Goal: Transaction & Acquisition: Purchase product/service

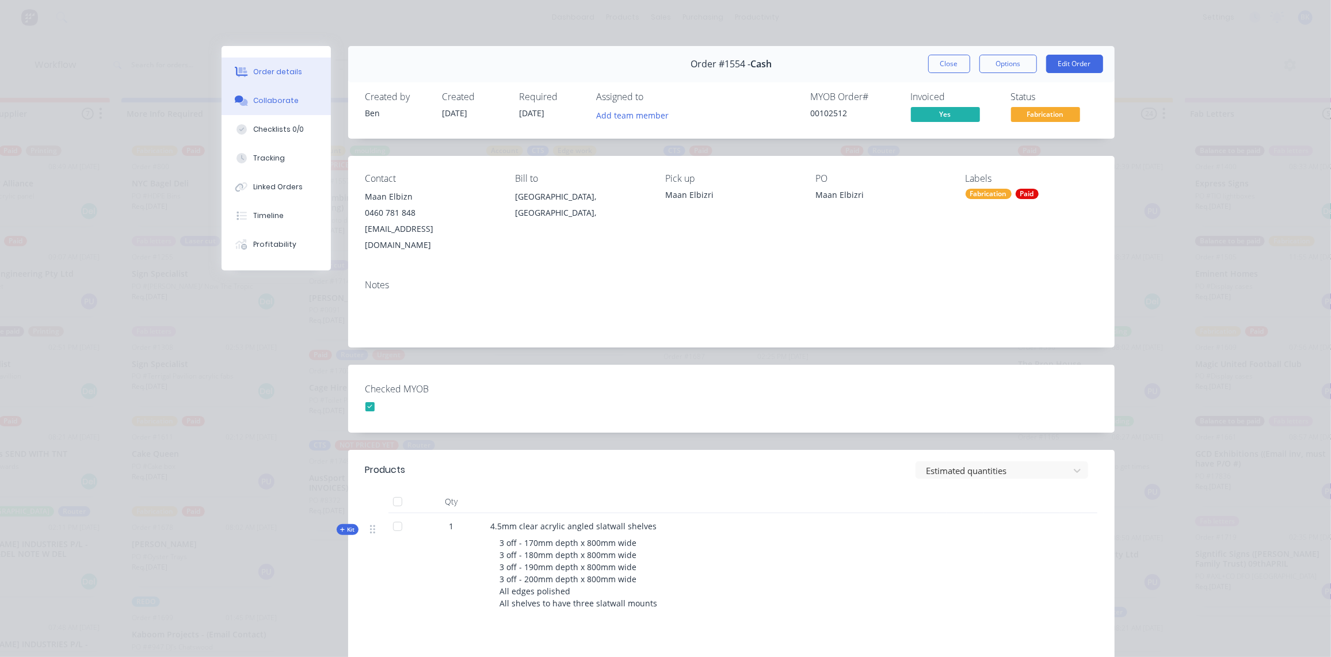
scroll to position [575, 0]
click at [272, 99] on div "Collaborate" at bounding box center [275, 101] width 45 height 10
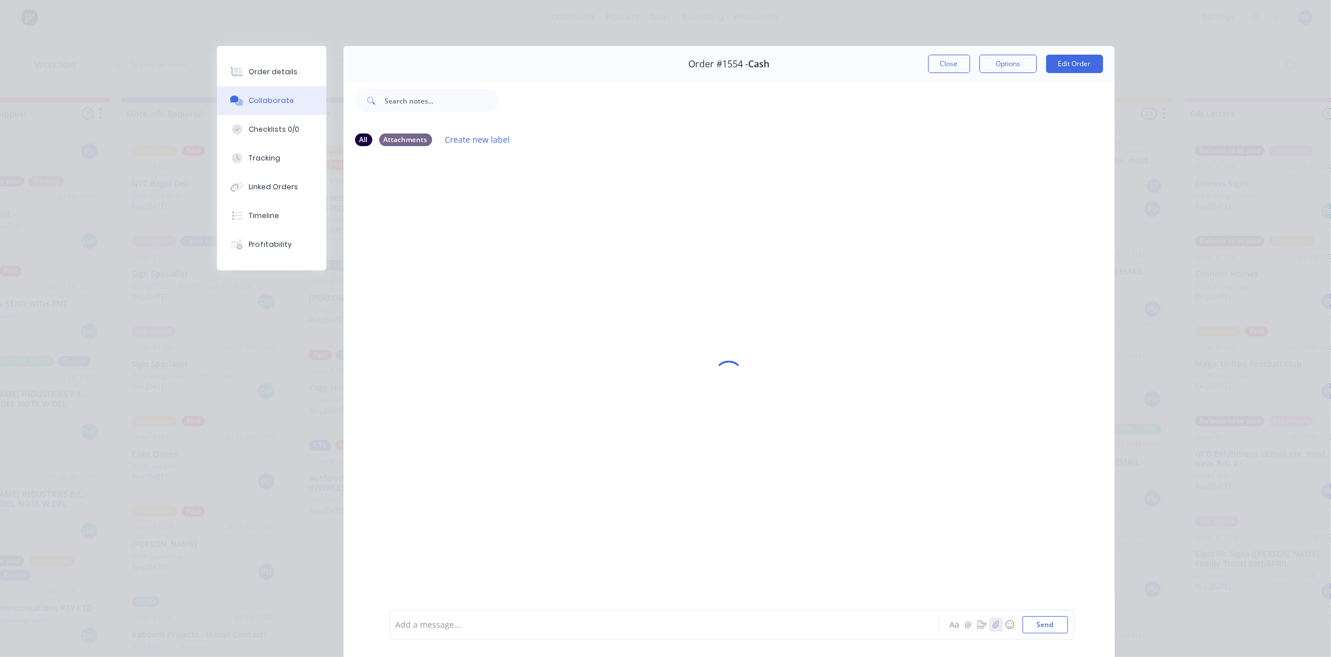
click at [992, 623] on icon "button" at bounding box center [995, 625] width 7 height 8
click at [1051, 622] on button "Send" at bounding box center [1044, 624] width 45 height 17
click at [429, 626] on div at bounding box center [647, 625] width 503 height 12
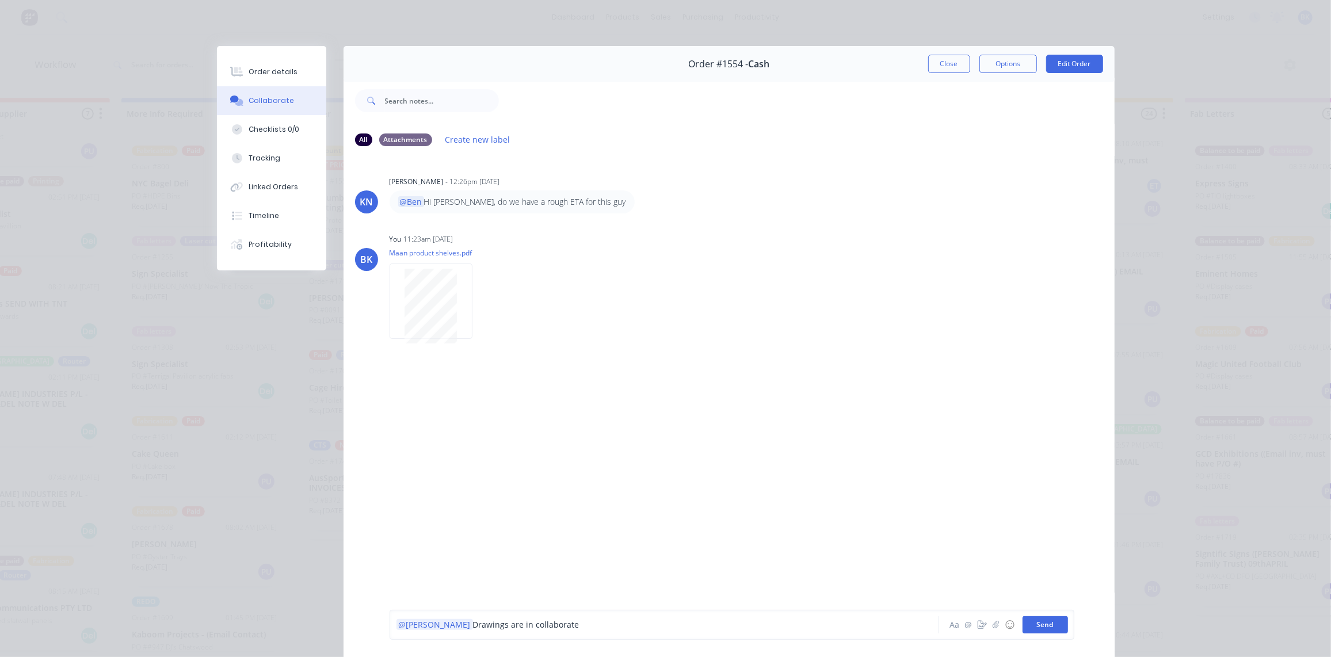
click at [1049, 627] on button "Send" at bounding box center [1044, 624] width 45 height 17
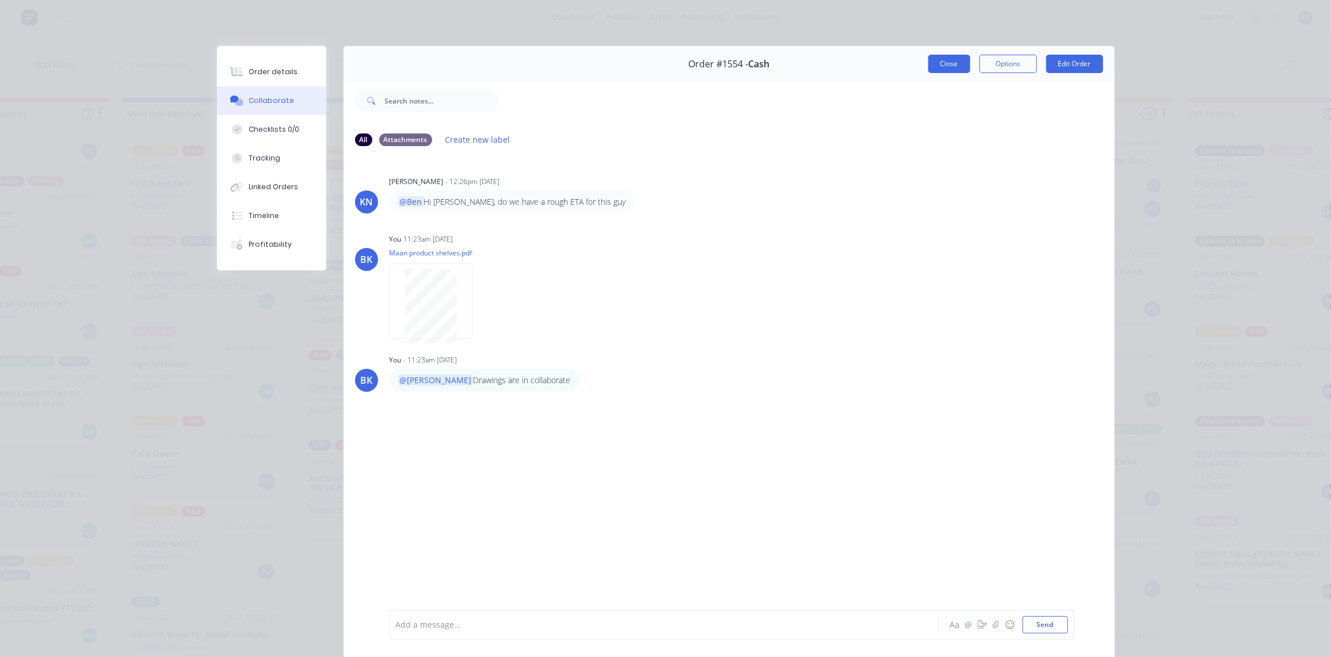
click at [949, 67] on button "Close" at bounding box center [949, 64] width 42 height 18
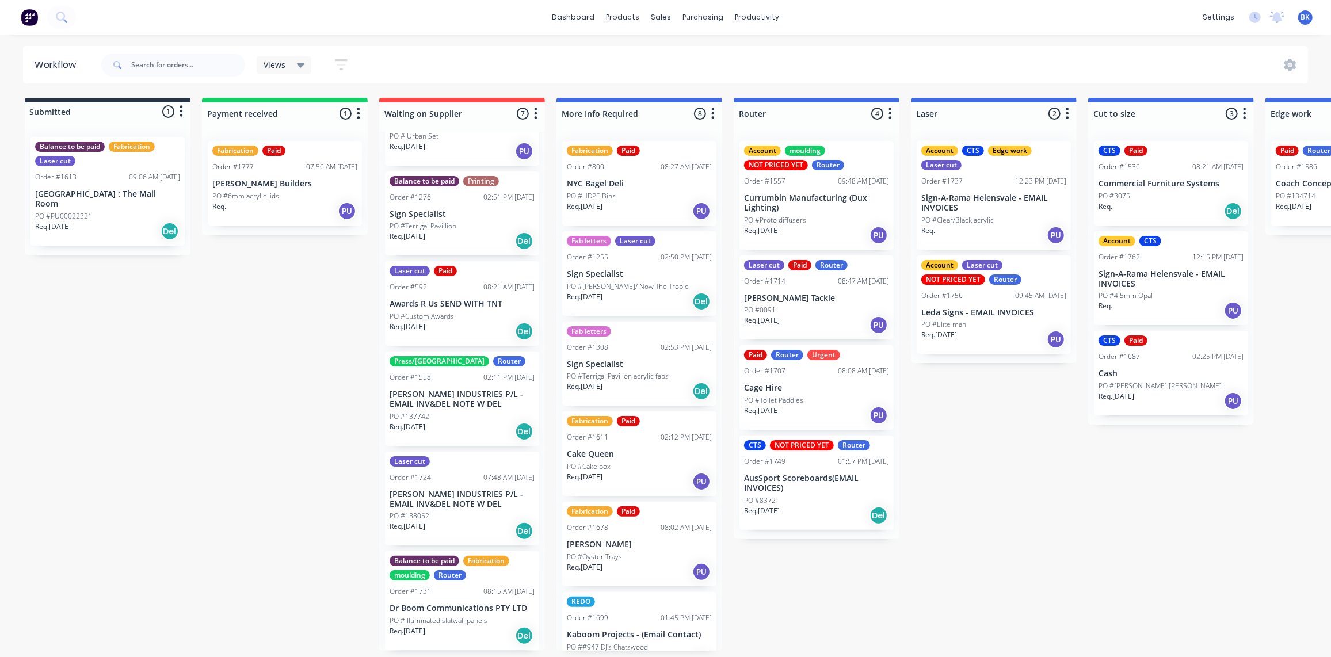
scroll to position [1, 0]
click at [681, 47] on link "Sales Orders" at bounding box center [722, 55] width 152 height 23
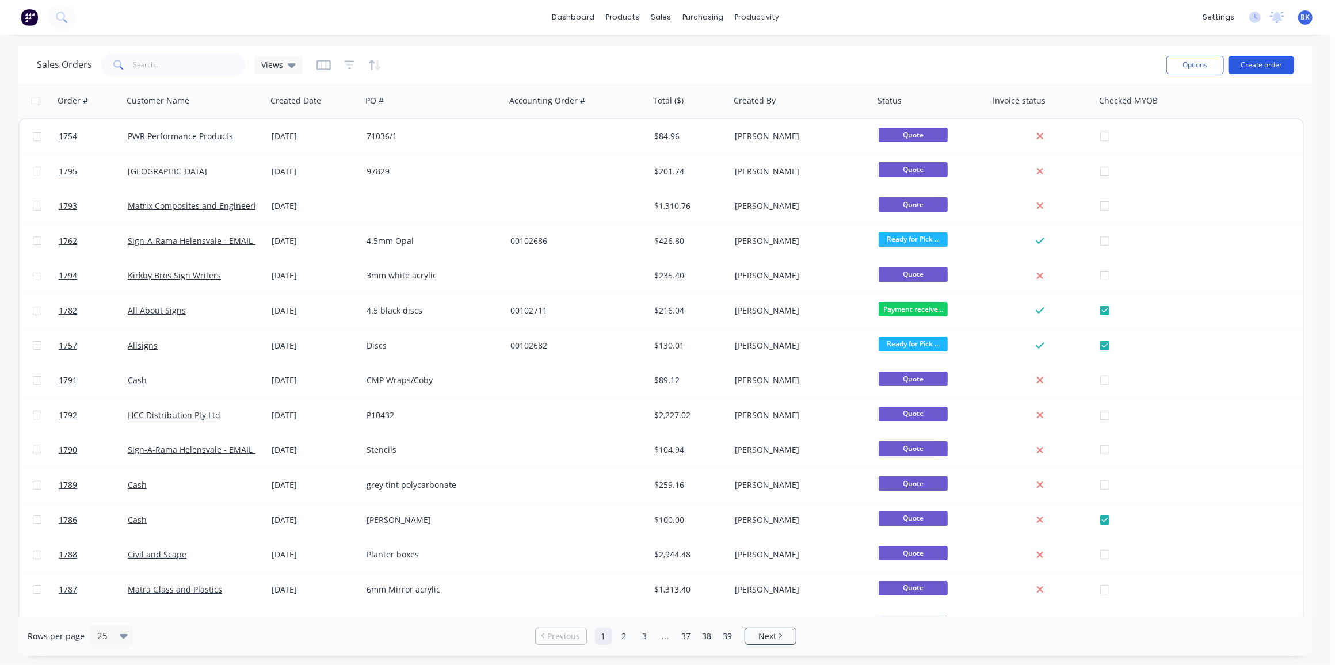
click at [1269, 66] on button "Create order" at bounding box center [1261, 65] width 66 height 18
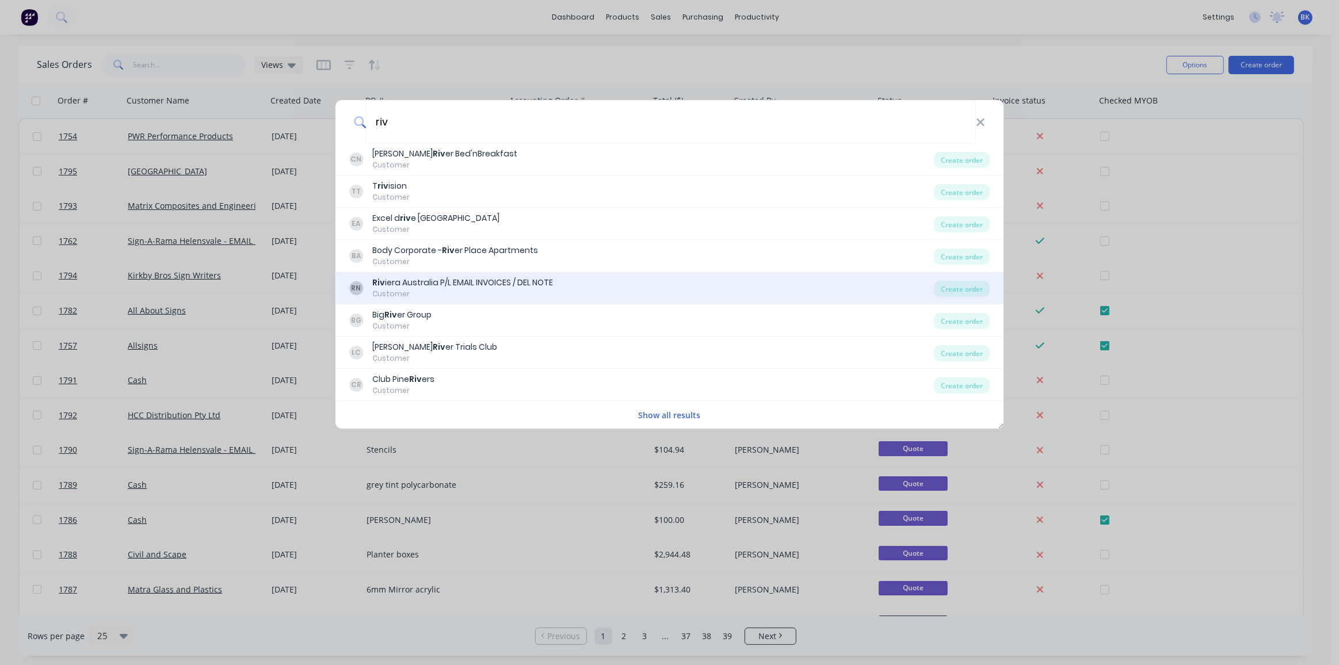
type input "riv"
click at [514, 278] on div "Riv iera Australia P/L EMAIL INVOICES / DEL NOTE" at bounding box center [462, 283] width 181 height 12
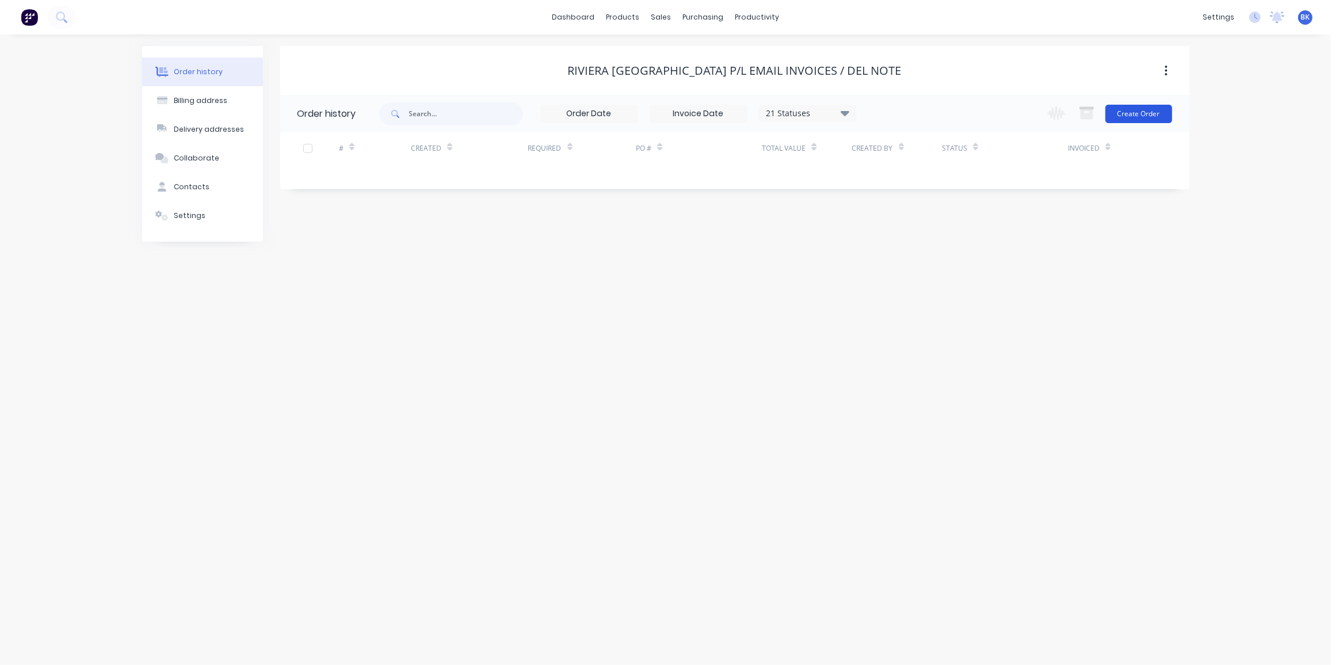
click at [1143, 112] on button "Create Order" at bounding box center [1138, 114] width 67 height 18
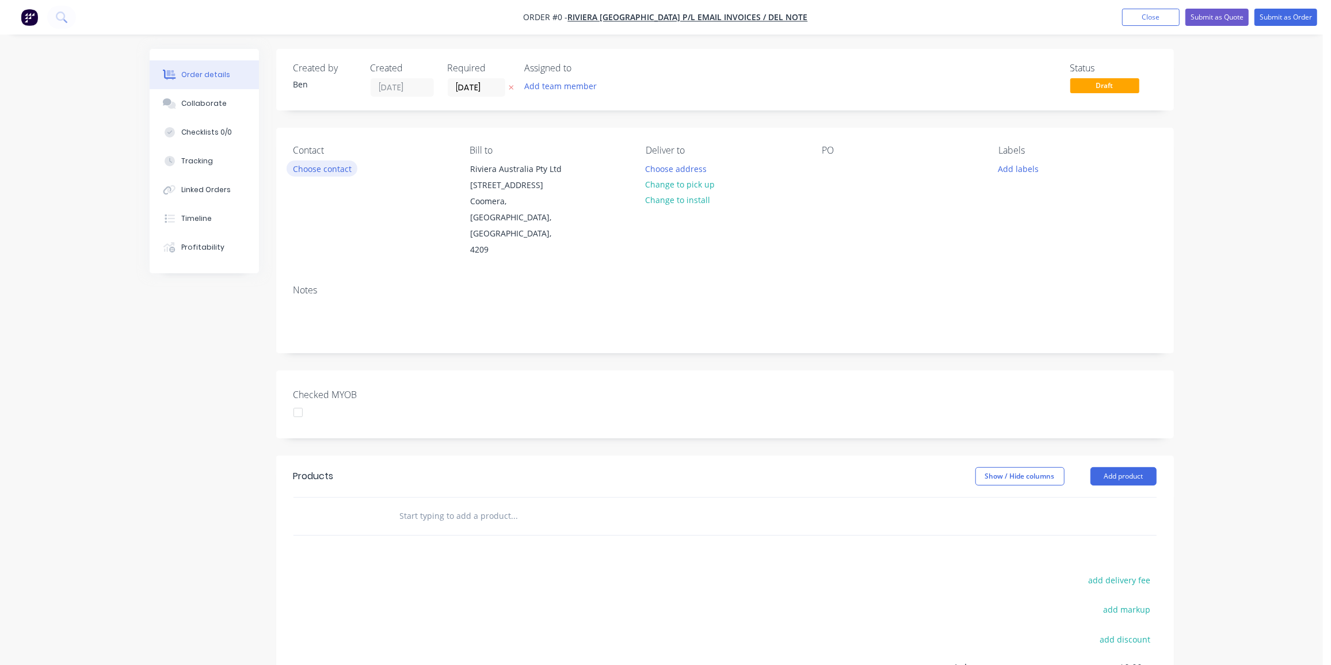
click at [329, 163] on button "Choose contact" at bounding box center [322, 169] width 71 height 16
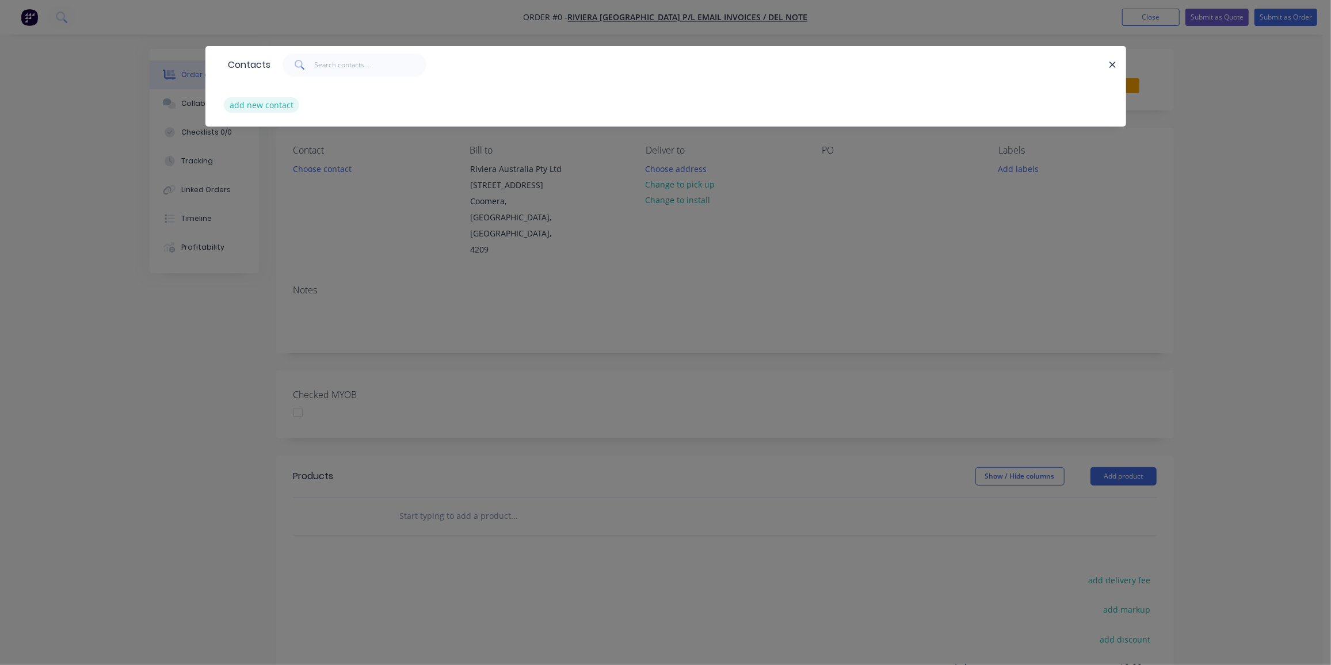
click at [241, 105] on button "add new contact" at bounding box center [262, 105] width 76 height 16
select select "AU"
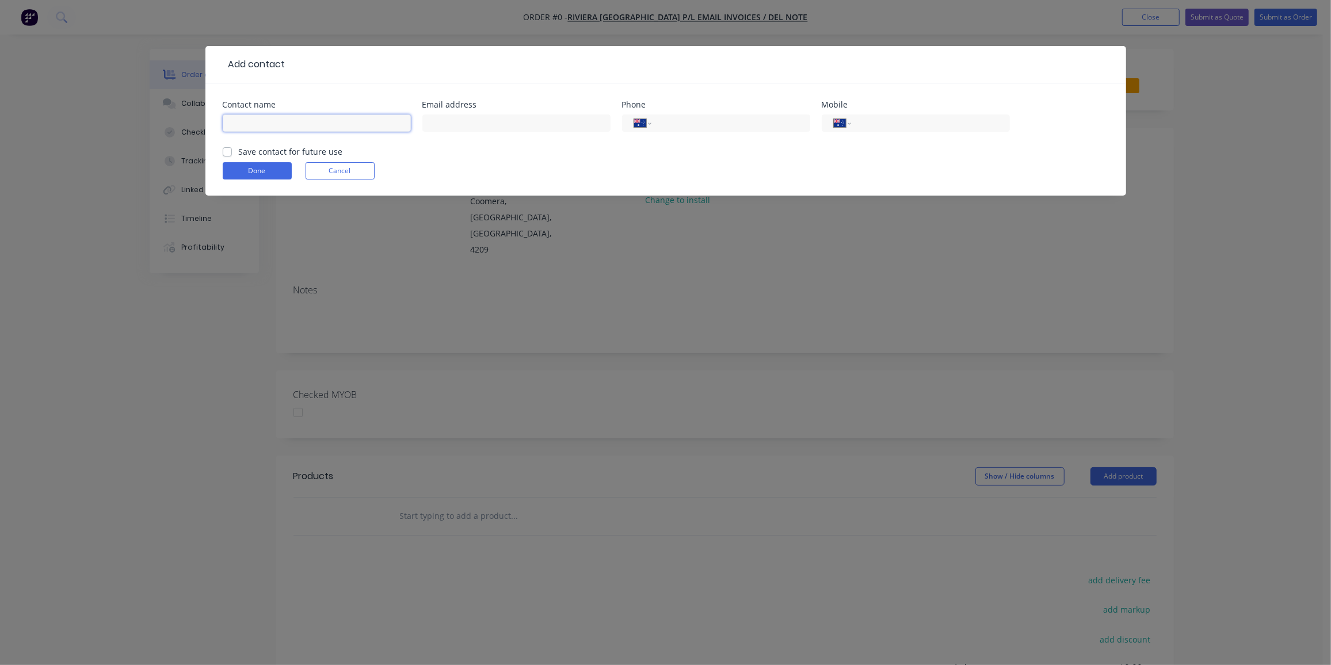
click at [322, 128] on input "text" at bounding box center [317, 122] width 188 height 17
paste input "[PERSON_NAME] <[EMAIL_ADDRESS][DOMAIN_NAME]>"
drag, startPoint x: 276, startPoint y: 123, endPoint x: 464, endPoint y: 132, distance: 188.3
click at [464, 132] on div "Contact name [PERSON_NAME] <[EMAIL_ADDRESS][DOMAIN_NAME]> Email address Phone I…" at bounding box center [666, 123] width 886 height 45
type input "[PERSON_NAME]"
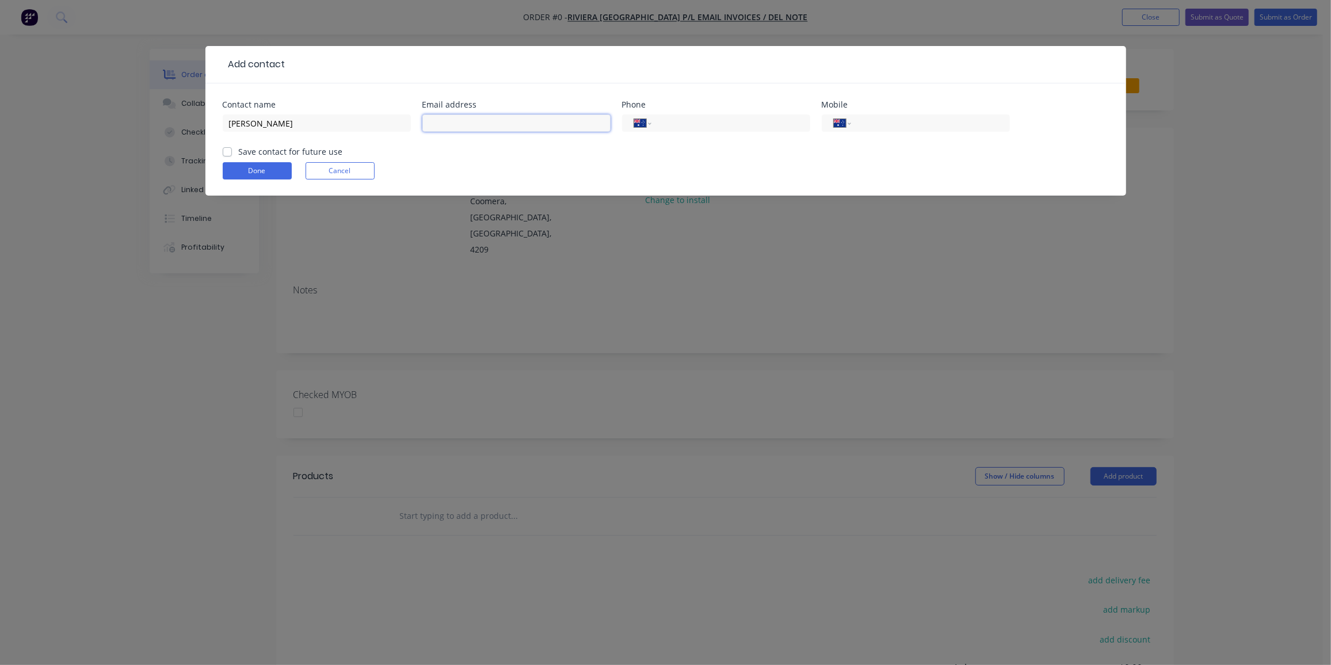
click at [517, 118] on input "text" at bounding box center [516, 122] width 188 height 17
paste input "<[EMAIL_ADDRESS][DOMAIN_NAME]>"
drag, startPoint x: 434, startPoint y: 123, endPoint x: 418, endPoint y: 128, distance: 17.6
click at [418, 128] on div "Contact name [PERSON_NAME] Email address <[EMAIL_ADDRESS][DOMAIN_NAME]> Phone I…" at bounding box center [666, 123] width 886 height 45
click at [527, 119] on input "[EMAIL_ADDRESS][DOMAIN_NAME]>" at bounding box center [516, 122] width 188 height 17
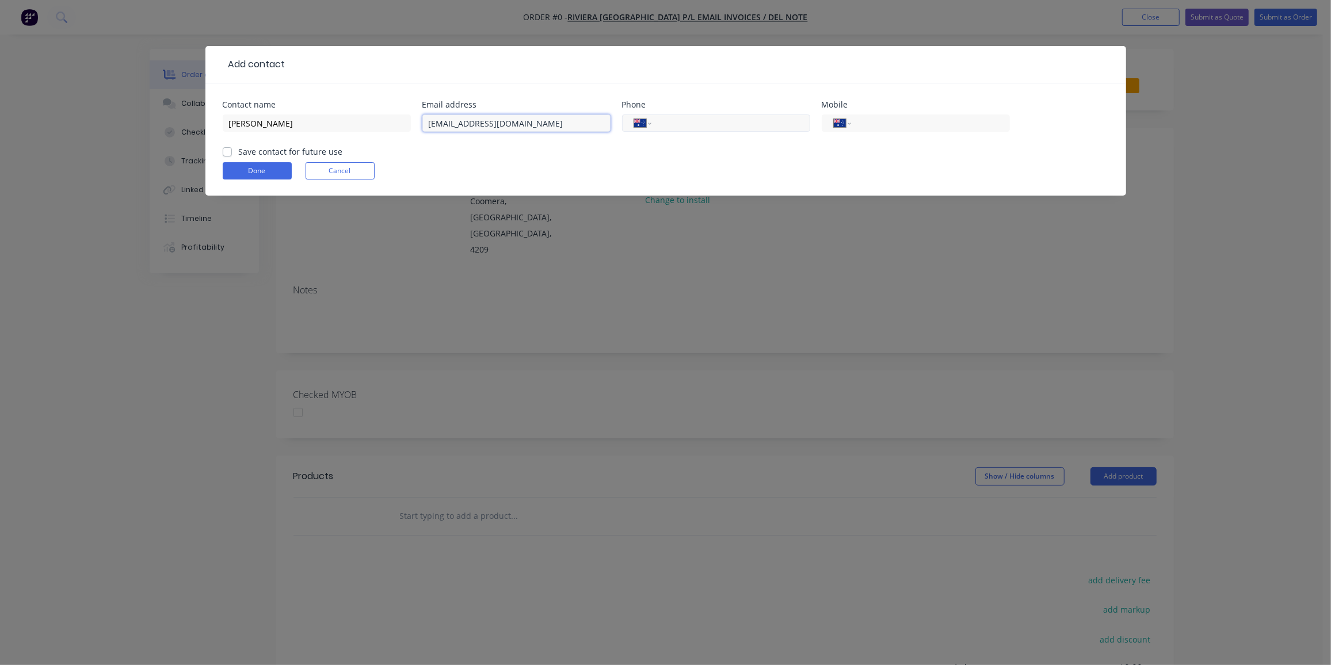
type input "[EMAIL_ADDRESS][DOMAIN_NAME]"
click at [667, 123] on input "tel" at bounding box center [728, 123] width 138 height 13
type input "[PHONE_NUMBER]"
click at [239, 154] on label "Save contact for future use" at bounding box center [291, 152] width 104 height 12
click at [226, 154] on input "Save contact for future use" at bounding box center [227, 151] width 9 height 11
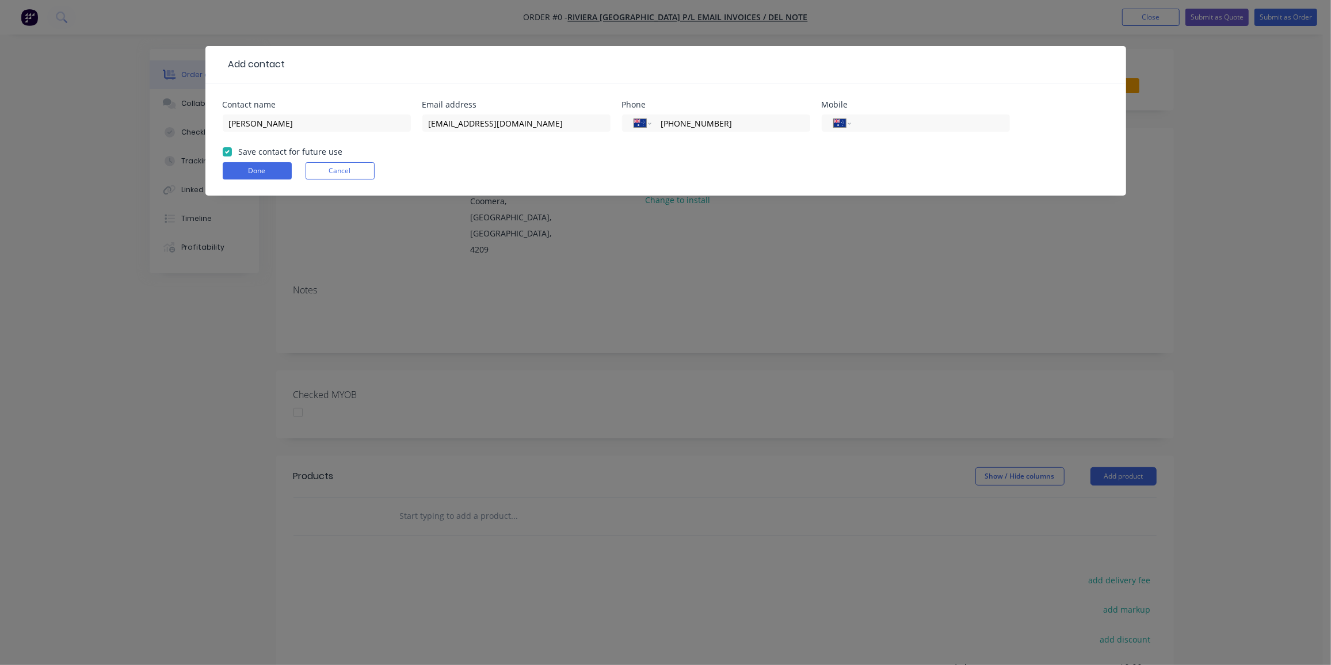
checkbox input "true"
click at [239, 169] on button "Done" at bounding box center [257, 170] width 69 height 17
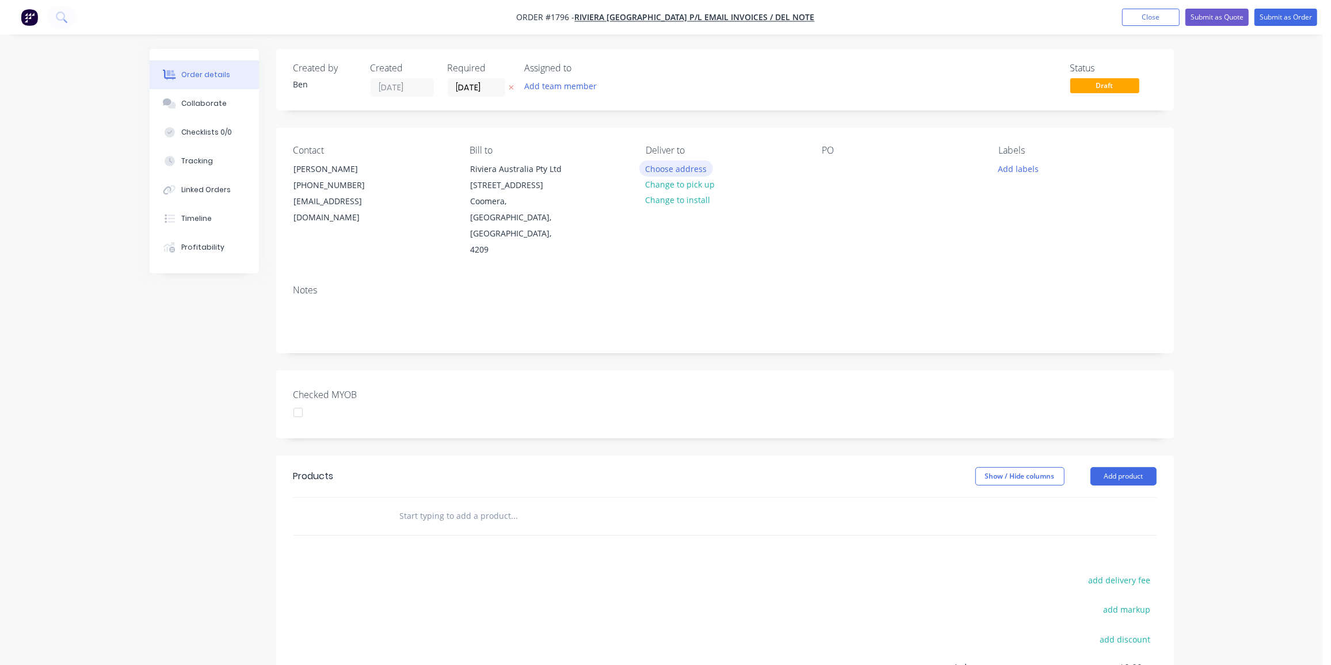
click at [696, 169] on button "Choose address" at bounding box center [676, 169] width 74 height 16
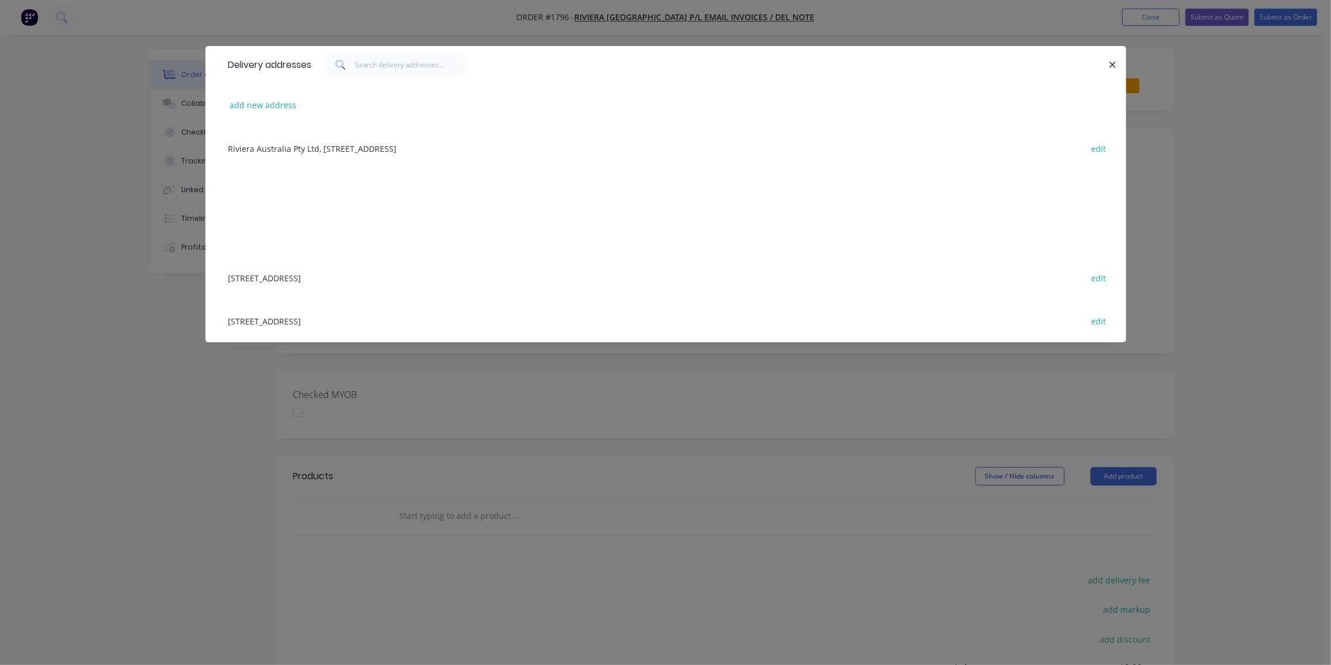
click at [378, 276] on div "[STREET_ADDRESS] edit" at bounding box center [666, 277] width 886 height 43
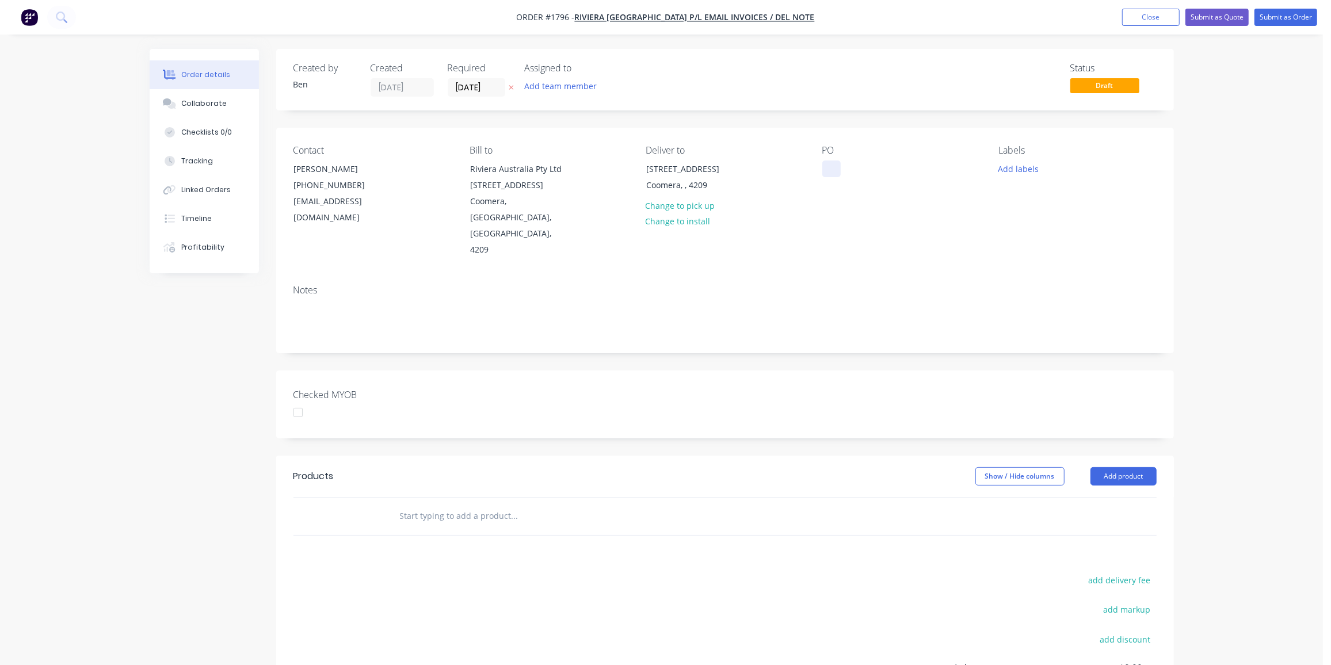
drag, startPoint x: 826, startPoint y: 161, endPoint x: 833, endPoint y: 163, distance: 6.7
click at [826, 161] on div at bounding box center [831, 169] width 18 height 17
click at [837, 165] on div at bounding box center [831, 169] width 18 height 17
drag, startPoint x: 1028, startPoint y: 166, endPoint x: 1037, endPoint y: 171, distance: 11.1
click at [1029, 165] on button "Add labels" at bounding box center [1018, 169] width 53 height 16
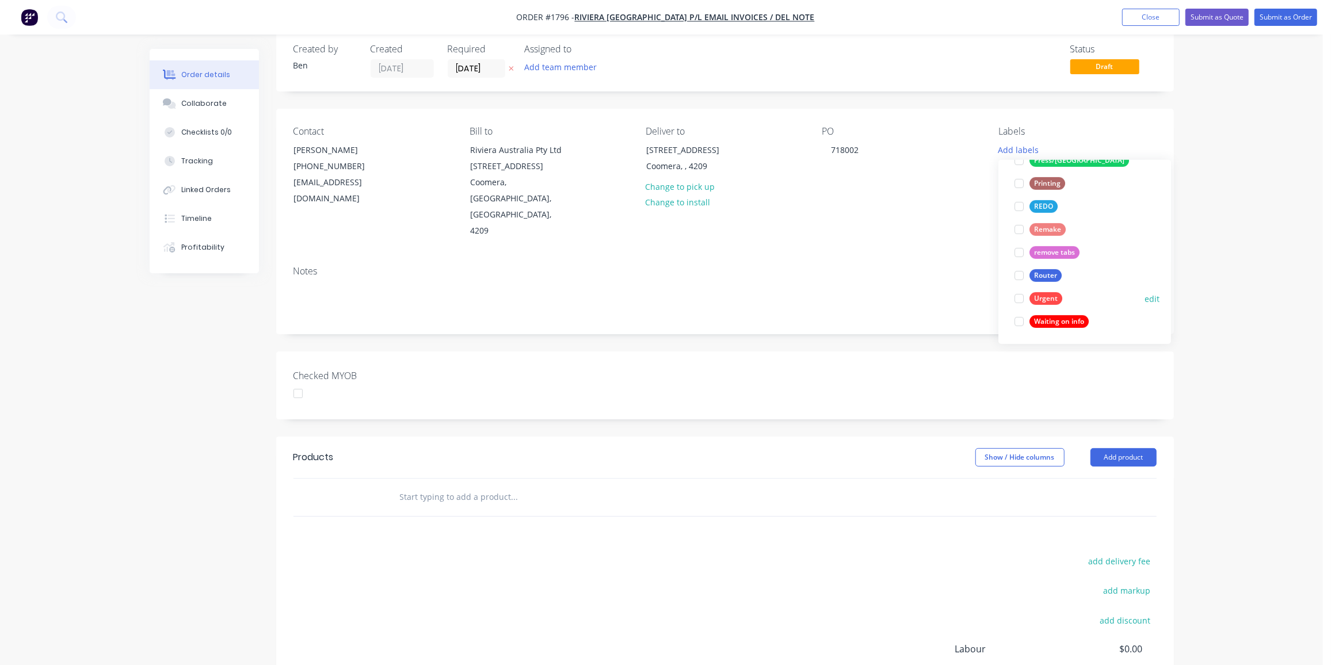
scroll to position [30, 0]
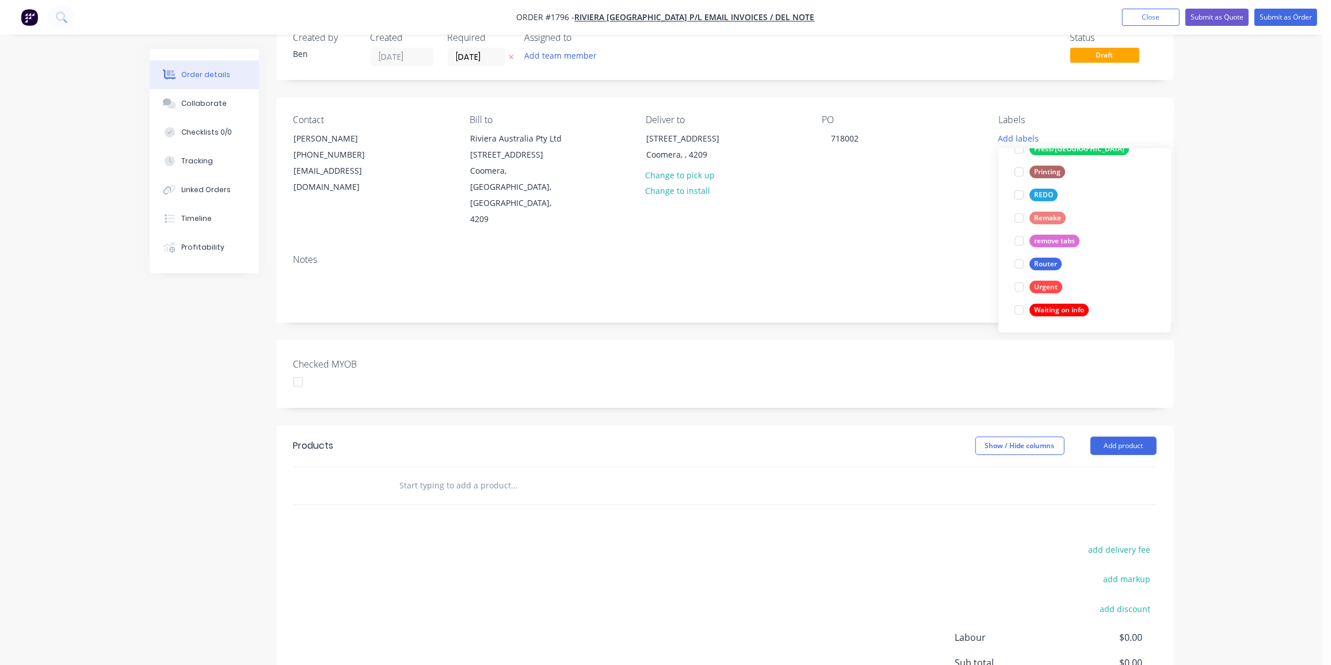
click at [1048, 261] on div "Router" at bounding box center [1045, 264] width 32 height 13
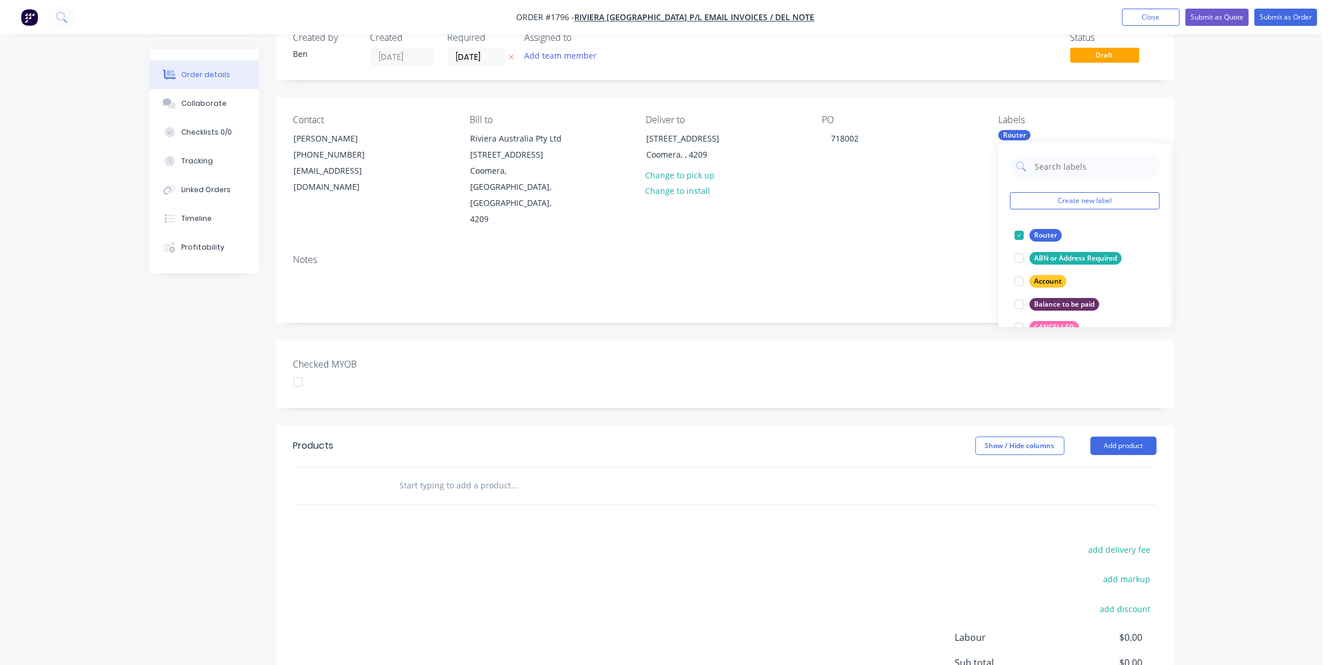
click at [490, 474] on input "text" at bounding box center [514, 485] width 230 height 23
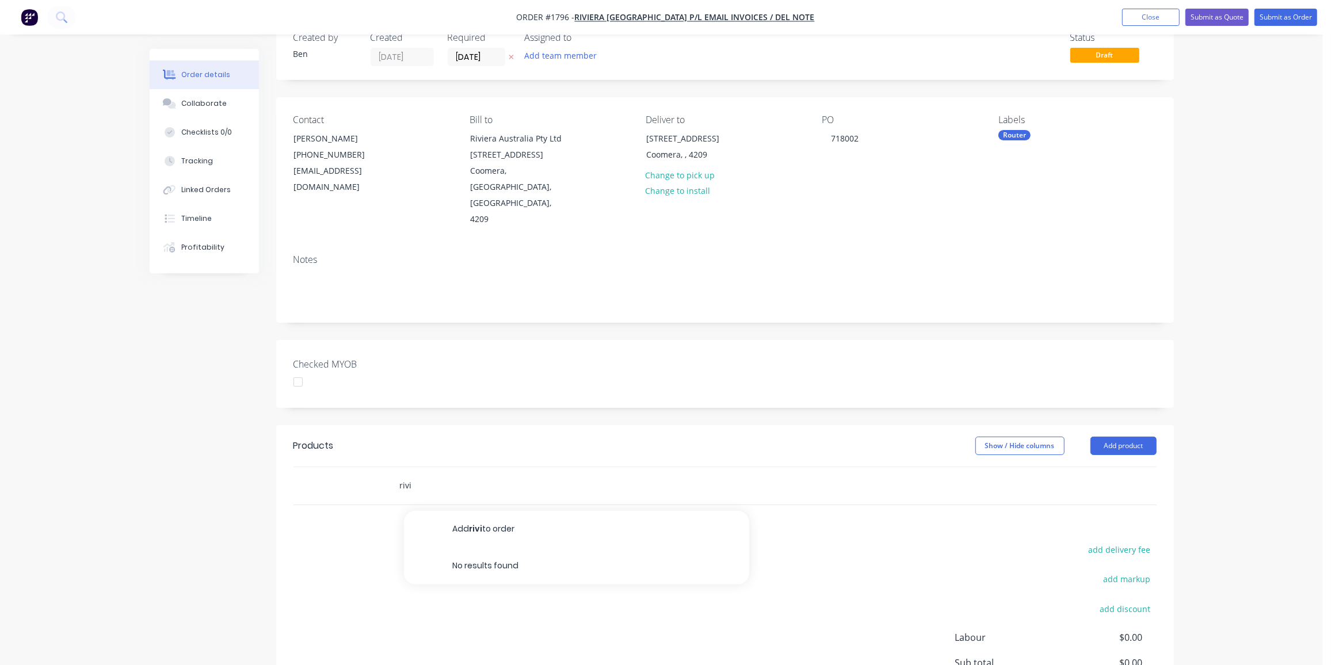
drag, startPoint x: 436, startPoint y: 449, endPoint x: 336, endPoint y: 455, distance: 100.3
click at [336, 467] on div "rivi Add rivi to order No results found" at bounding box center [724, 485] width 863 height 37
type input "q"
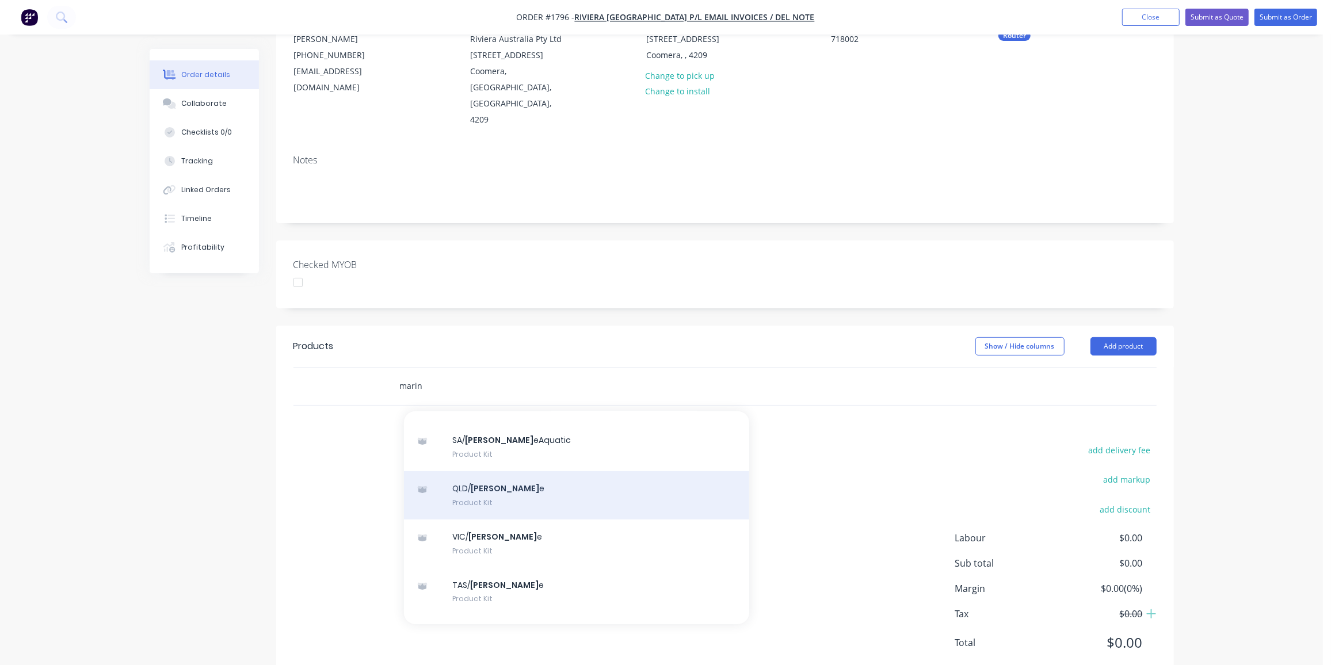
scroll to position [337, 0]
type input "marin"
click at [481, 471] on div "QLD/ Marin e Product Kit" at bounding box center [576, 495] width 345 height 48
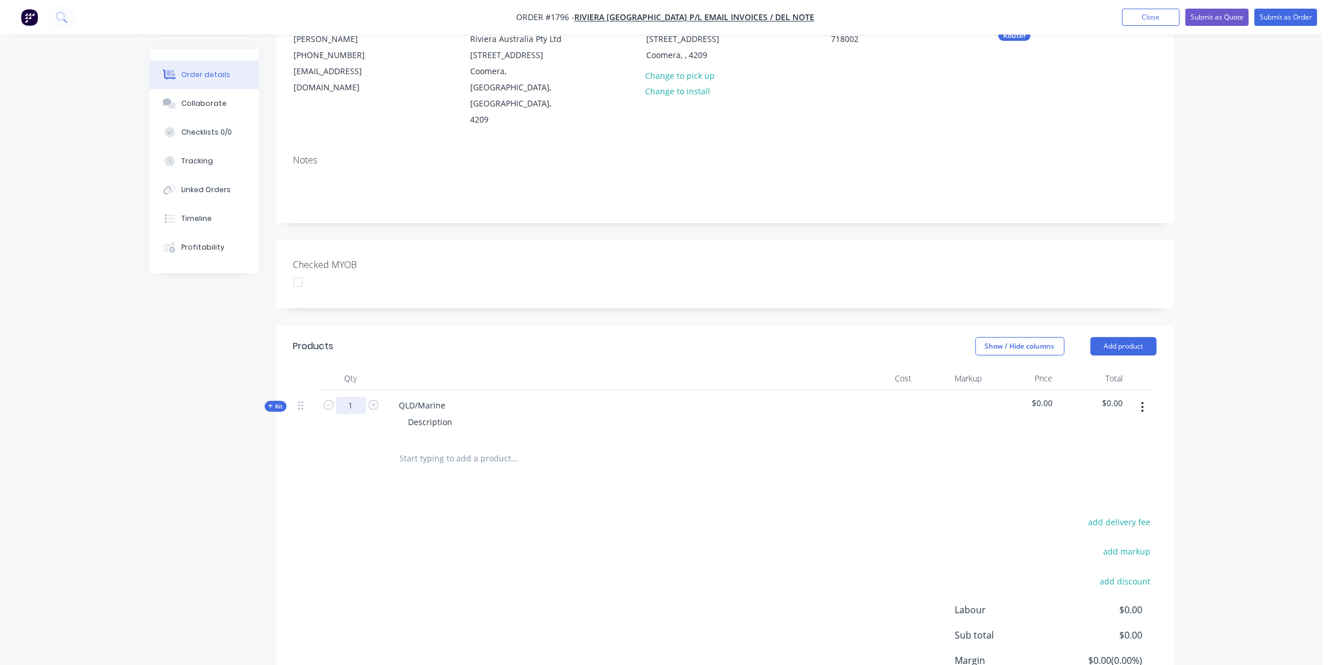
click at [352, 397] on input "1" at bounding box center [351, 405] width 30 height 17
type input "32"
click at [452, 397] on div "QLD/Marine" at bounding box center [422, 405] width 65 height 17
drag, startPoint x: 454, startPoint y: 370, endPoint x: 349, endPoint y: 373, distance: 105.3
click at [349, 390] on div "Kit 32 QLD/Marine Description $0.00 $0.00" at bounding box center [724, 415] width 863 height 50
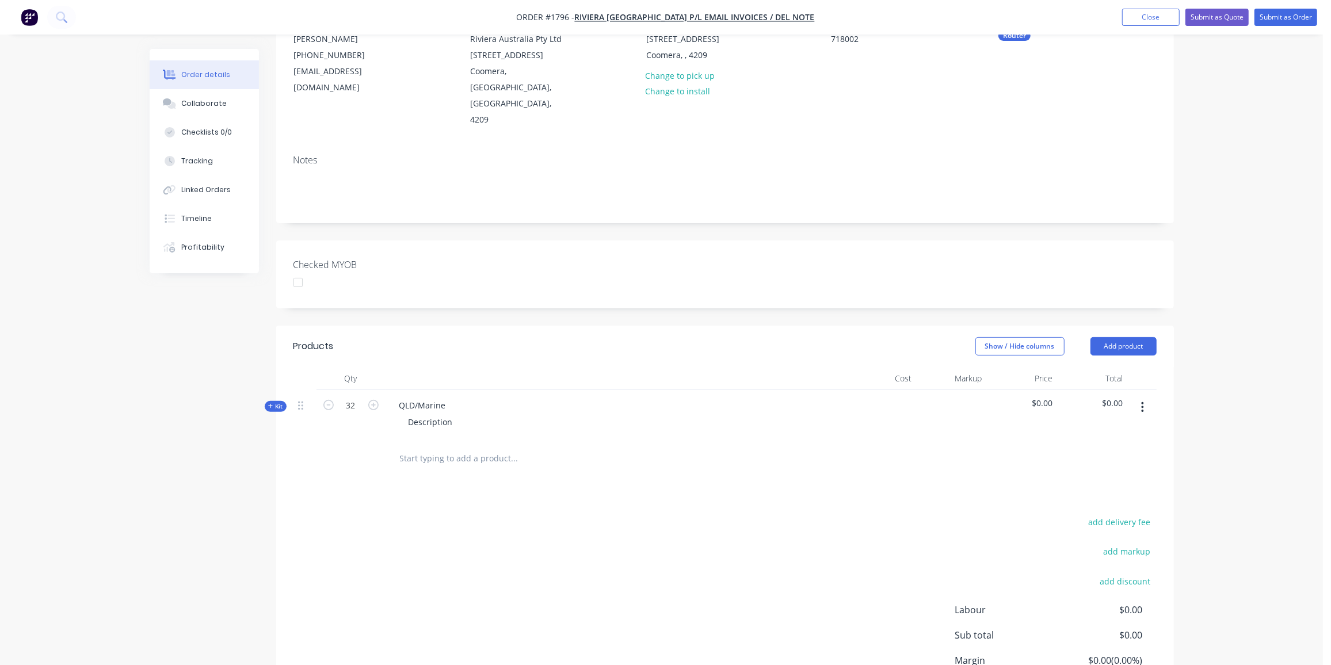
click at [472, 390] on div "QLD/Marine Description" at bounding box center [615, 415] width 460 height 50
drag, startPoint x: 399, startPoint y: 368, endPoint x: 383, endPoint y: 369, distance: 15.6
click at [384, 390] on div "Kit 32 QLD/Marine Description $0.00 $0.00" at bounding box center [724, 415] width 863 height 50
paste div
click at [442, 397] on div "OBS35941" at bounding box center [419, 405] width 58 height 17
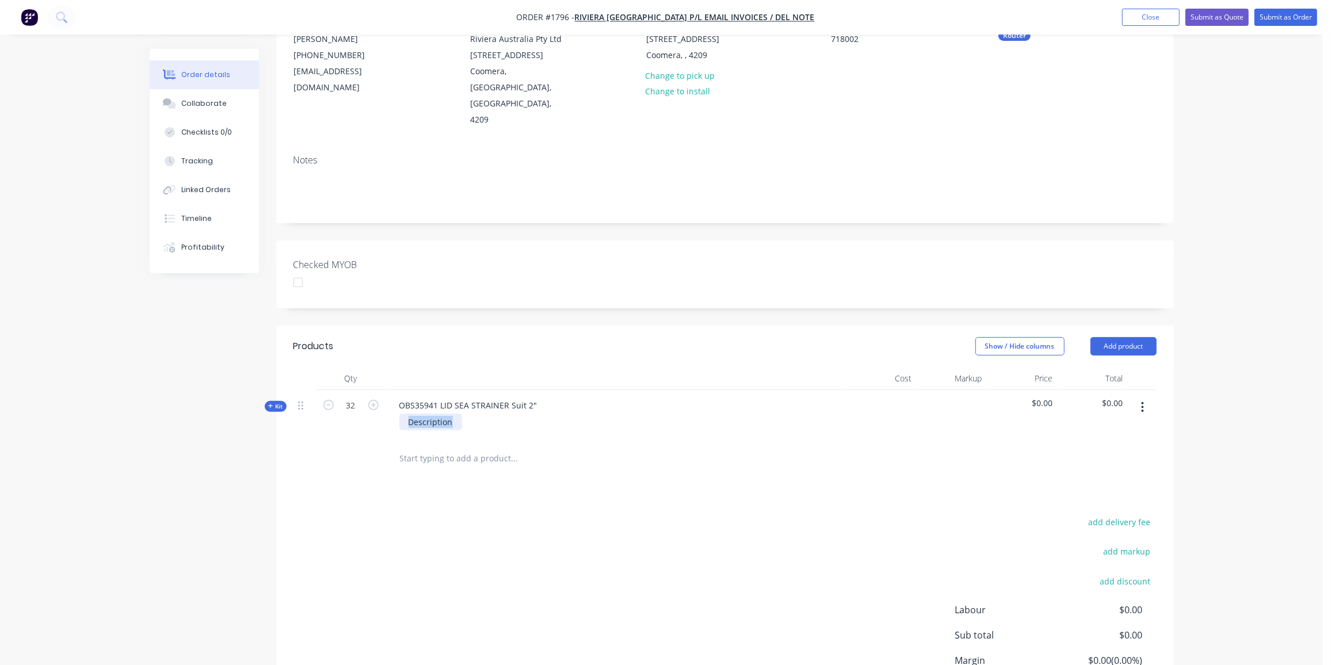
drag, startPoint x: 451, startPoint y: 389, endPoint x: 349, endPoint y: 391, distance: 101.9
click at [349, 391] on div "Kit 32 OBS35941 LID SEA STRAINER Suit 2" Description $0.00 $0.00" at bounding box center [724, 415] width 863 height 50
click at [242, 427] on div "Created by [PERSON_NAME] Created [DATE] Required [DATE] Assigned to Add team me…" at bounding box center [662, 345] width 1024 height 852
click at [282, 402] on span "Kit" at bounding box center [275, 406] width 15 height 9
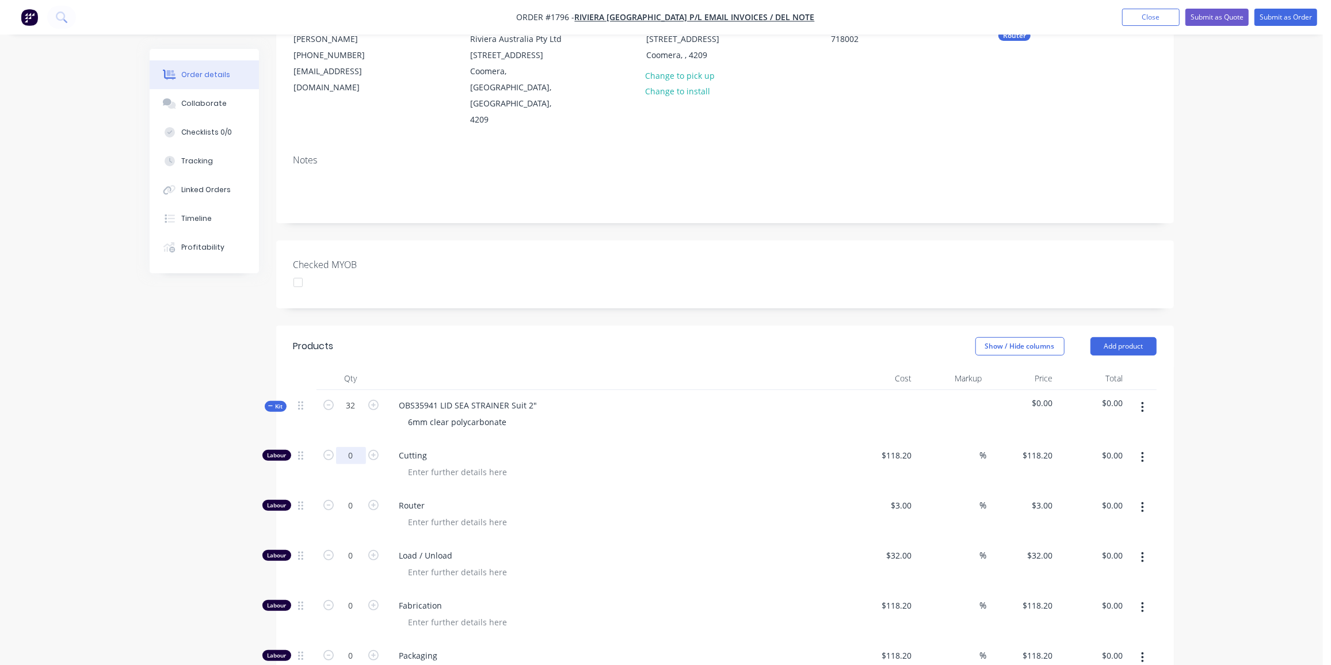
click at [351, 447] on input "0" at bounding box center [351, 455] width 30 height 17
type input "32"
type input "$3,782.40"
click at [908, 447] on input "118.2" at bounding box center [903, 455] width 26 height 17
type input "$28.10"
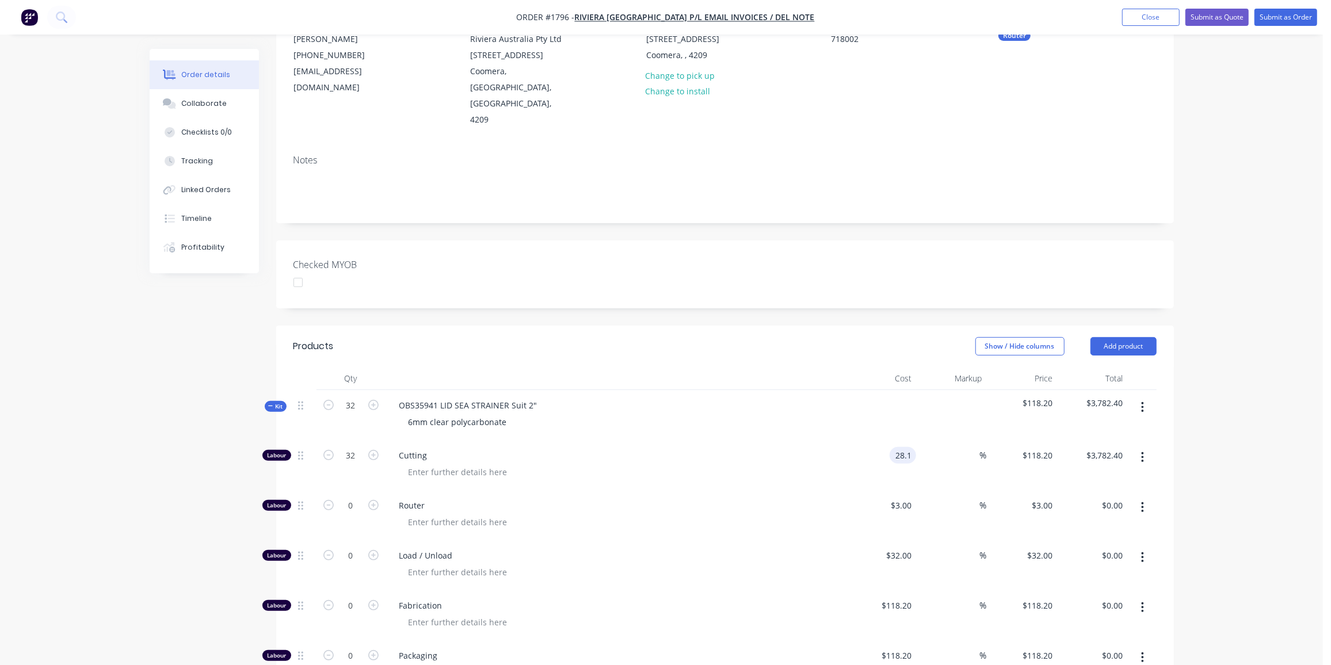
type input "$28.10"
type input "$899.20"
click at [271, 403] on icon "button" at bounding box center [270, 406] width 5 height 6
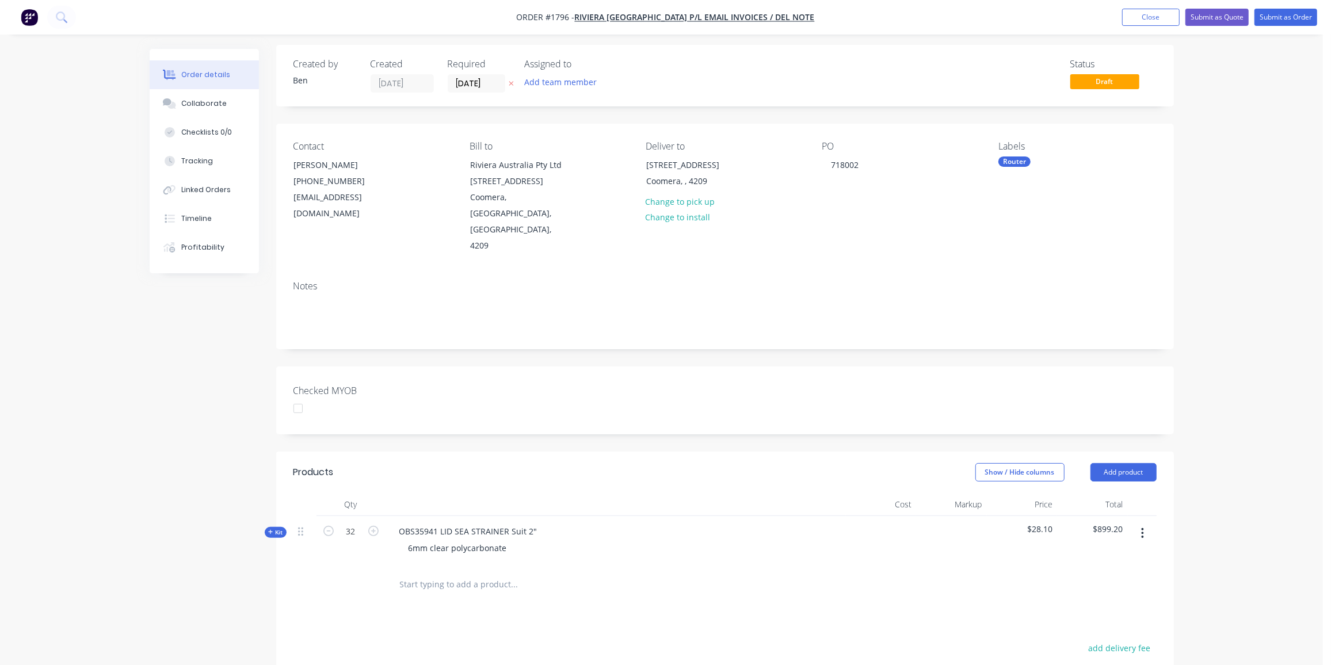
scroll to position [0, 0]
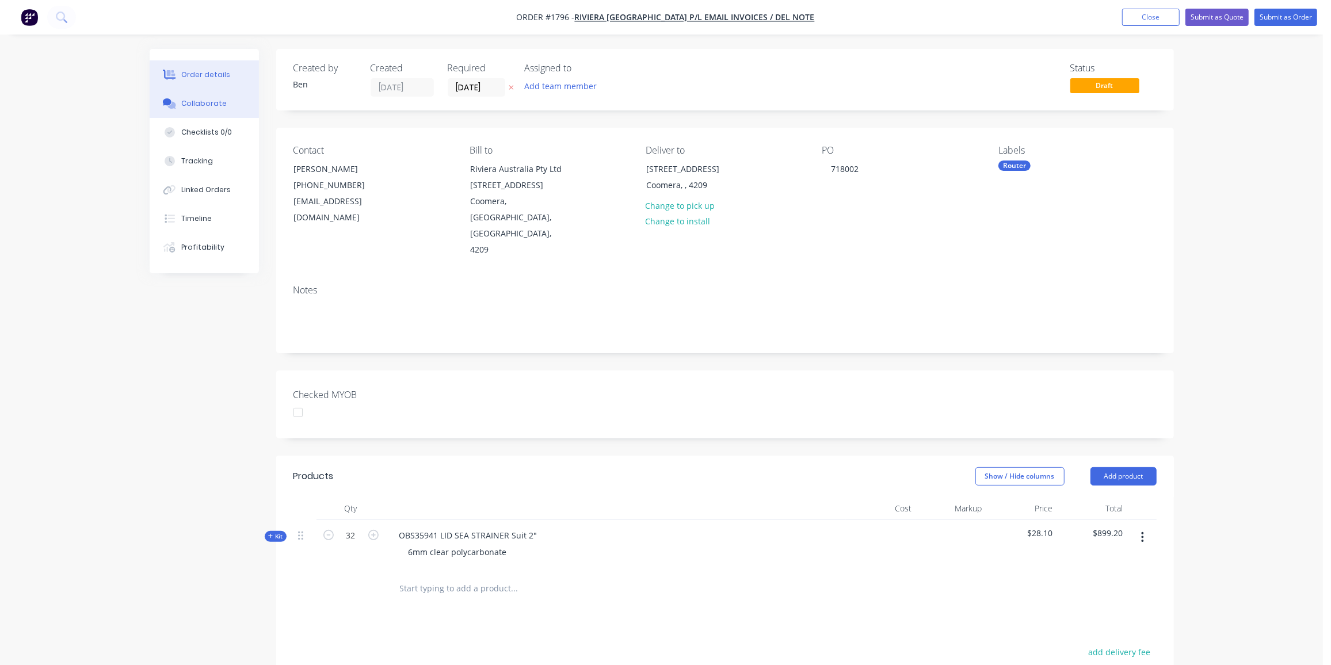
click at [204, 98] on div "Collaborate" at bounding box center [203, 103] width 45 height 10
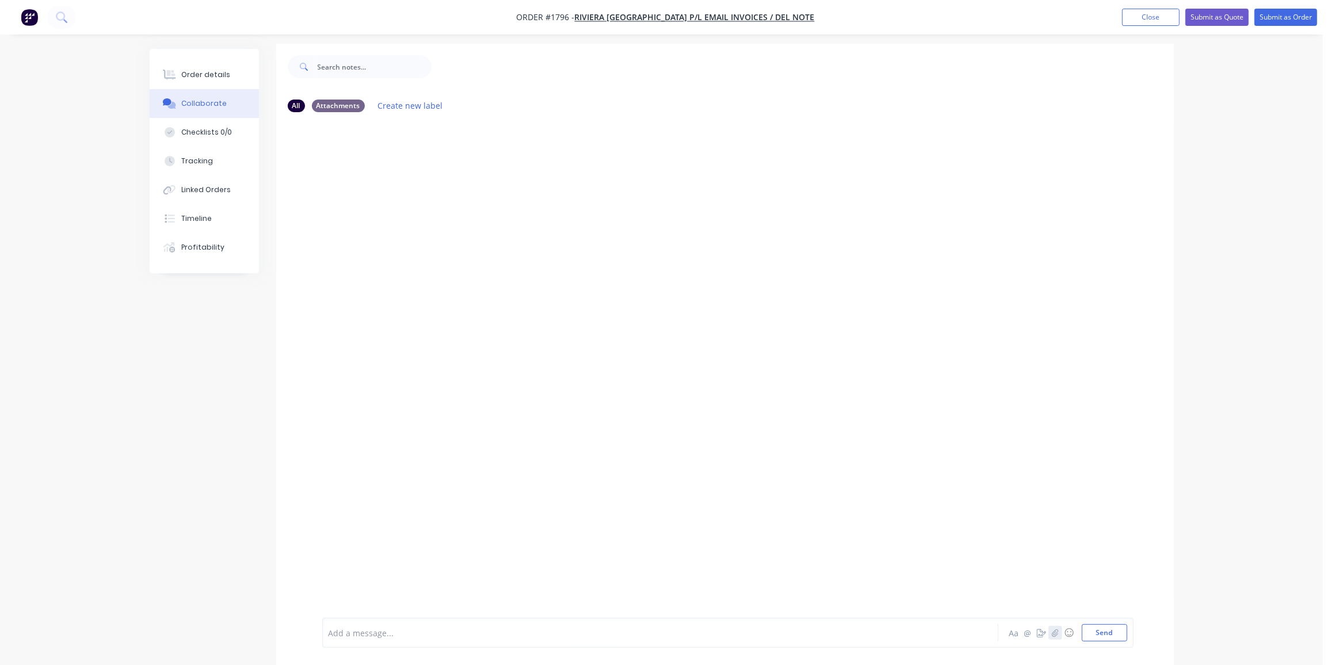
click at [1055, 633] on icon "button" at bounding box center [1054, 633] width 7 height 8
click at [374, 571] on icon at bounding box center [374, 569] width 3 height 3
click at [1057, 638] on button "button" at bounding box center [1055, 633] width 14 height 14
click at [1123, 633] on button "Send" at bounding box center [1104, 632] width 45 height 17
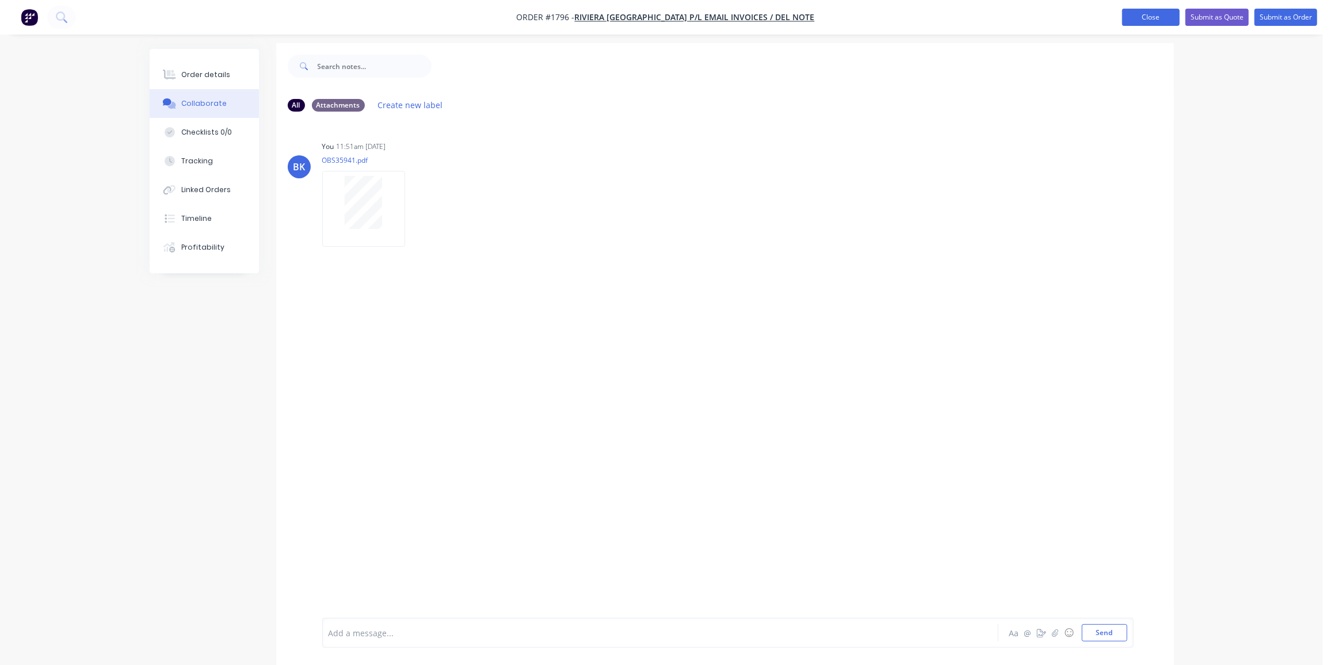
click at [1164, 17] on button "Close" at bounding box center [1151, 17] width 58 height 17
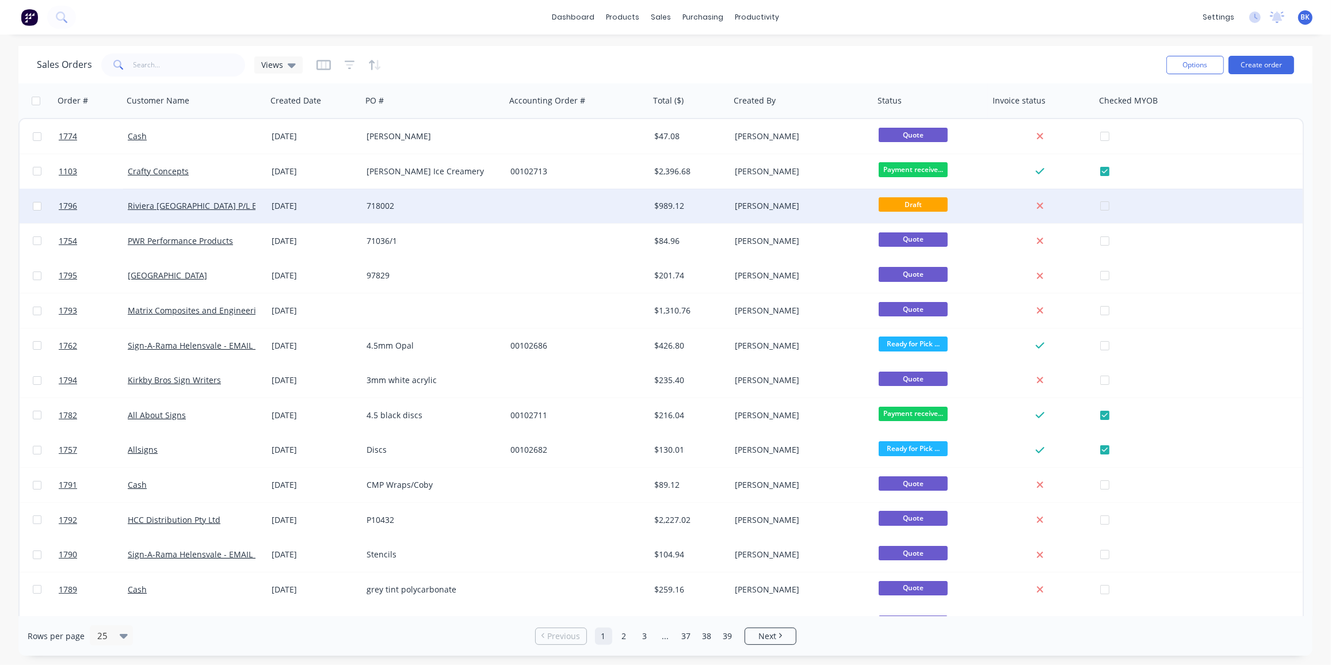
click at [590, 215] on div at bounding box center [578, 206] width 144 height 35
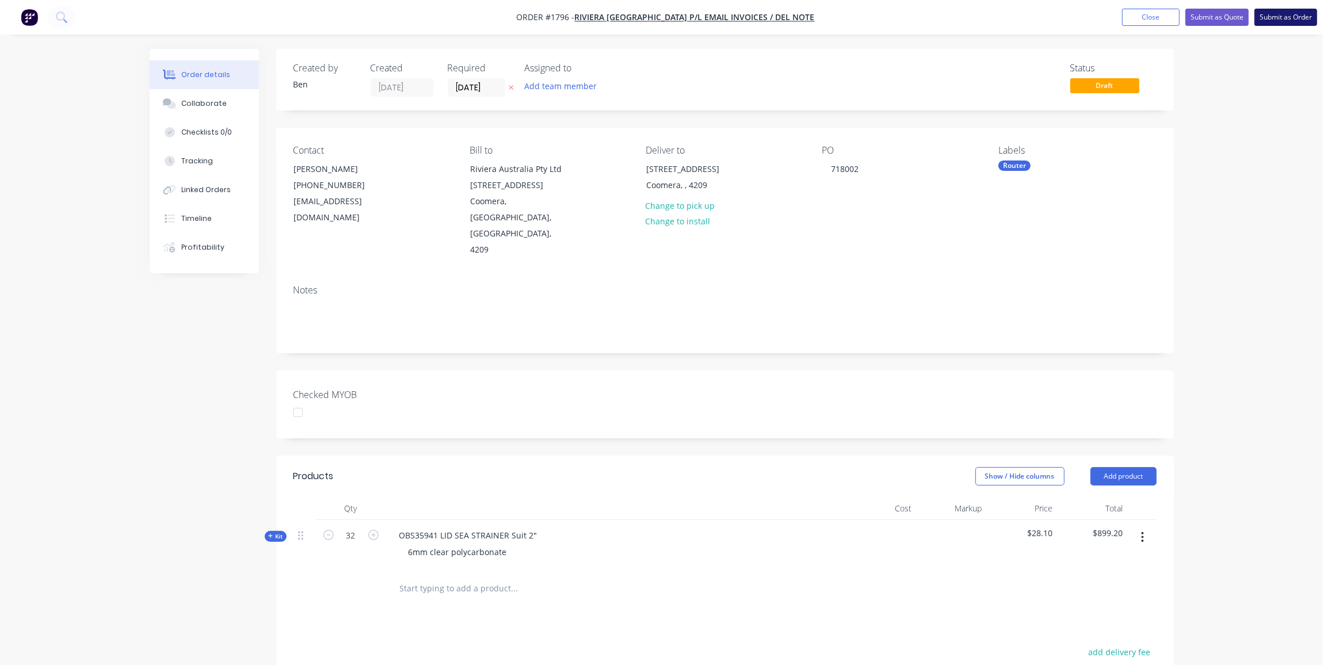
click at [1293, 16] on button "Submit as Order" at bounding box center [1285, 17] width 63 height 17
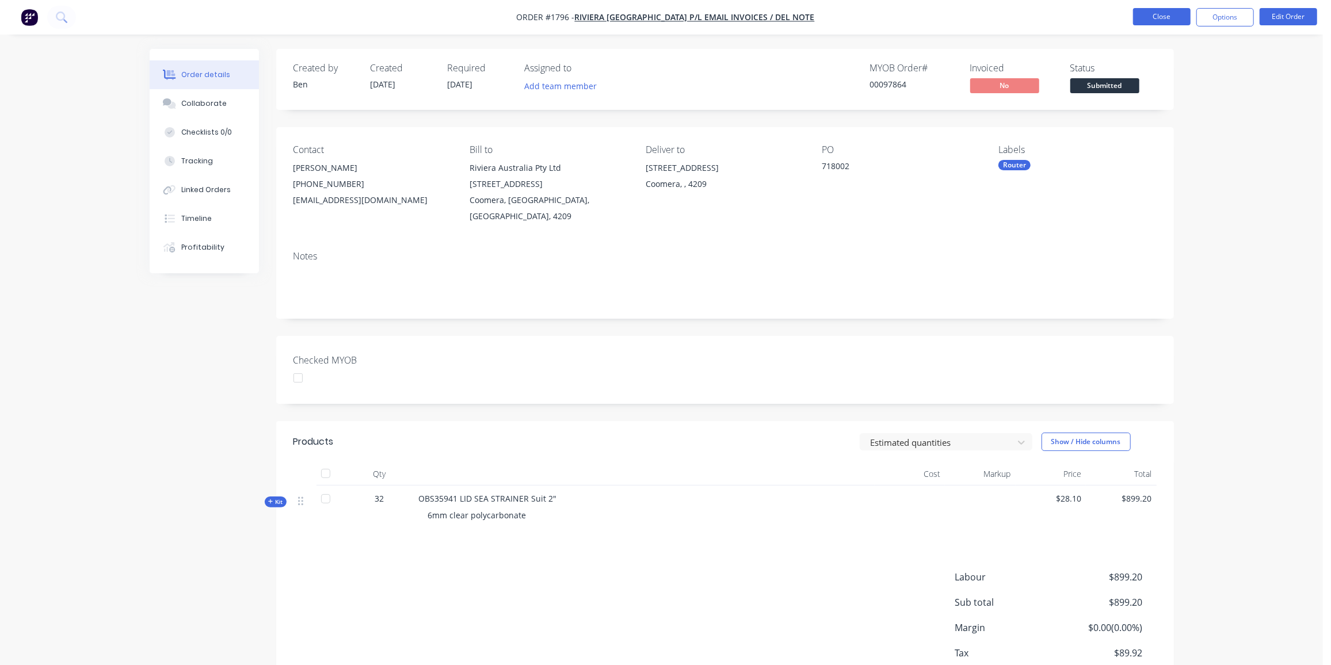
click at [1148, 17] on button "Close" at bounding box center [1162, 16] width 58 height 17
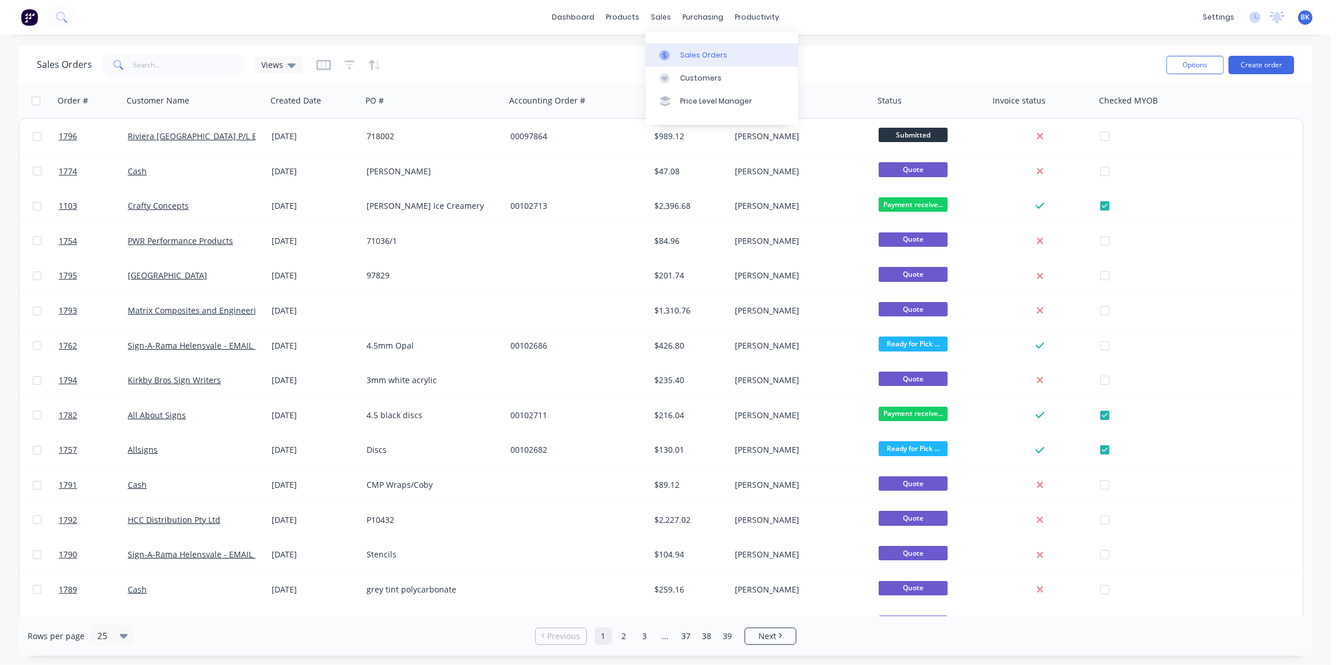
click at [687, 48] on link "Sales Orders" at bounding box center [722, 54] width 152 height 23
click at [764, 51] on div "Workflow" at bounding box center [777, 55] width 35 height 10
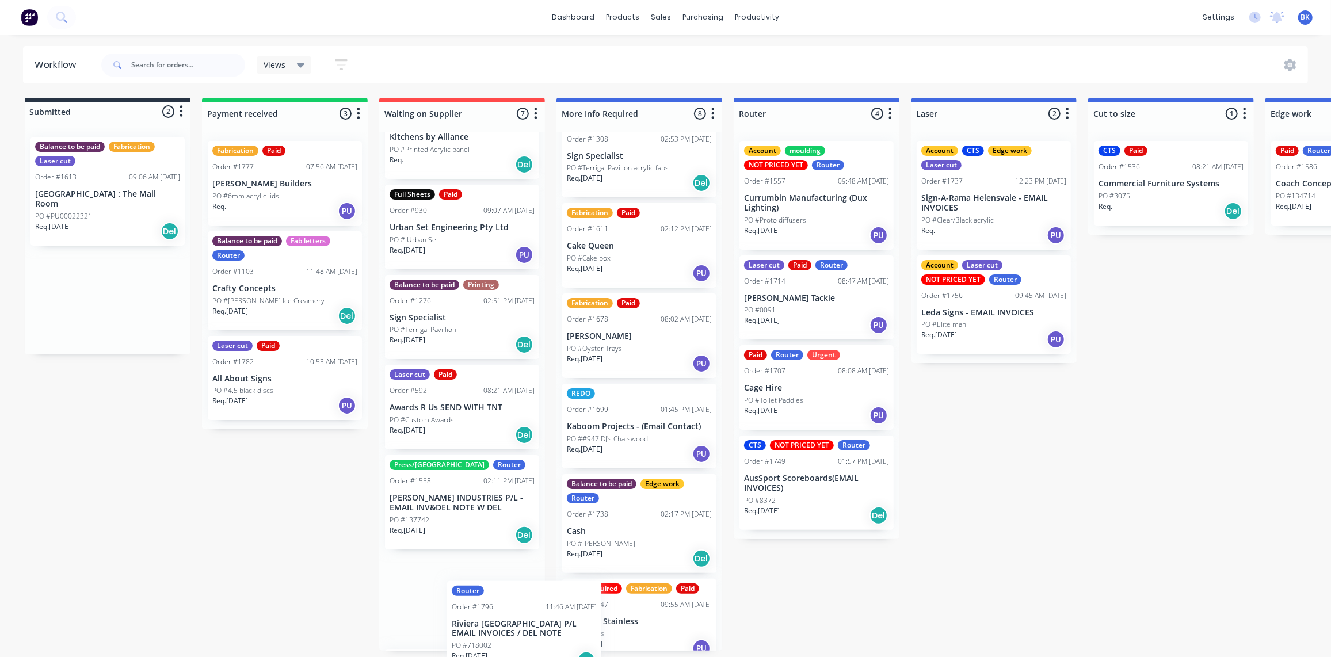
scroll to position [94, 0]
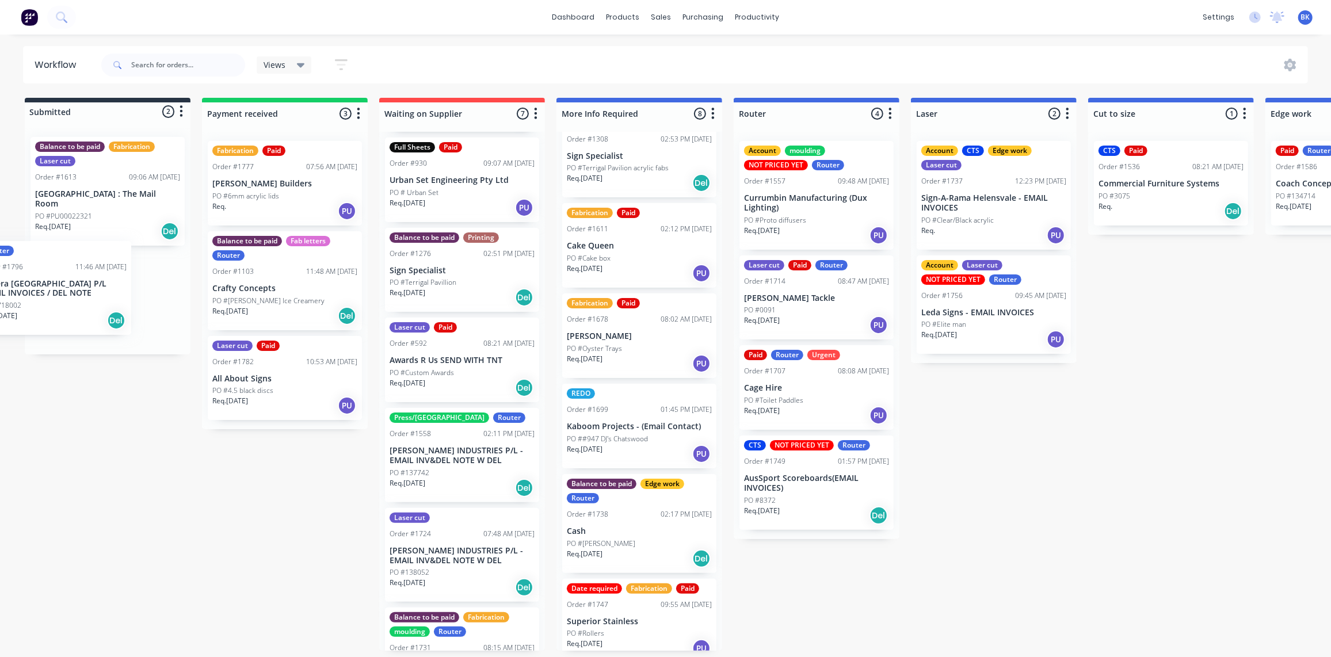
drag, startPoint x: 82, startPoint y: 299, endPoint x: 29, endPoint y: 301, distance: 52.4
click at [29, 301] on div "Balance to be paid Fabrication Laser cut Order #1613 09:06 AM [DATE] Bond Unive…" at bounding box center [108, 241] width 166 height 227
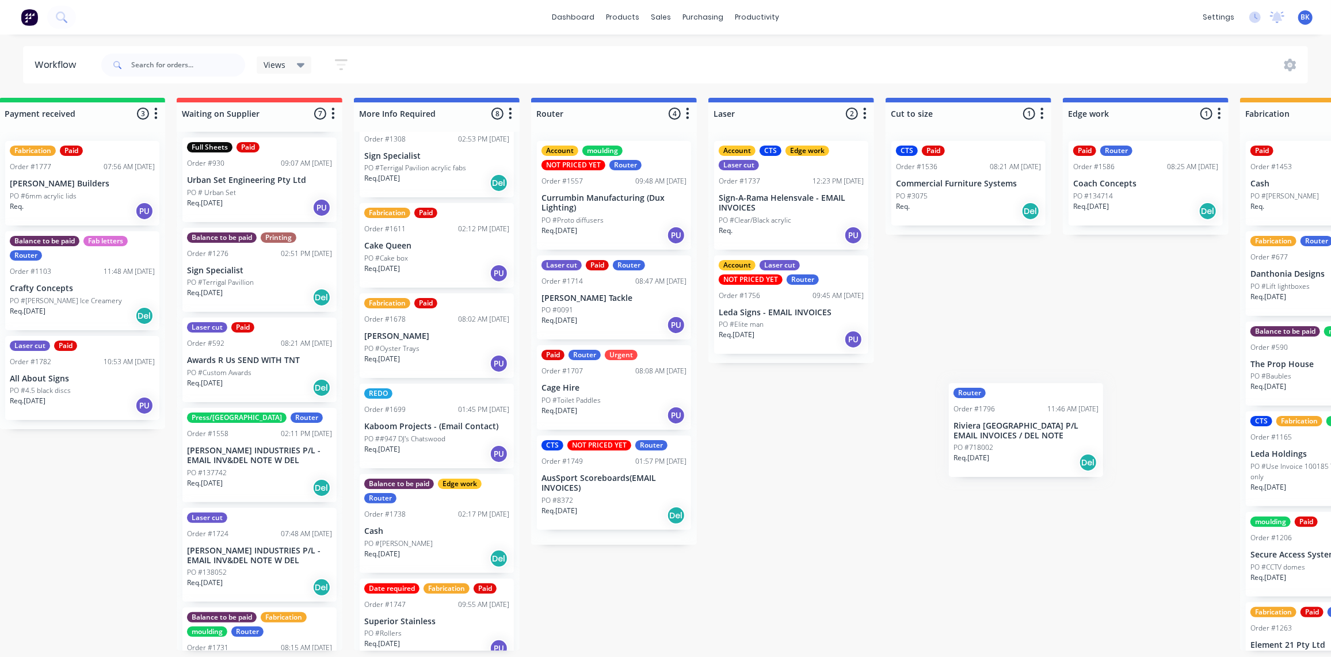
scroll to position [1, 205]
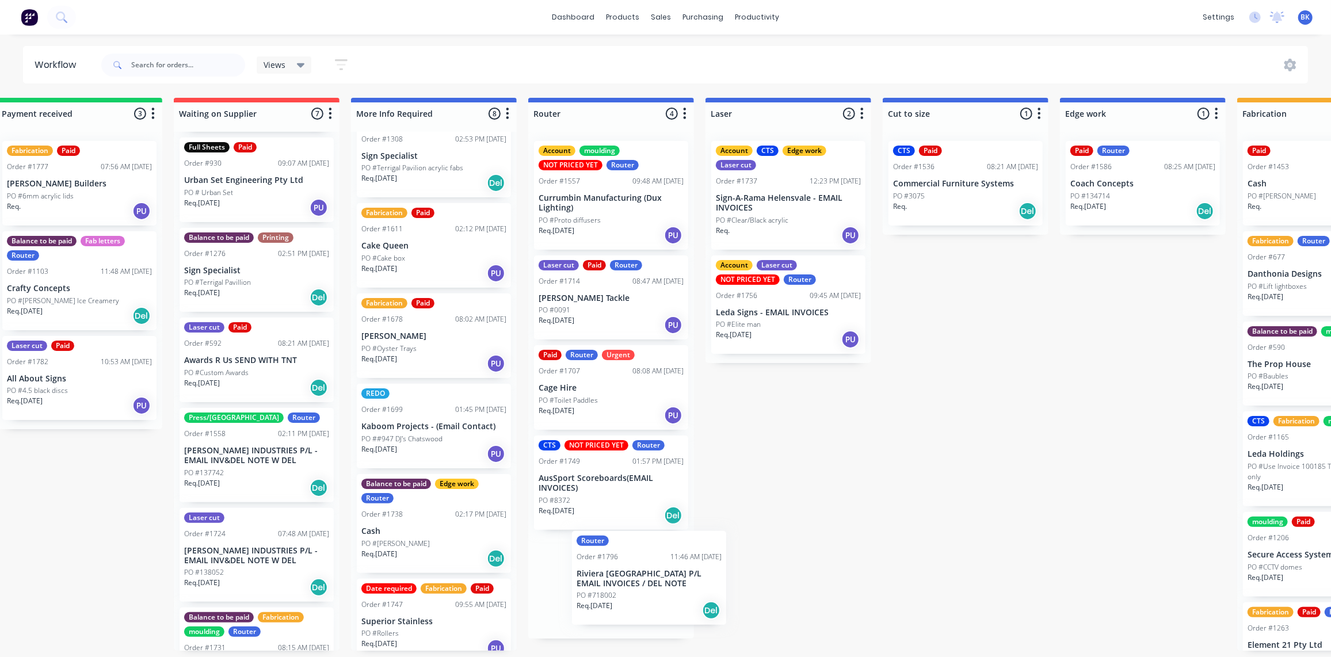
drag, startPoint x: 81, startPoint y: 297, endPoint x: 605, endPoint y: 586, distance: 598.5
click at [607, 590] on div "Submitted 2 Status colour #273444 hex #273444 Save Cancel Summaries Total order…" at bounding box center [1162, 374] width 2753 height 553
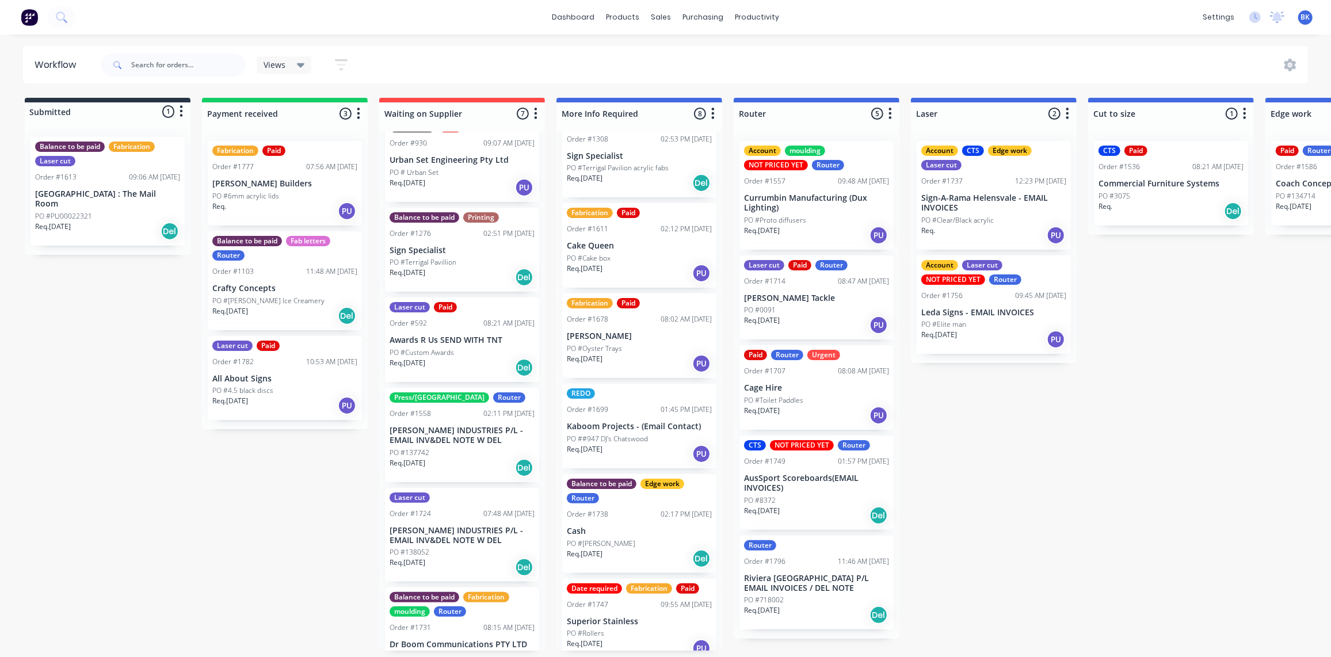
scroll to position [150, 0]
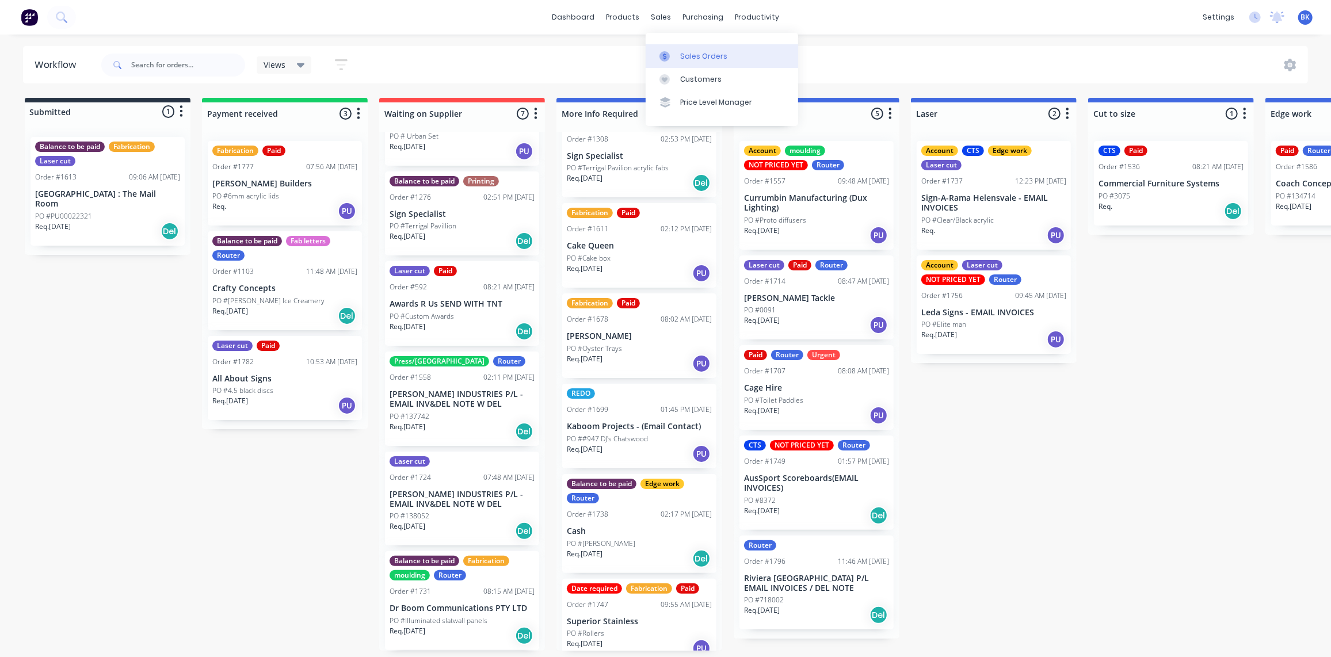
click at [682, 54] on div "Sales Orders" at bounding box center [703, 56] width 47 height 10
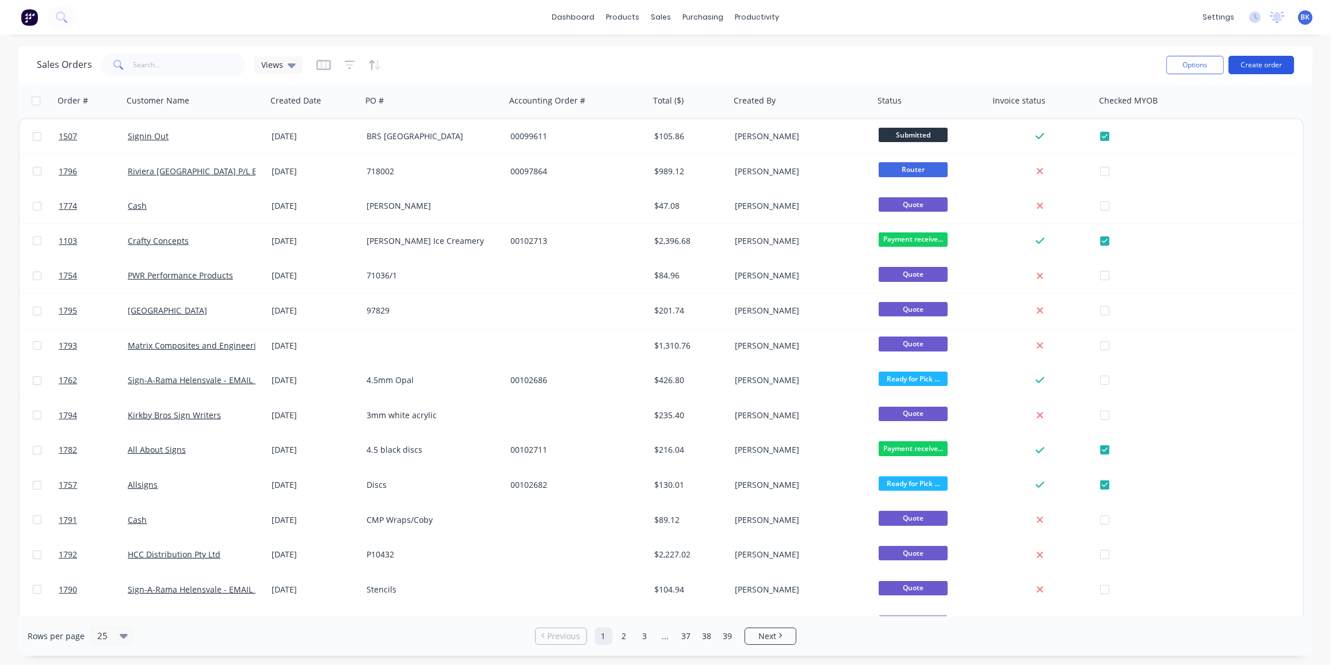
click at [1266, 66] on button "Create order" at bounding box center [1261, 65] width 66 height 18
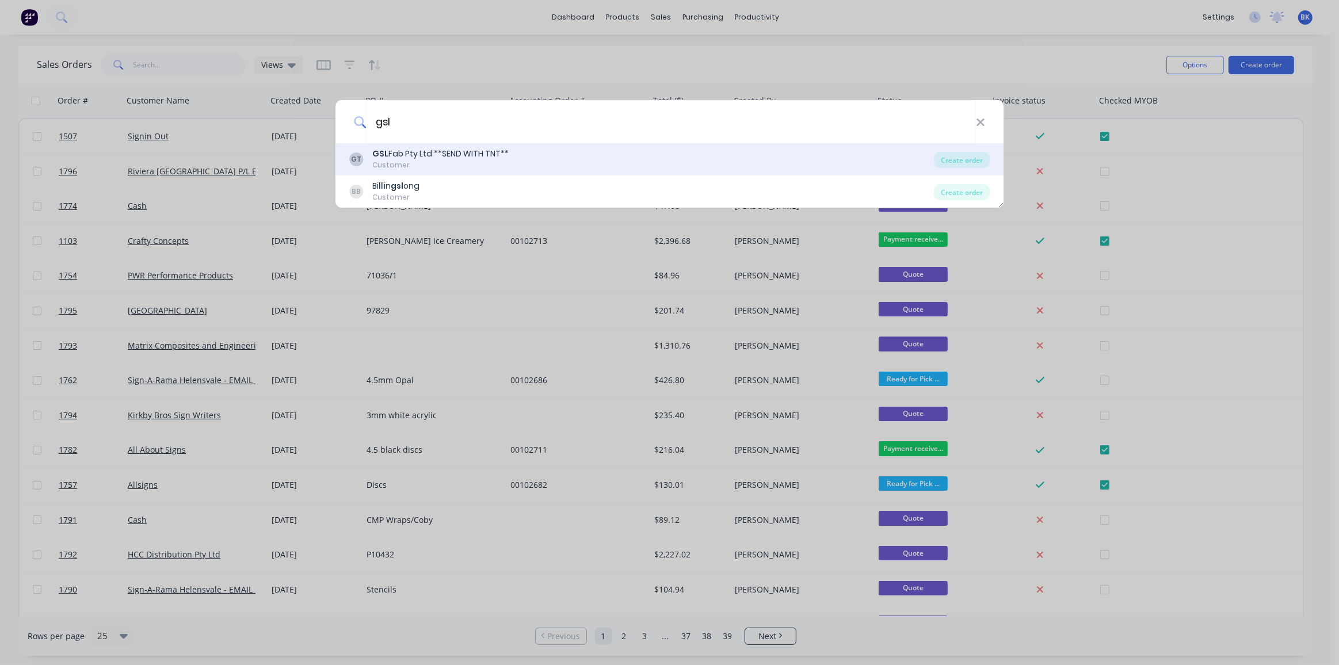
type input "gsl"
click at [421, 156] on div "GSL Fab Pty Ltd **SEND WITH TNT**" at bounding box center [440, 154] width 136 height 12
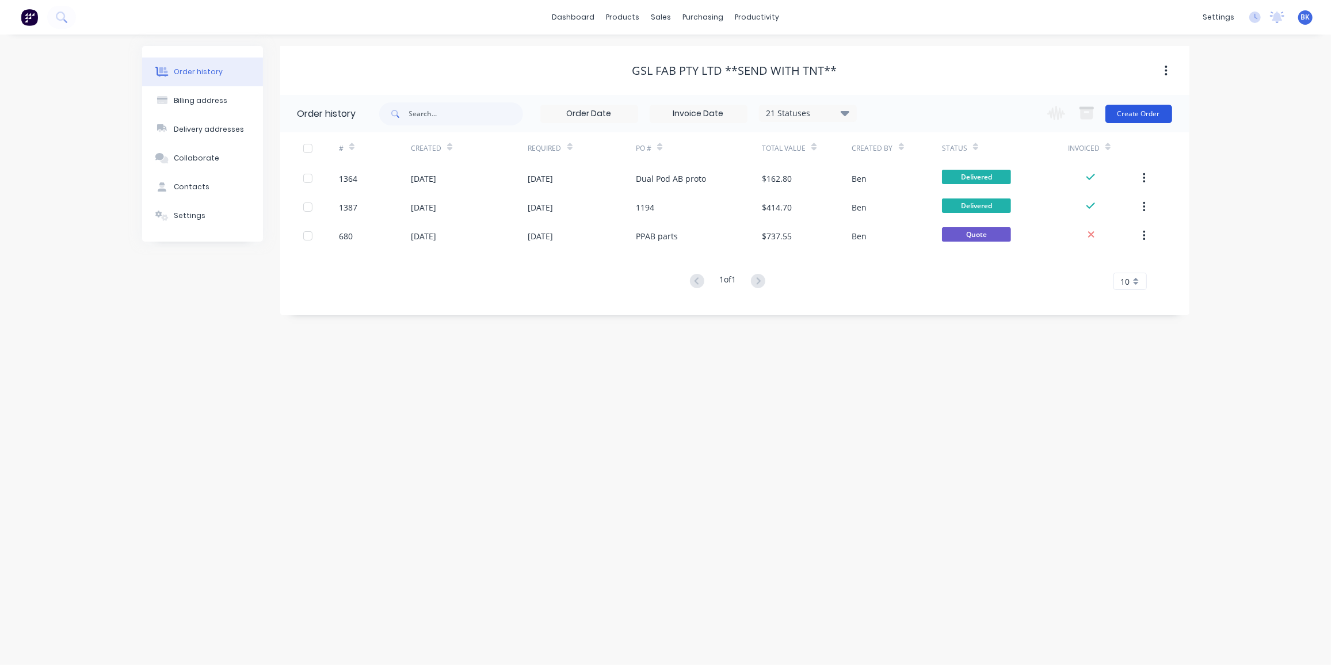
click at [1136, 111] on button "Create Order" at bounding box center [1138, 114] width 67 height 18
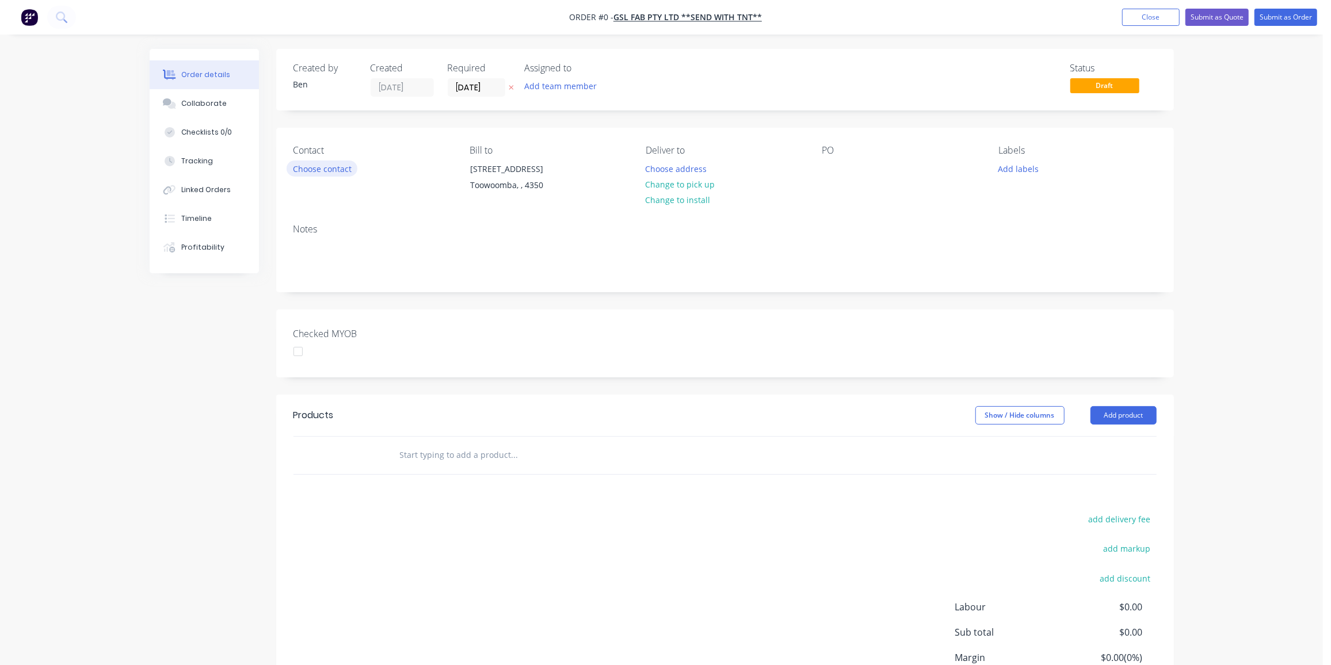
click at [315, 165] on button "Choose contact" at bounding box center [322, 169] width 71 height 16
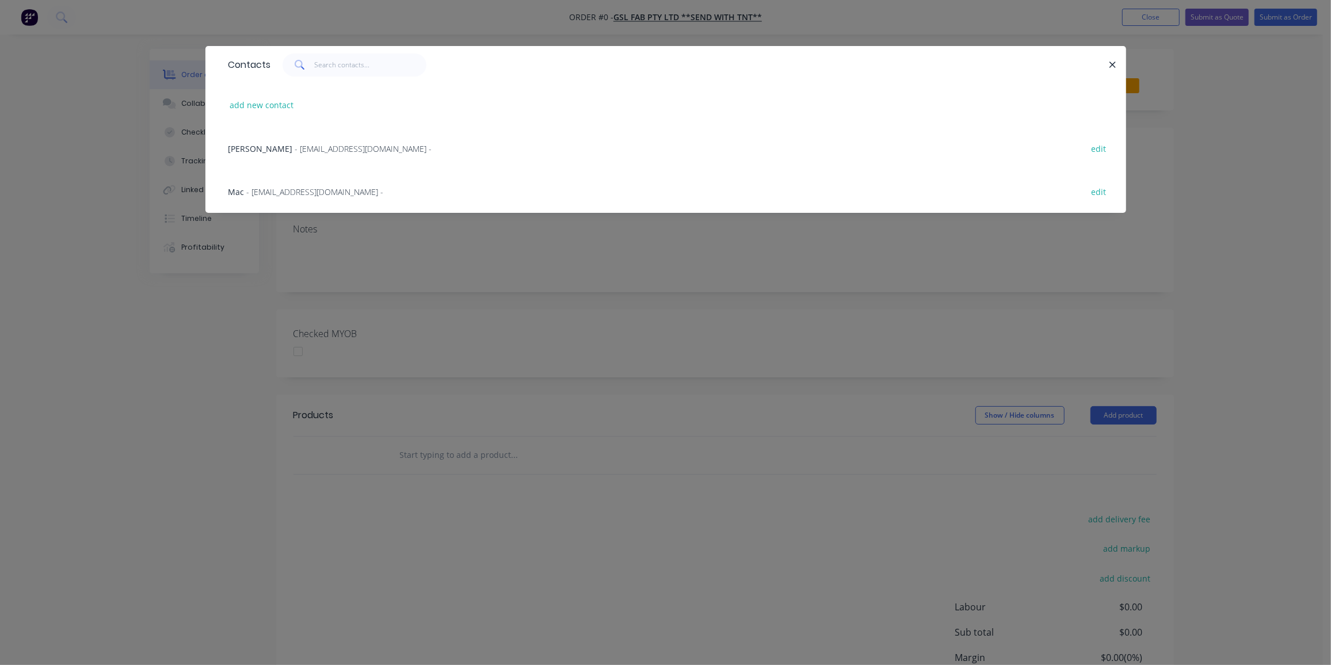
click at [295, 149] on span "- [EMAIL_ADDRESS][DOMAIN_NAME] -" at bounding box center [363, 148] width 137 height 11
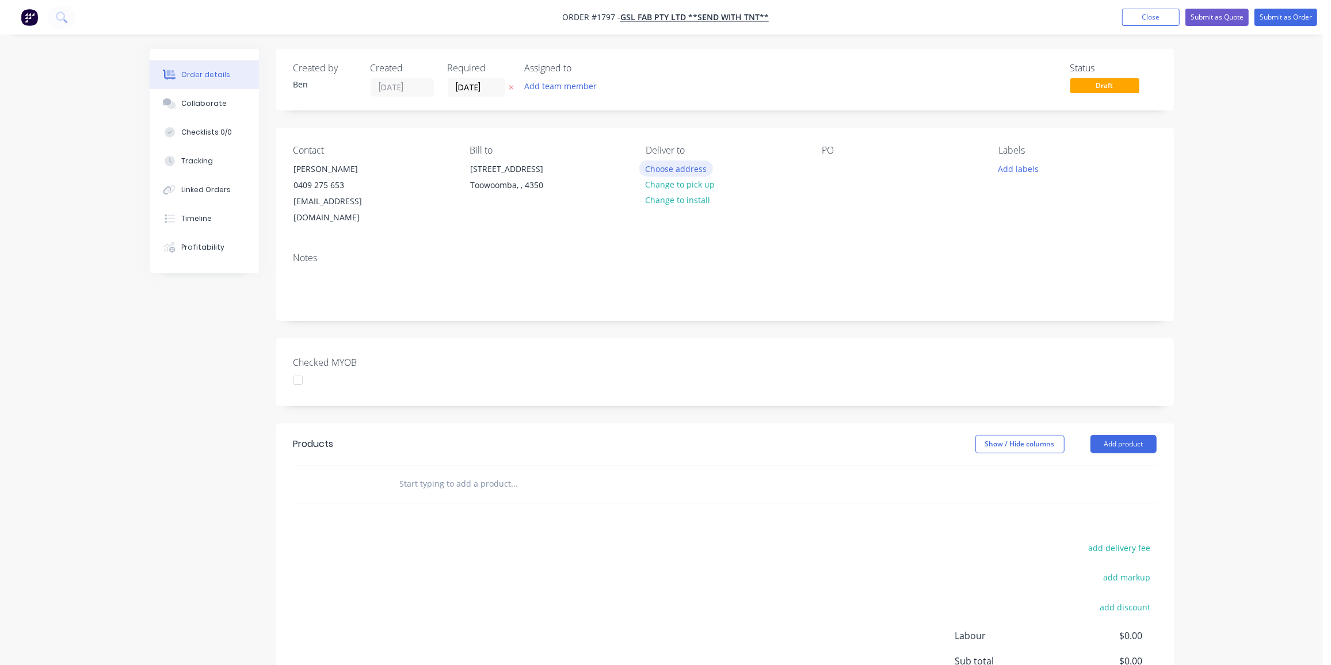
click at [696, 169] on button "Choose address" at bounding box center [676, 169] width 74 height 16
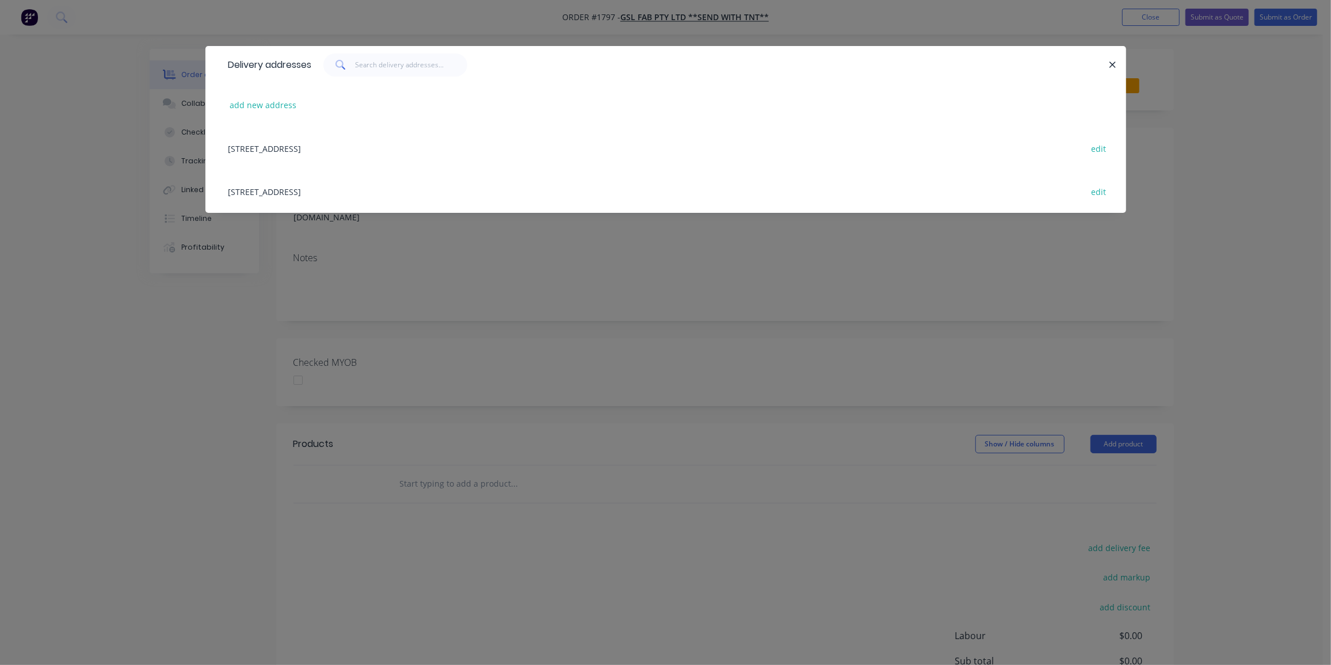
click at [378, 150] on div "[STREET_ADDRESS] edit" at bounding box center [666, 148] width 886 height 43
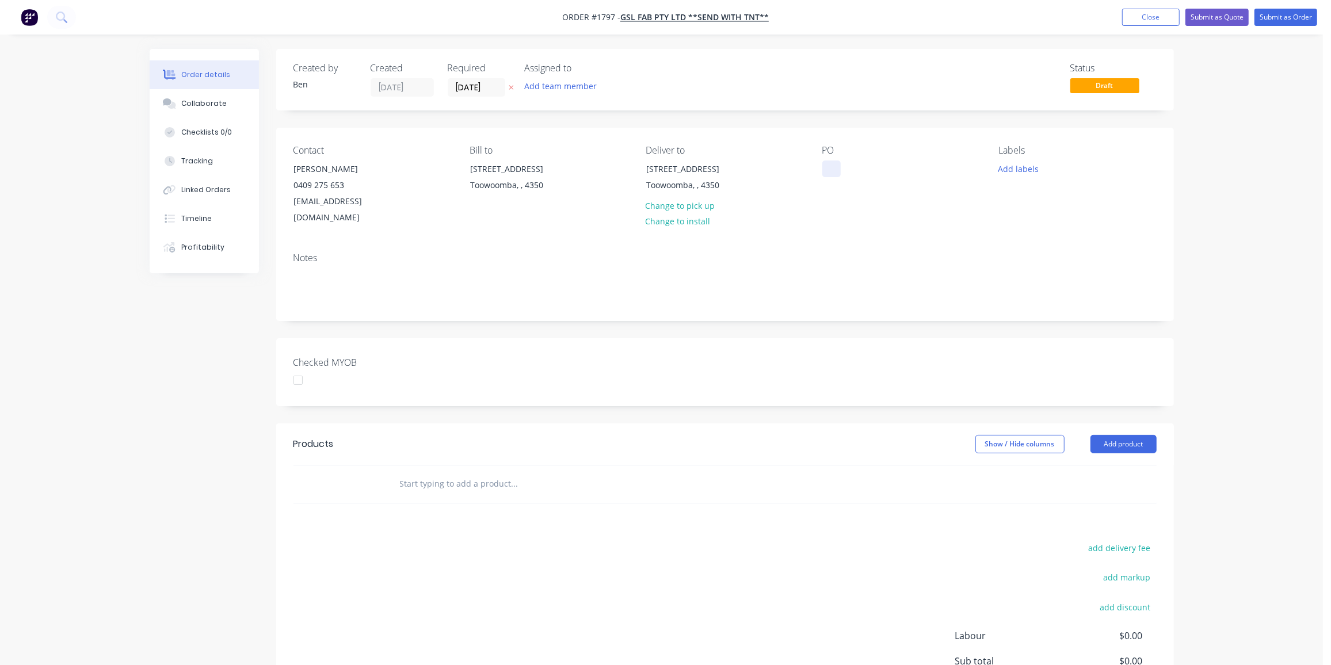
click at [827, 173] on div at bounding box center [831, 169] width 18 height 17
click at [1024, 164] on button "Add labels" at bounding box center [1018, 169] width 53 height 16
click at [1056, 319] on div "Router" at bounding box center [1045, 319] width 32 height 13
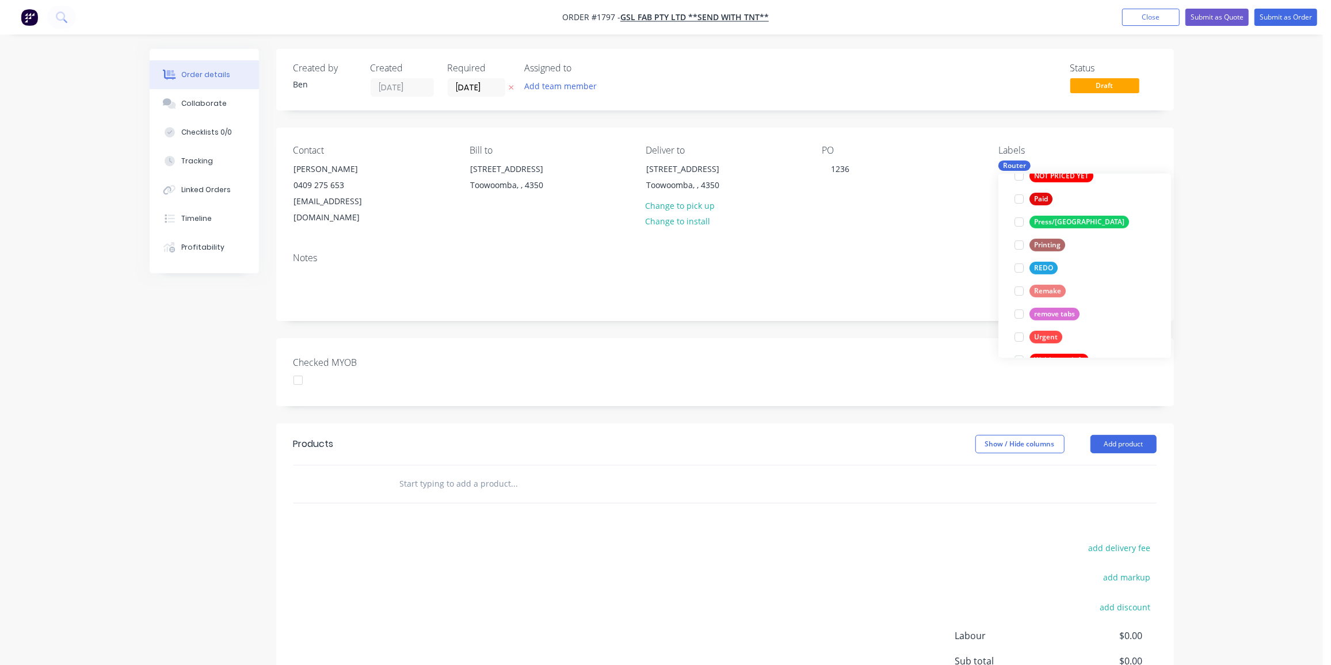
scroll to position [0, 0]
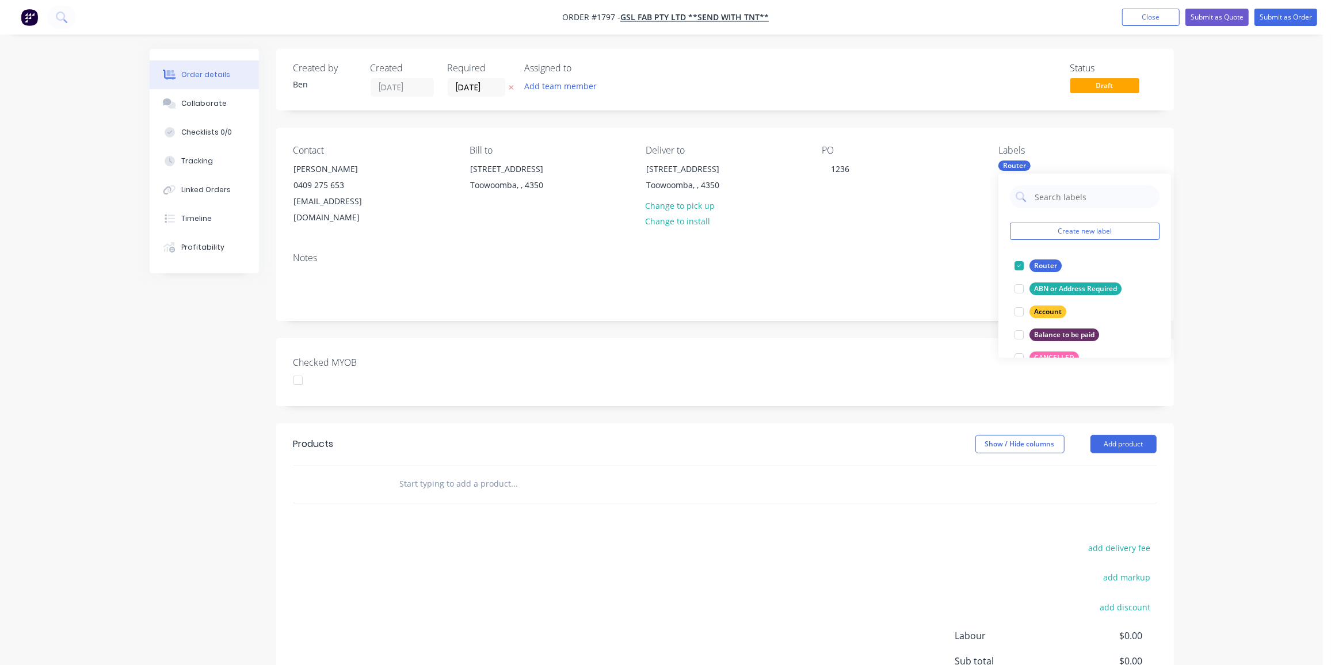
click at [465, 472] on input "text" at bounding box center [514, 483] width 230 height 23
click at [1136, 435] on button "Add product" at bounding box center [1123, 444] width 66 height 18
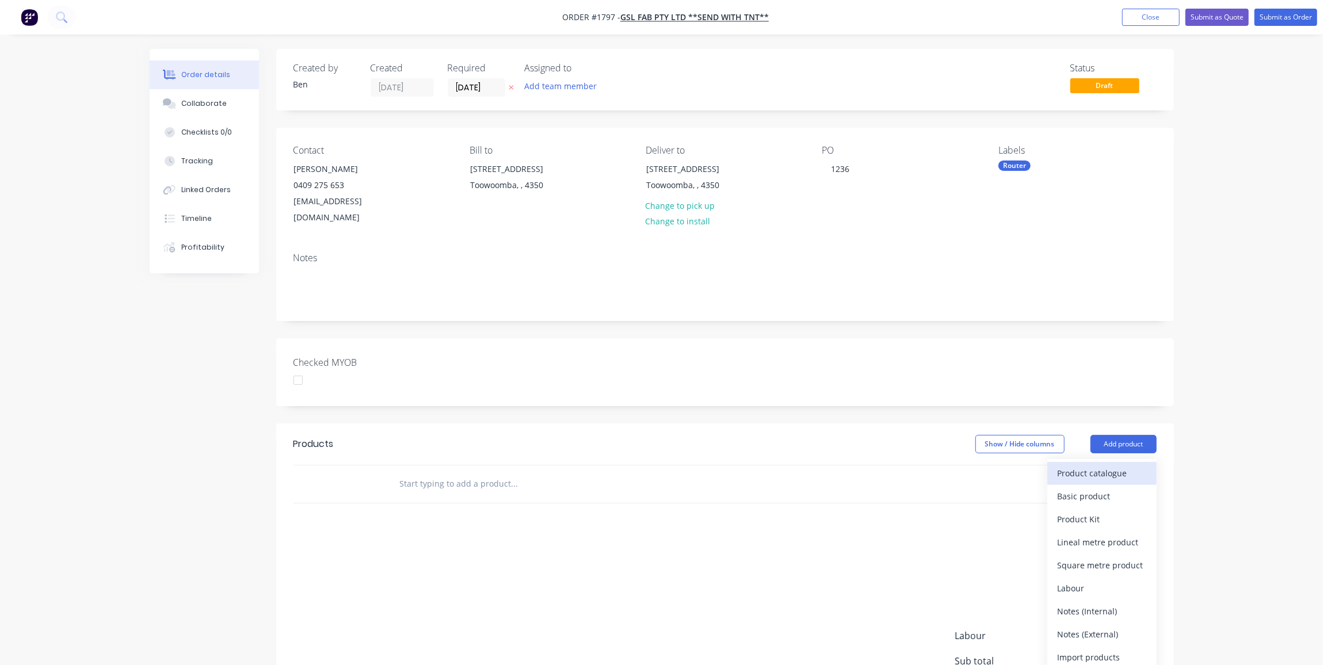
click at [1102, 465] on div "Product catalogue" at bounding box center [1102, 473] width 89 height 17
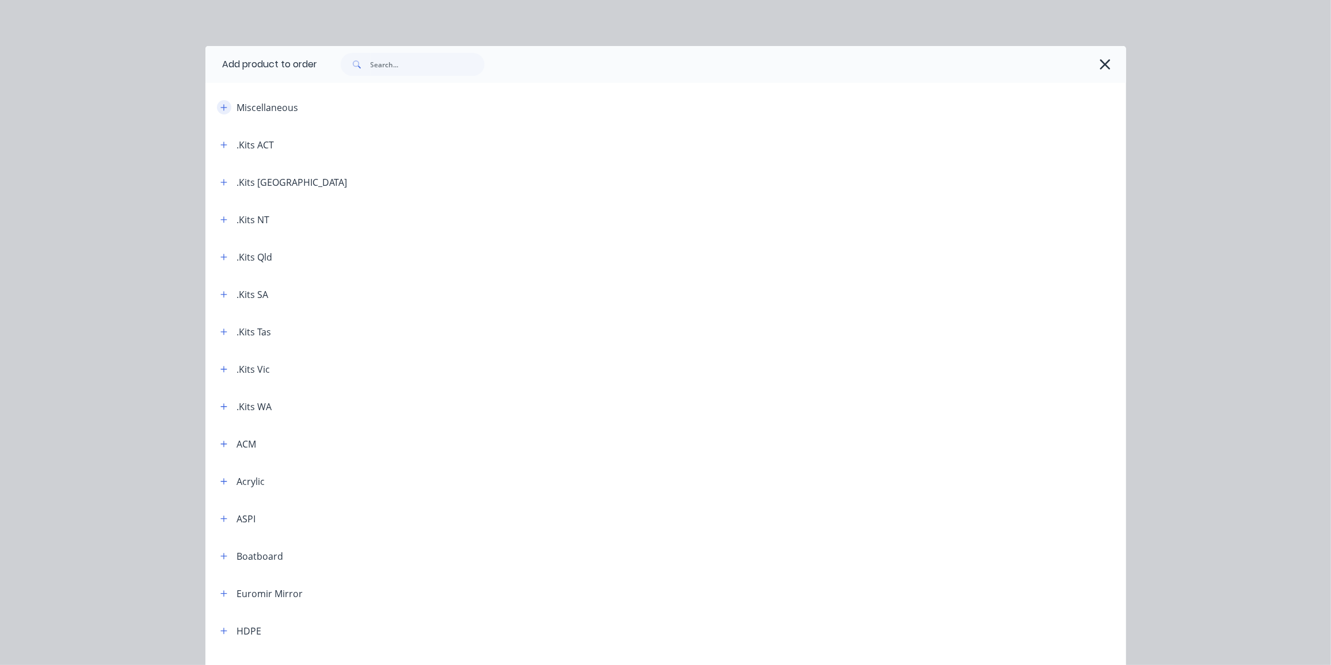
click at [221, 108] on icon "button" at bounding box center [223, 108] width 7 height 8
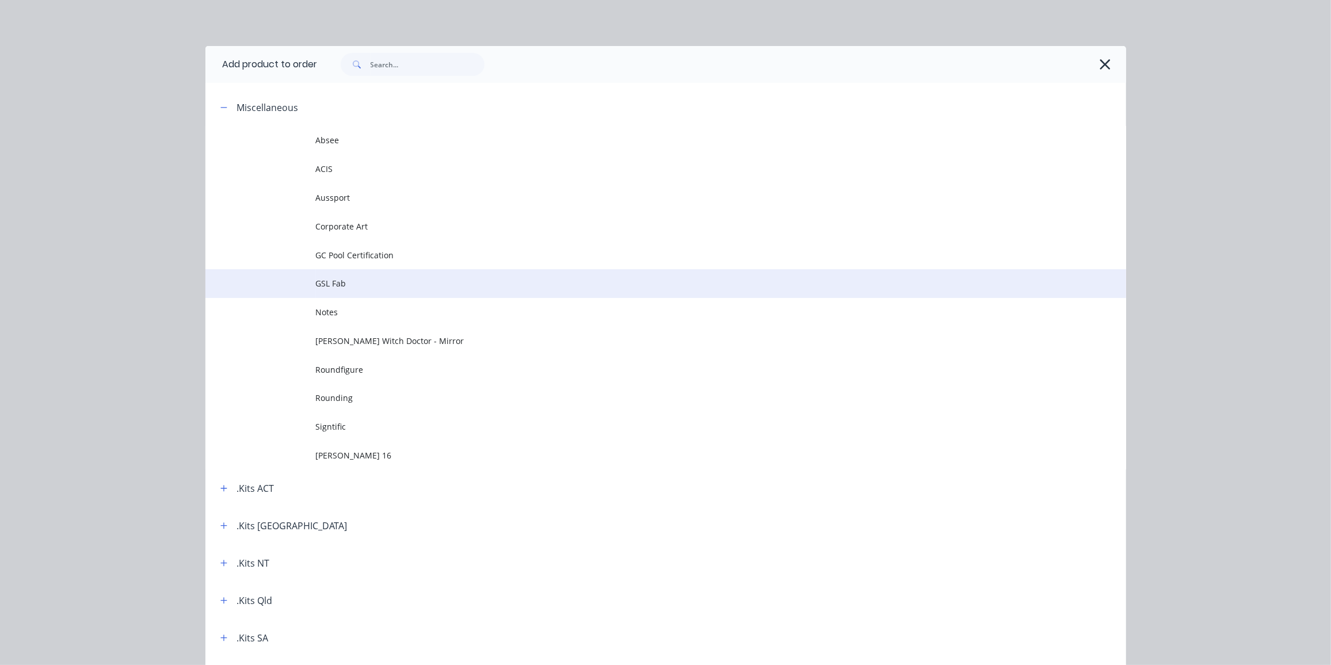
click at [376, 281] on span "GSL Fab" at bounding box center [640, 283] width 648 height 12
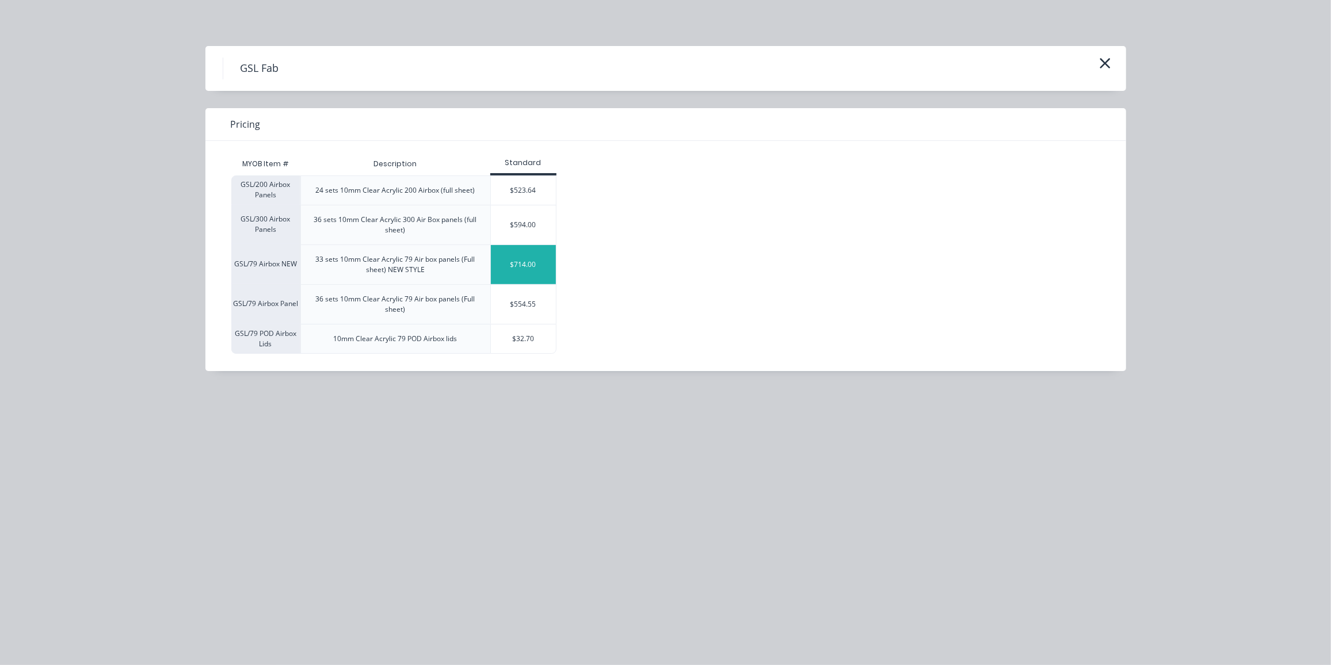
click at [518, 268] on div "$714.00" at bounding box center [523, 264] width 65 height 39
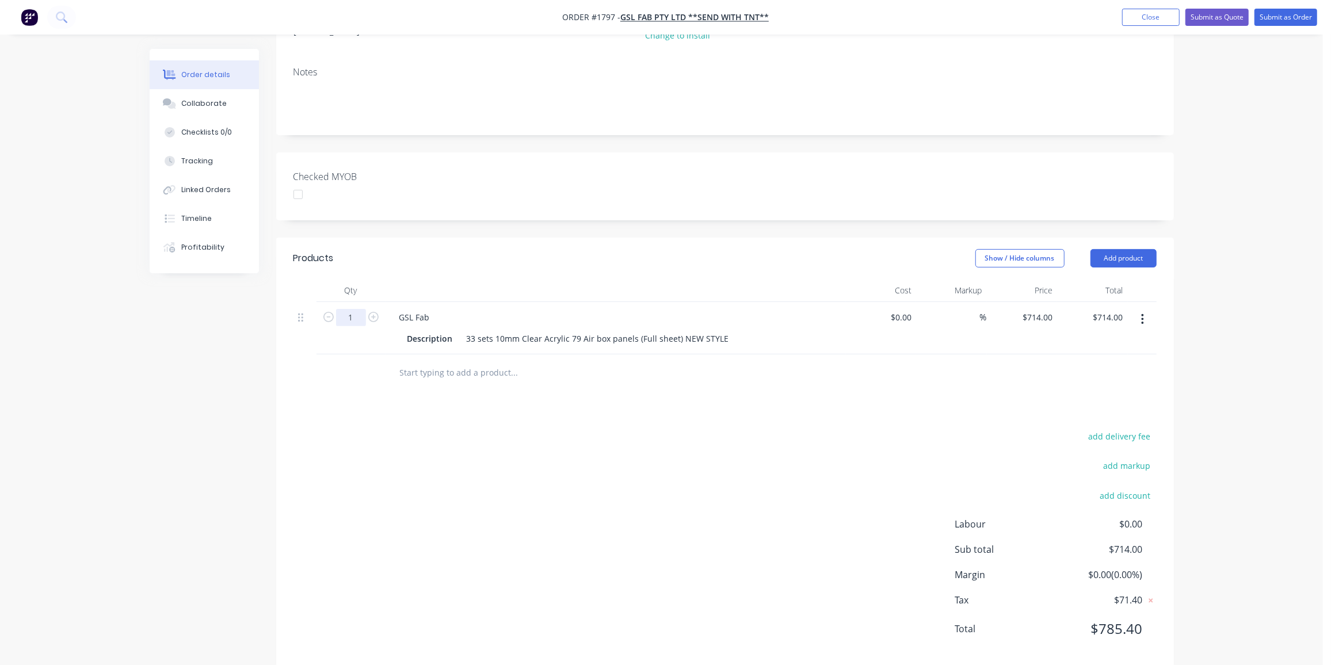
scroll to position [186, 0]
click at [356, 309] on input "1" at bounding box center [351, 317] width 30 height 17
type input "33"
type input "$23,562.00"
type input "$714.00"
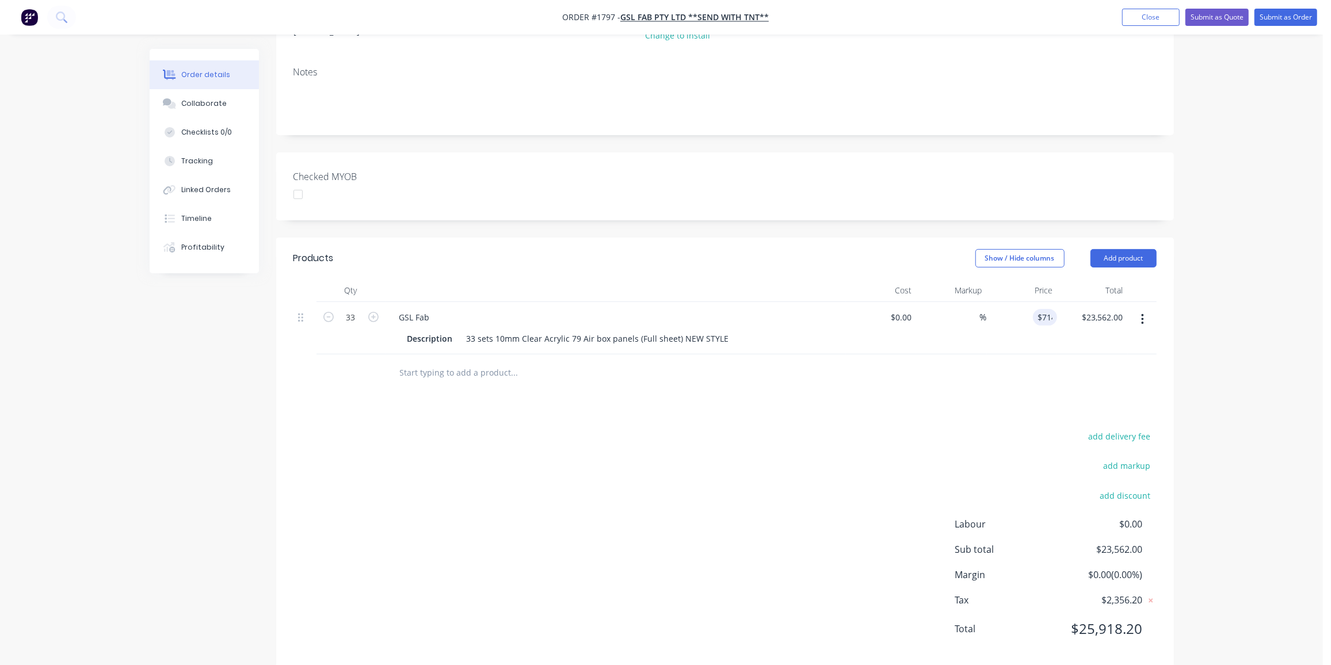
drag, startPoint x: 417, startPoint y: 373, endPoint x: 426, endPoint y: 375, distance: 9.3
click at [418, 374] on div "Products Show / Hide columns Add product Qty Cost Markup Price Total 33 GSL Fab…" at bounding box center [725, 453] width 898 height 430
type input "1"
type input "$714.00"
click at [573, 557] on div "add delivery fee add markup add discount Labour $0.00 Sub total $714.00 Margin …" at bounding box center [724, 540] width 863 height 222
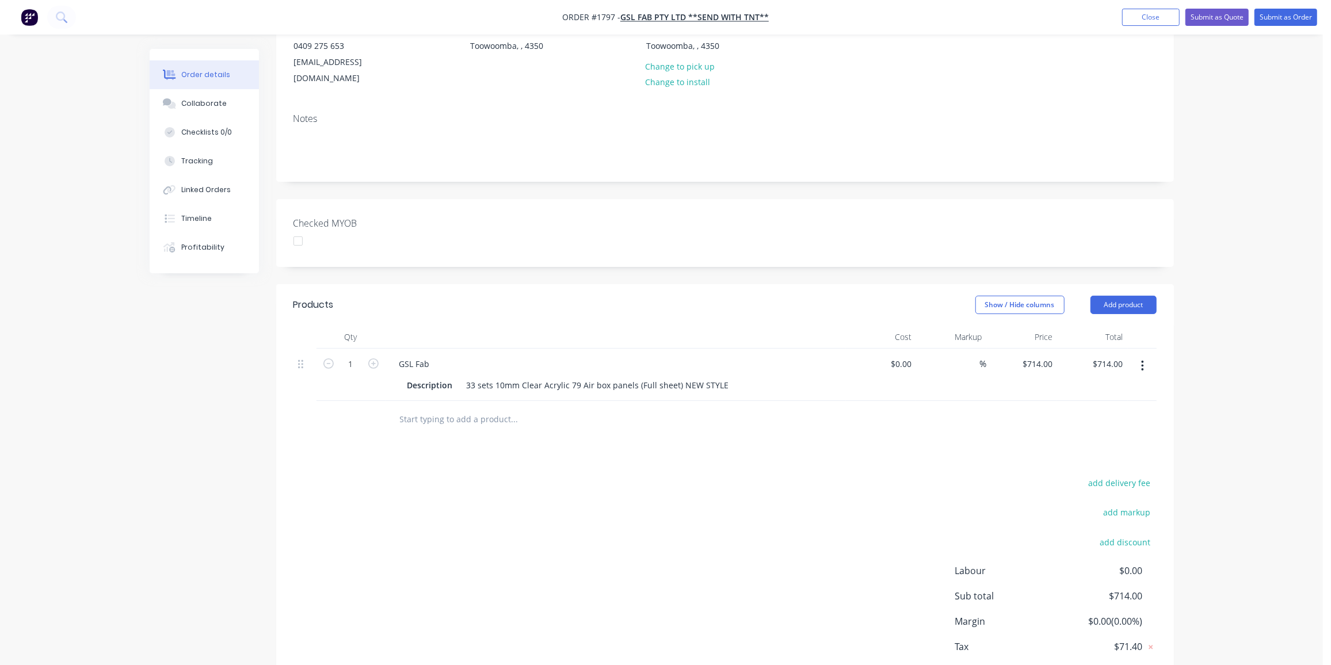
scroll to position [0, 0]
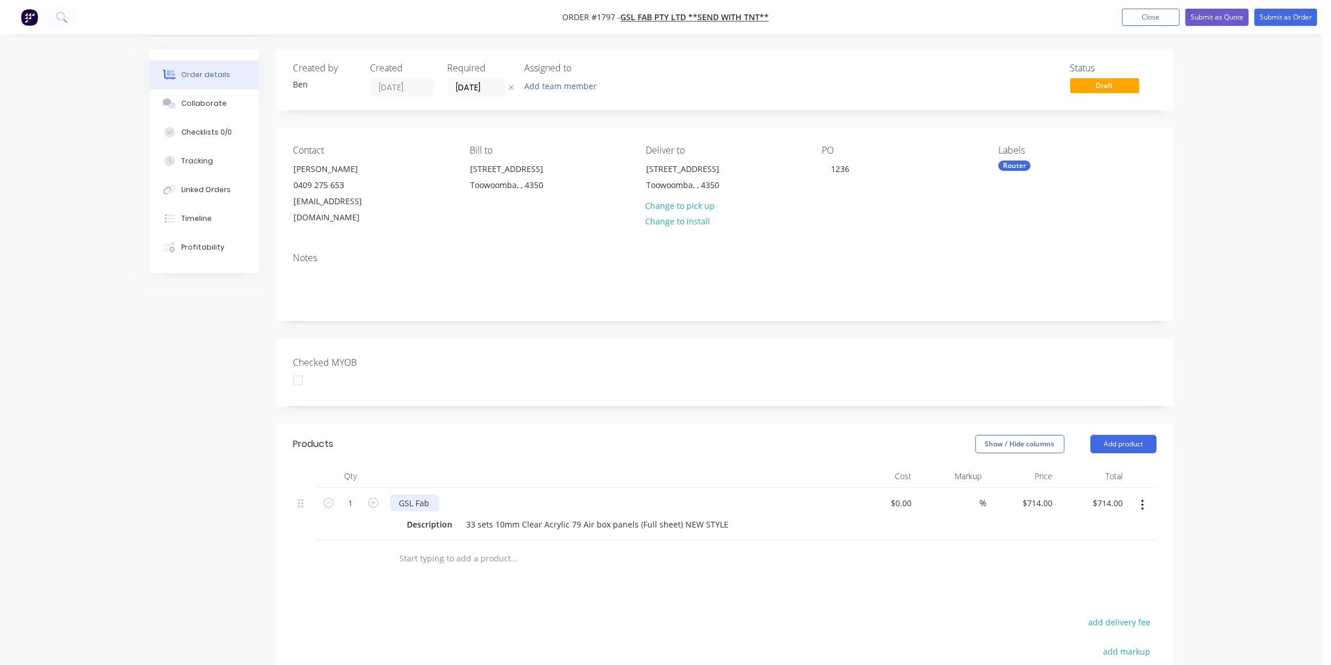
click at [429, 495] on div "GSL Fab" at bounding box center [414, 503] width 49 height 17
click at [434, 495] on div "GSL Fab" at bounding box center [414, 503] width 49 height 17
click at [513, 559] on div at bounding box center [592, 558] width 414 height 37
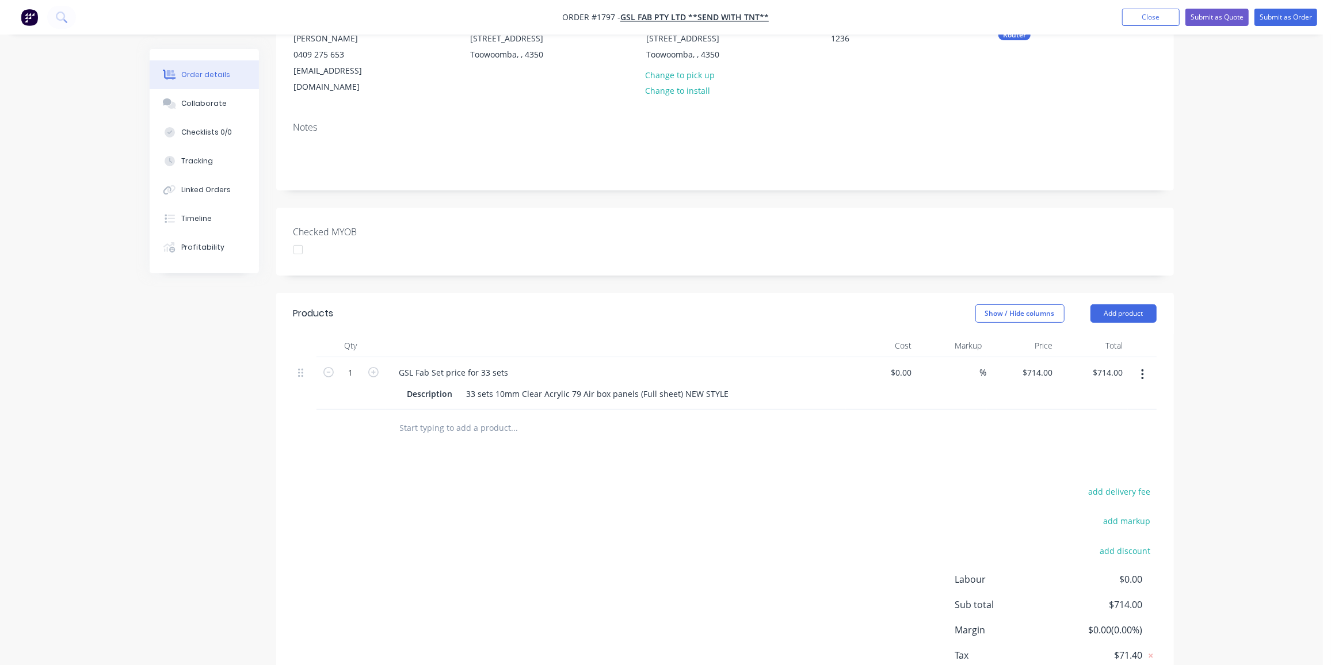
click at [548, 578] on div "add delivery fee add markup add discount Labour $0.00 Sub total $714.00 Margin …" at bounding box center [724, 595] width 863 height 222
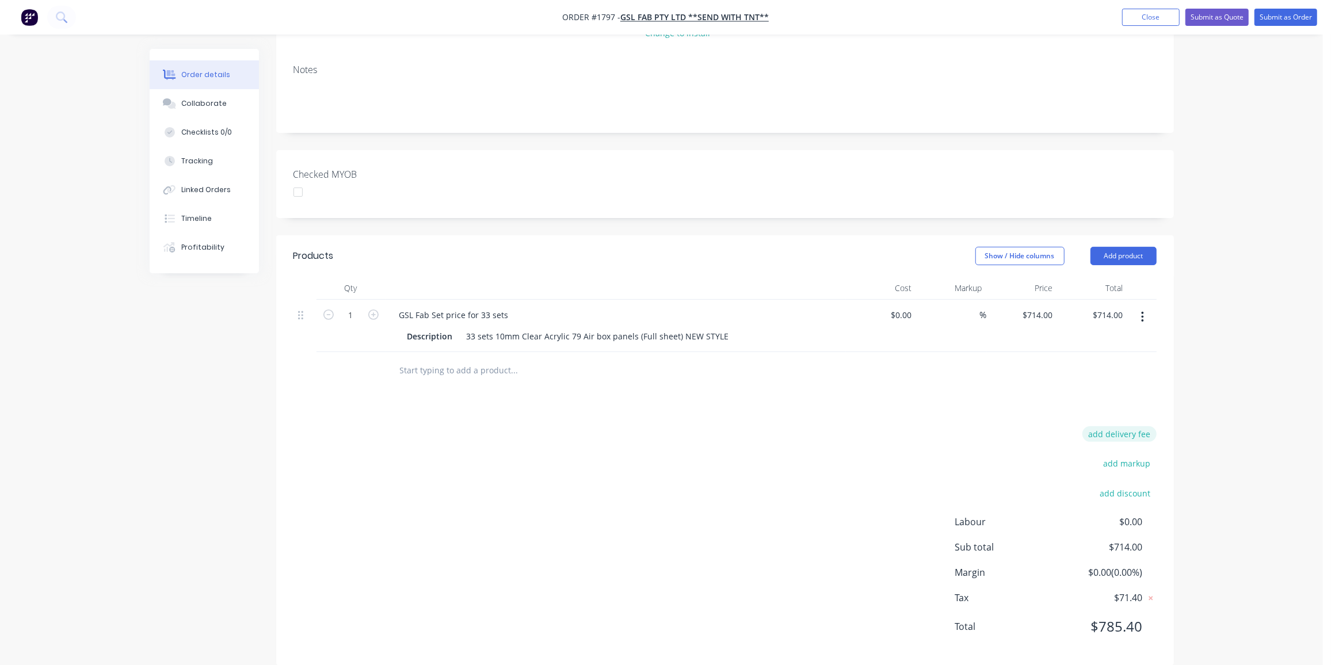
click at [1116, 426] on button "add delivery fee" at bounding box center [1119, 434] width 74 height 16
type input "7"
type input "50"
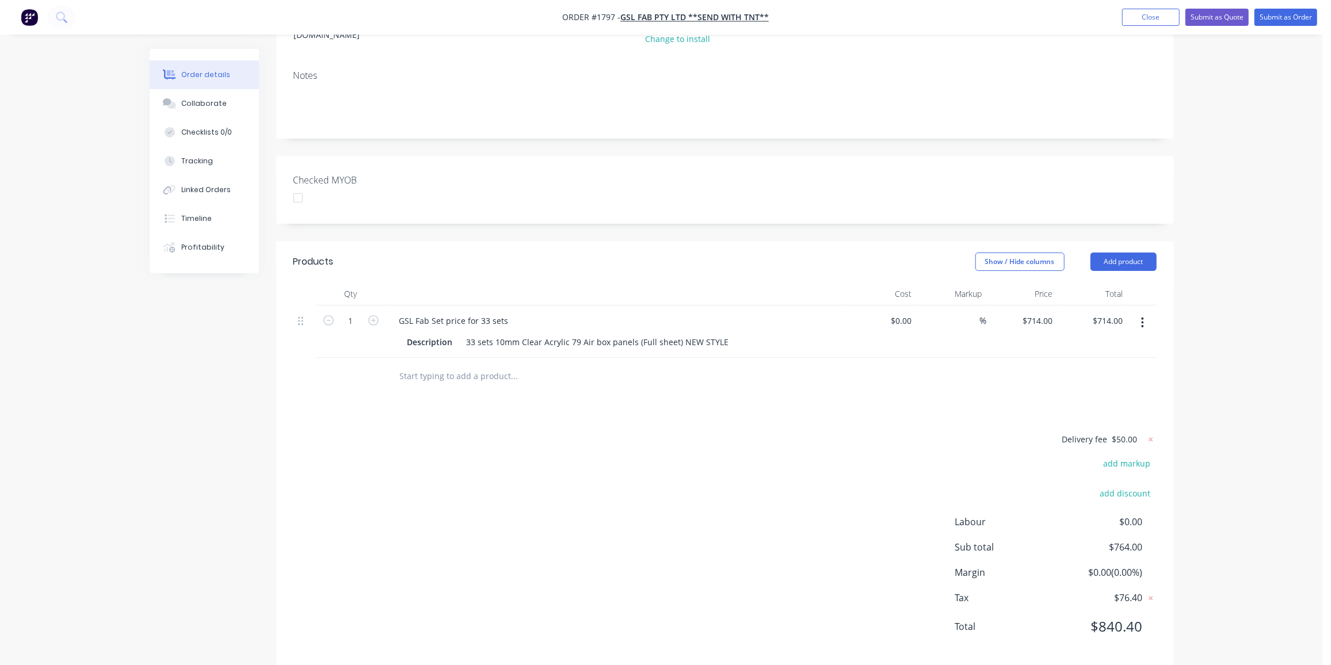
click at [823, 471] on div "Delivery fee $50.00 add markup add discount Labour $0.00 Sub total $764.00 Marg…" at bounding box center [724, 540] width 863 height 216
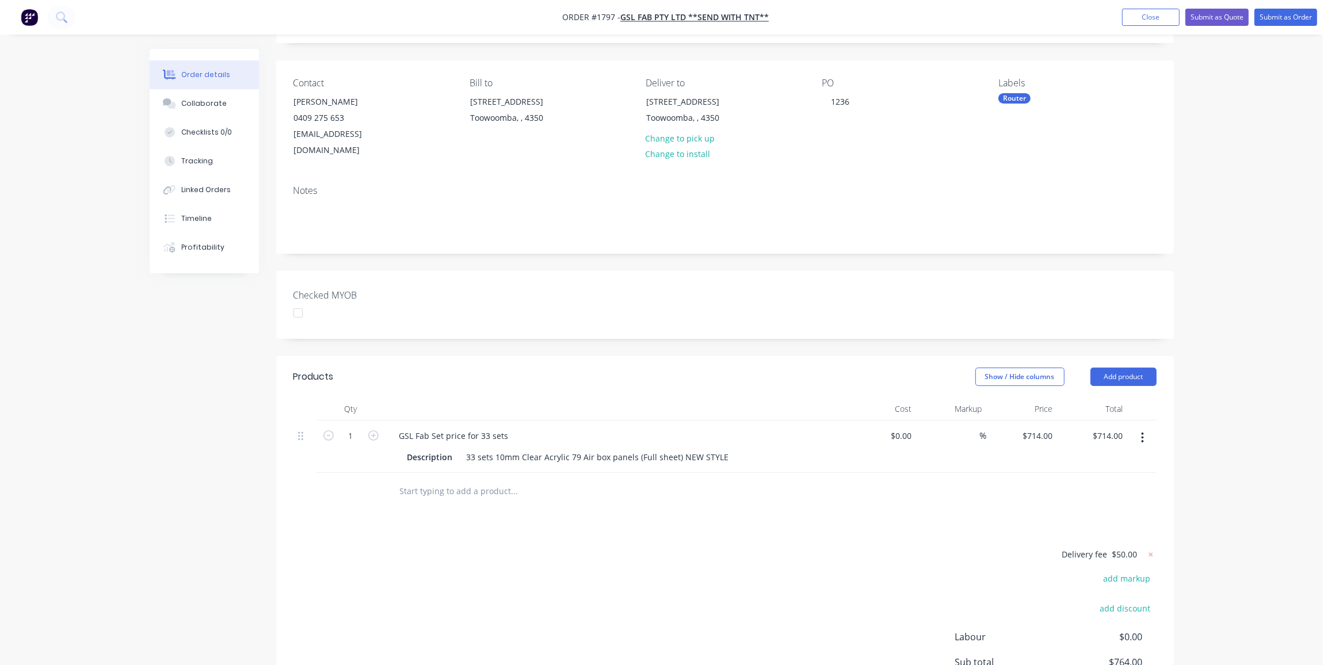
scroll to position [0, 0]
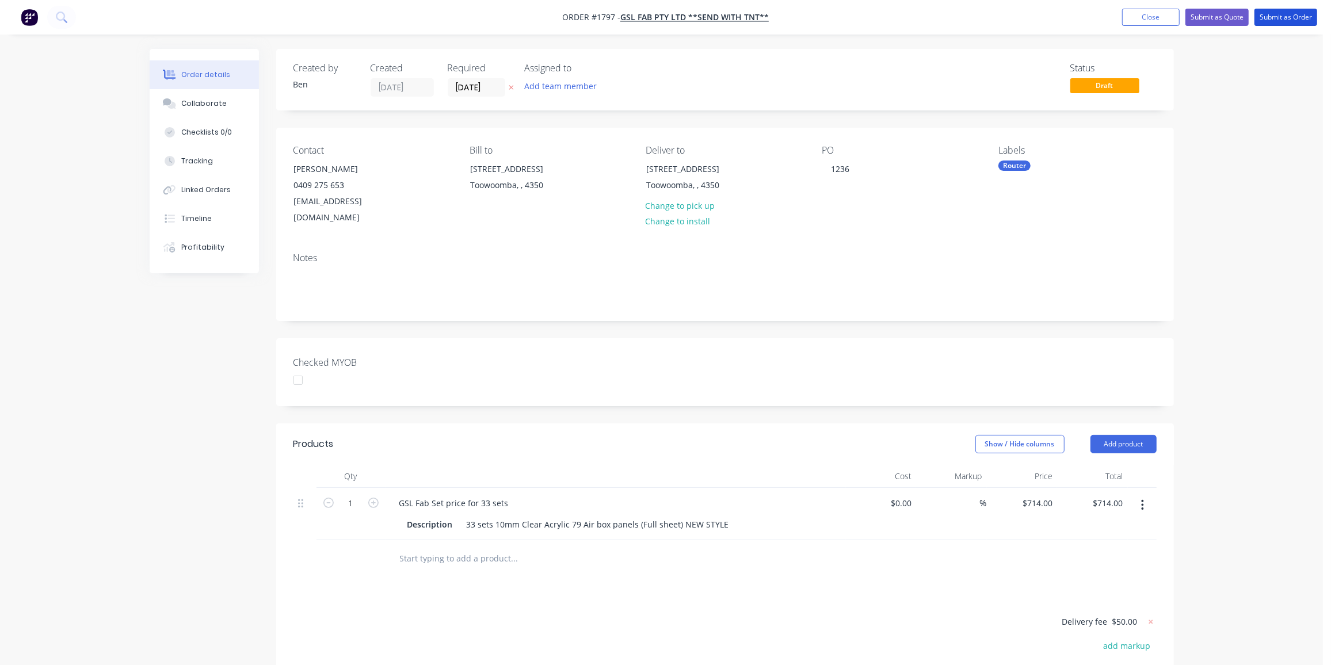
drag, startPoint x: 1280, startPoint y: 20, endPoint x: 1312, endPoint y: 32, distance: 34.4
click at [1281, 19] on button "Submit as Order" at bounding box center [1285, 17] width 63 height 17
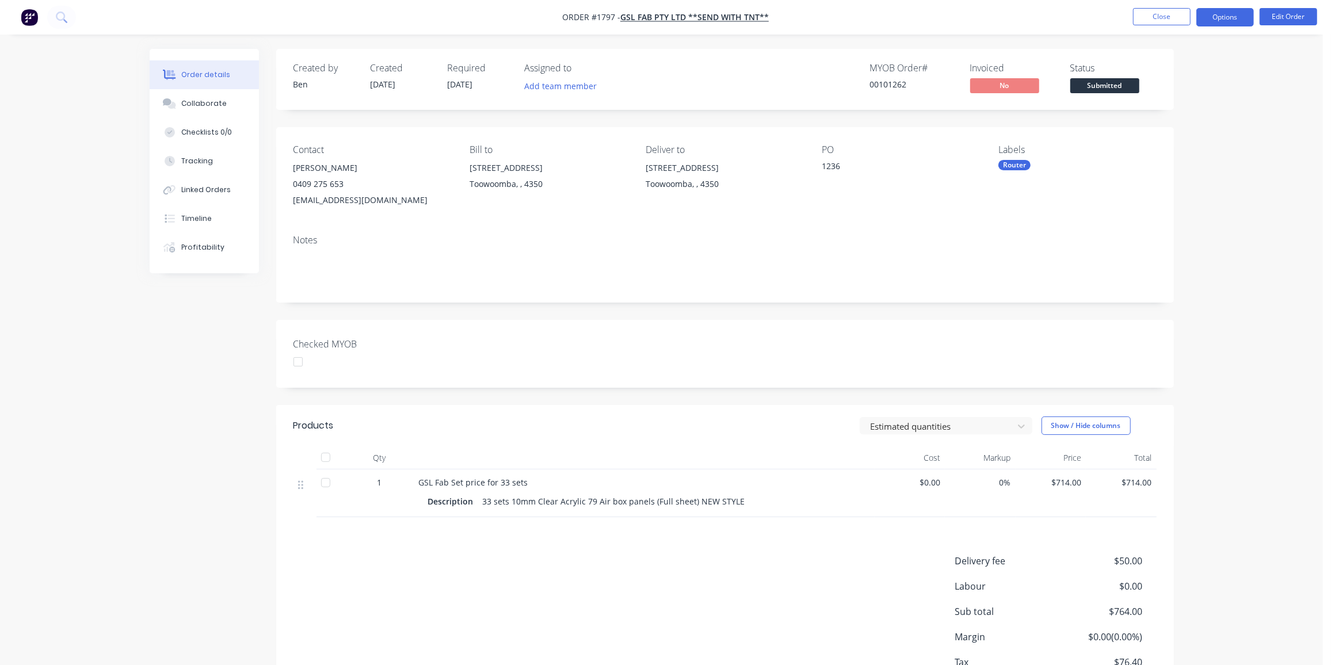
click at [1227, 13] on button "Options" at bounding box center [1225, 17] width 58 height 18
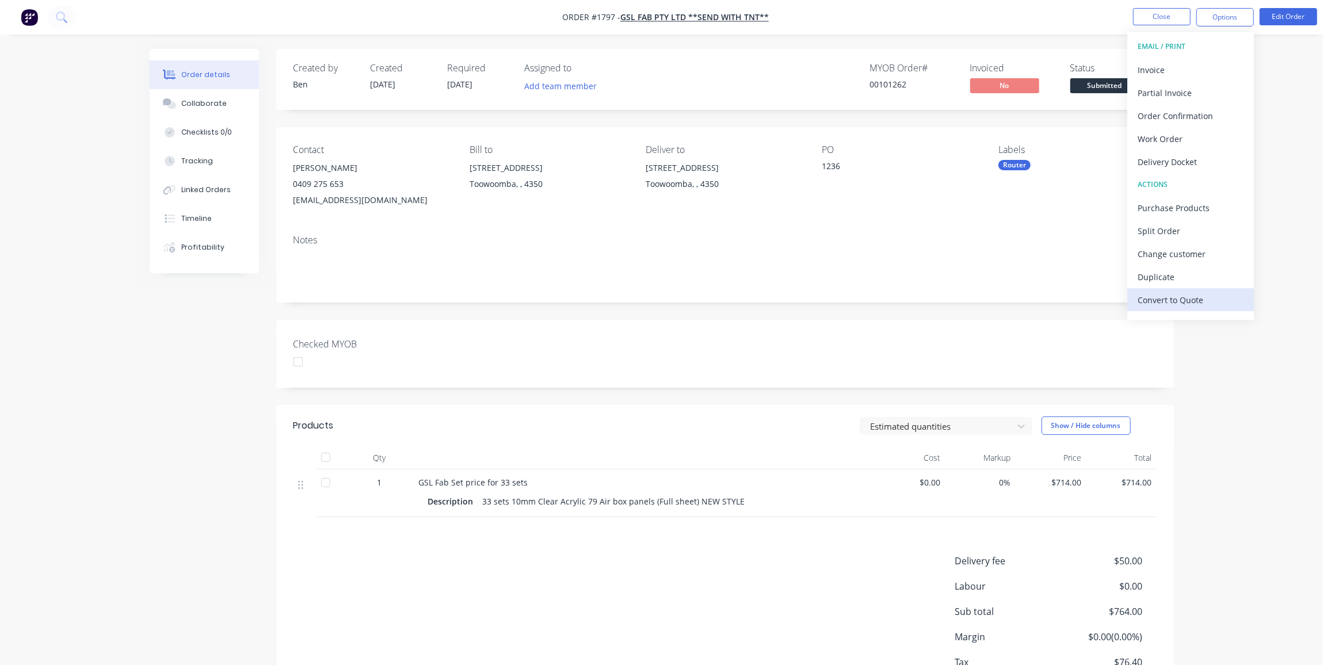
click at [1176, 302] on div "Convert to Quote" at bounding box center [1191, 300] width 106 height 17
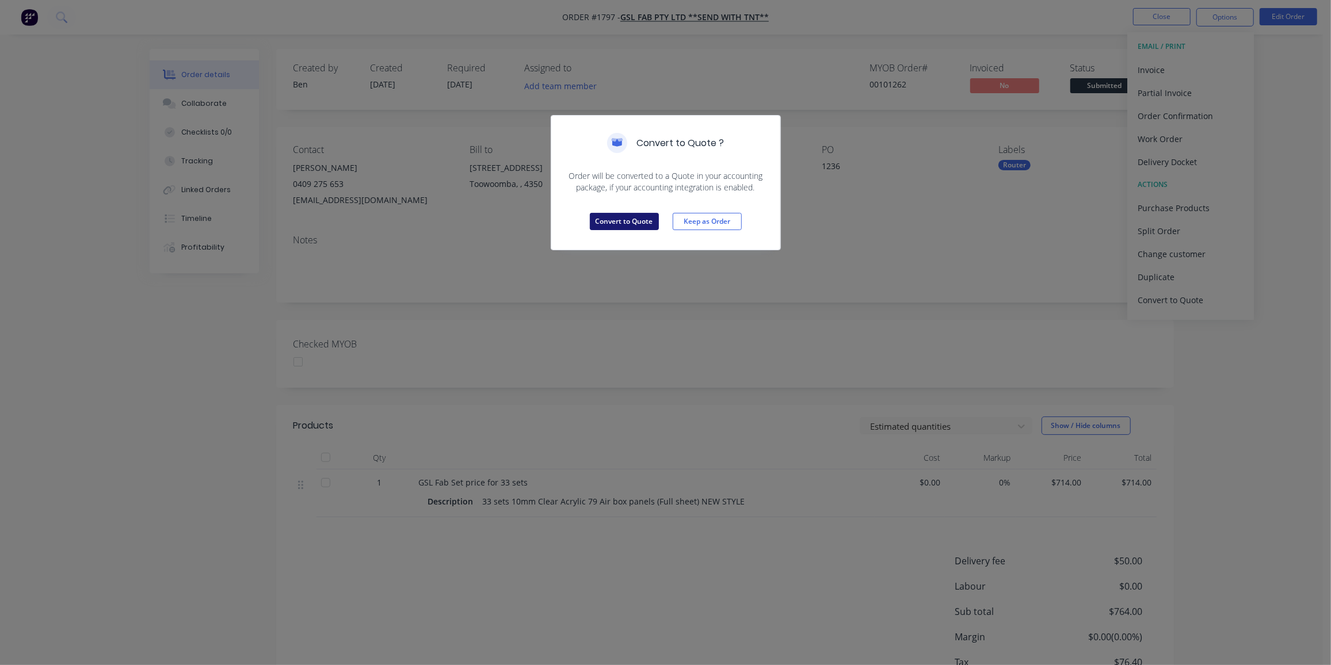
click at [624, 224] on button "Convert to Quote" at bounding box center [624, 221] width 69 height 17
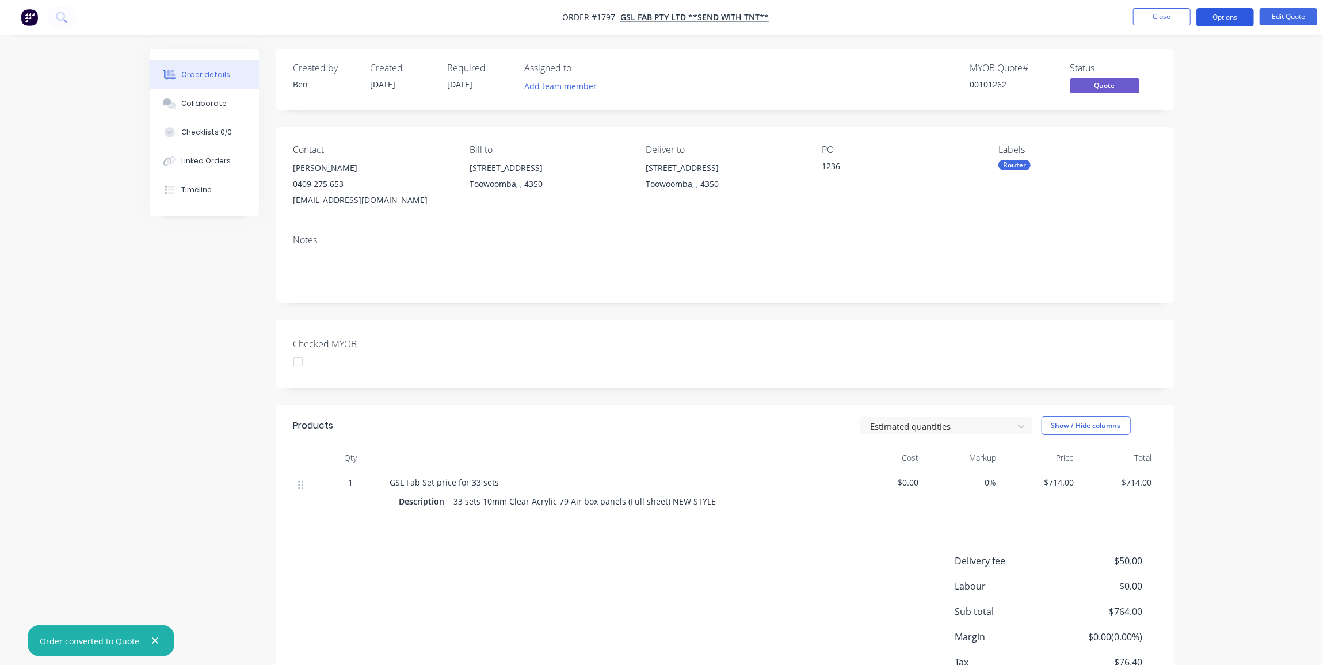
click at [1227, 13] on button "Options" at bounding box center [1225, 17] width 58 height 18
click at [1196, 87] on div "Proforma Invoice" at bounding box center [1191, 93] width 106 height 17
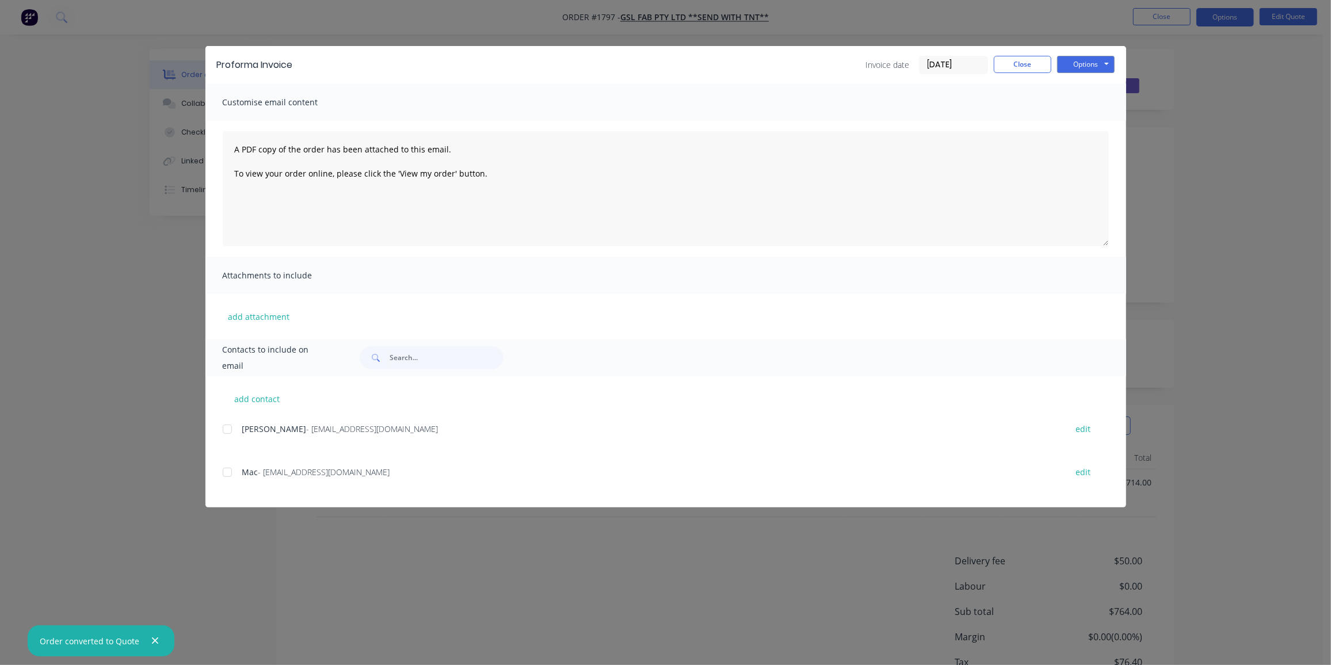
click at [228, 429] on div at bounding box center [227, 429] width 23 height 23
click at [1086, 67] on button "Options" at bounding box center [1086, 64] width 58 height 17
click at [1104, 90] on button "Preview" at bounding box center [1094, 84] width 74 height 19
click at [229, 432] on div at bounding box center [227, 429] width 23 height 23
click at [1091, 64] on button "Options" at bounding box center [1086, 64] width 58 height 17
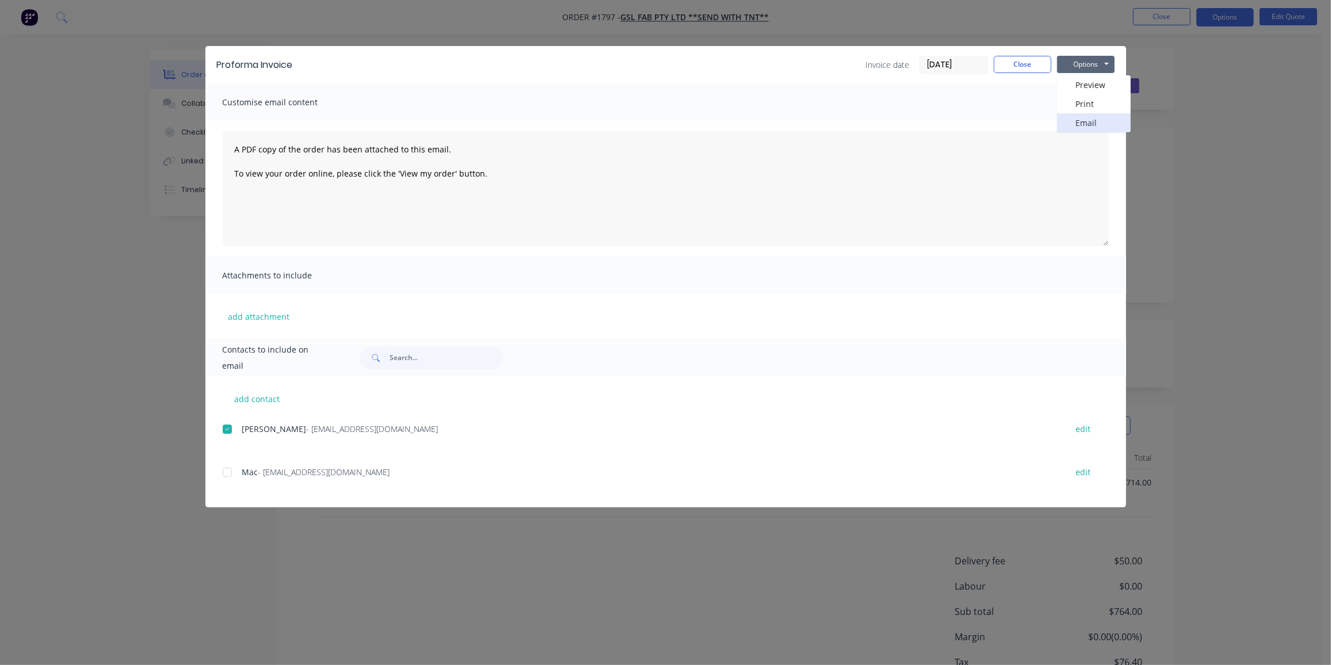
click at [1101, 121] on button "Email" at bounding box center [1094, 122] width 74 height 19
click at [1045, 61] on button "Close" at bounding box center [1023, 64] width 58 height 17
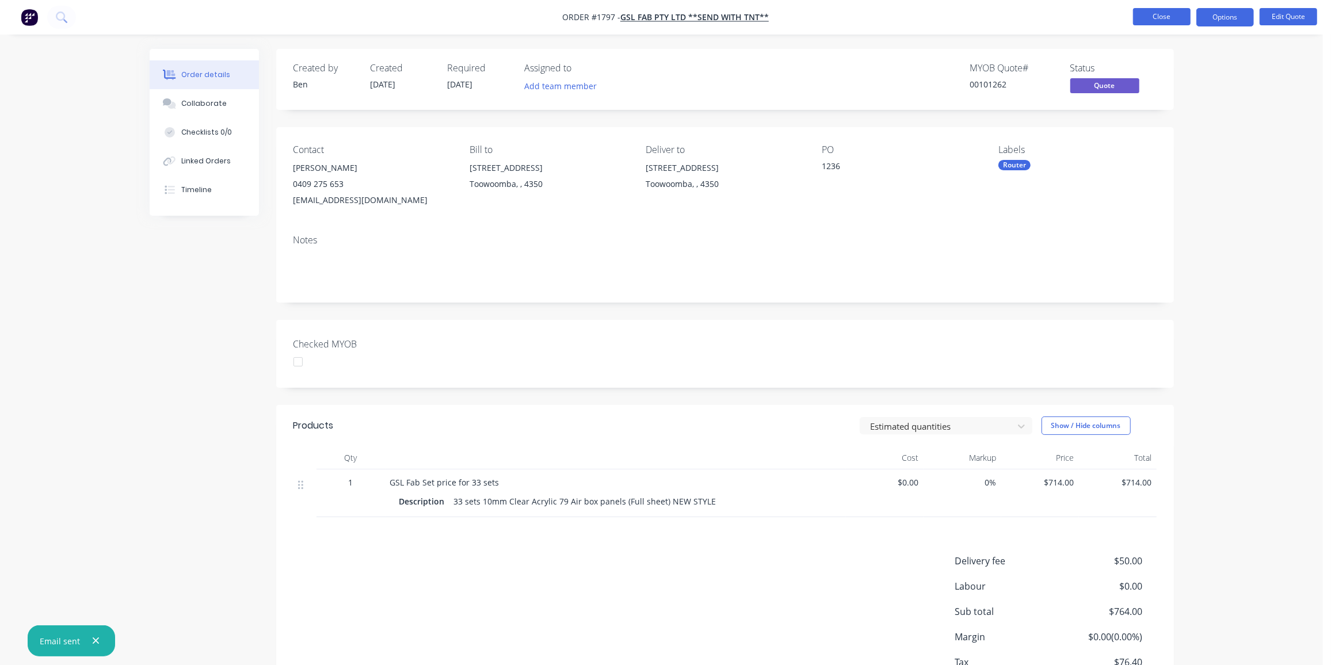
click at [1158, 18] on button "Close" at bounding box center [1162, 16] width 58 height 17
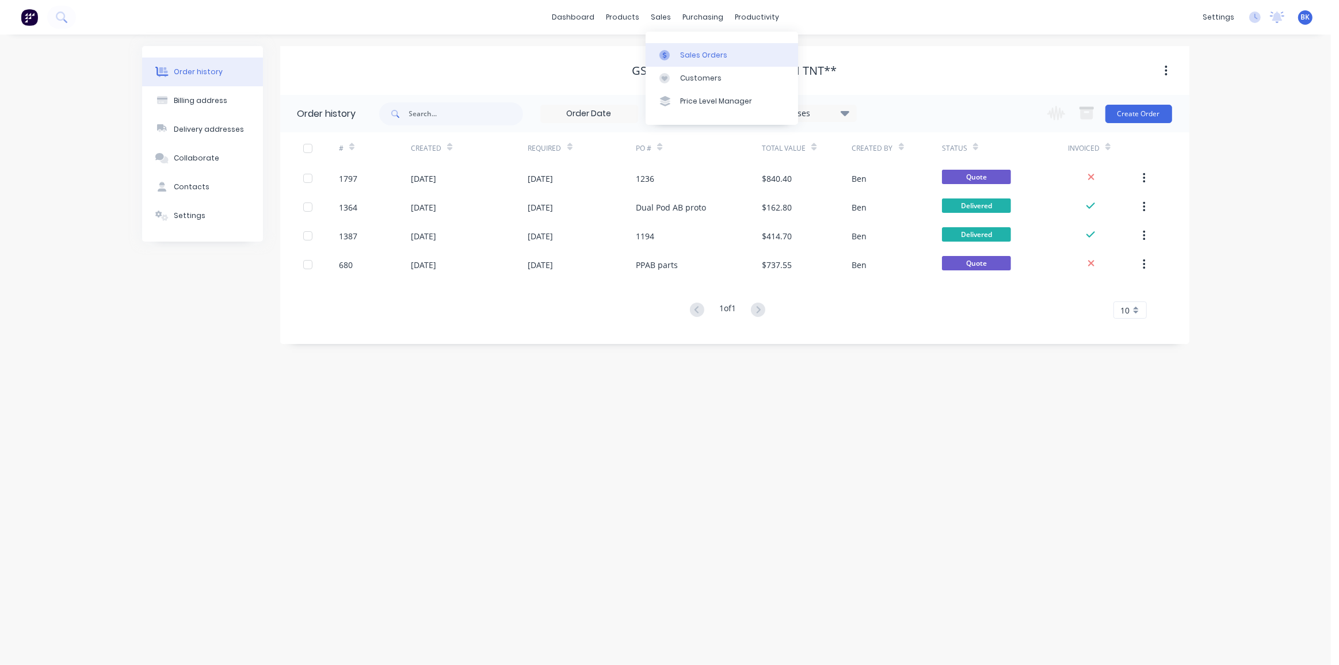
click at [671, 51] on div at bounding box center [667, 55] width 17 height 10
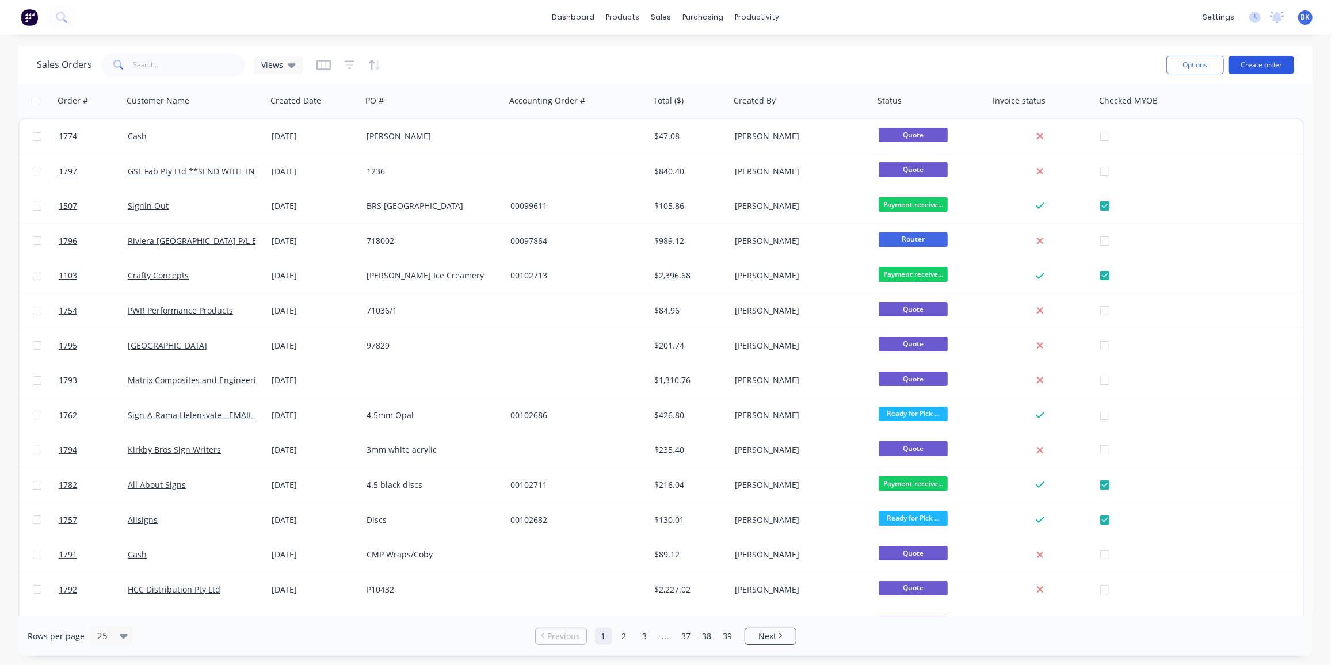
click at [1272, 62] on button "Create order" at bounding box center [1261, 65] width 66 height 18
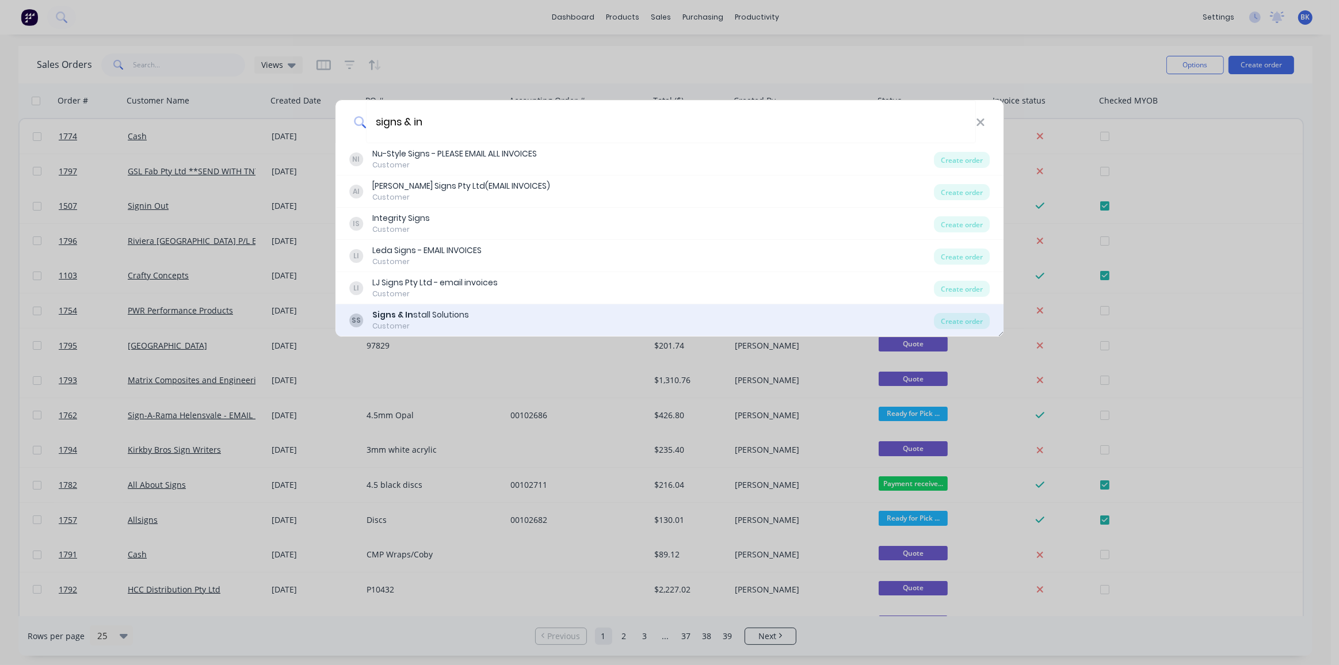
type input "signs & in"
click at [453, 323] on div "Customer" at bounding box center [420, 326] width 97 height 10
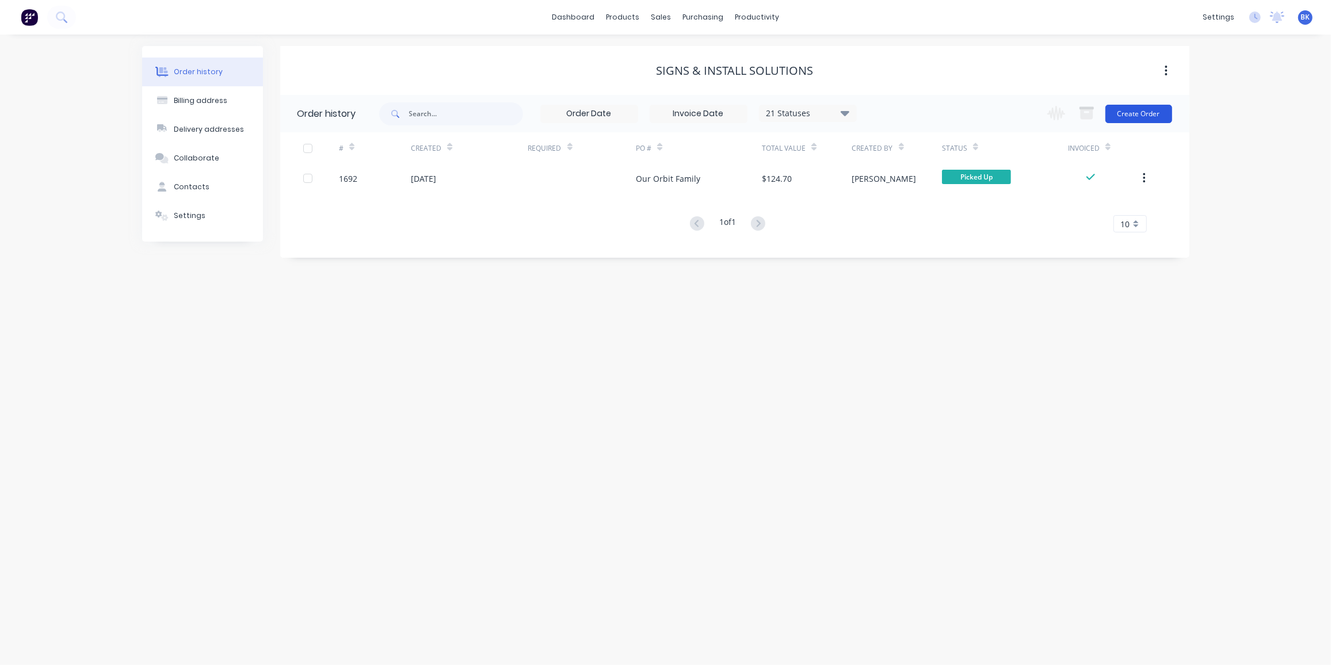
click at [1159, 117] on button "Create Order" at bounding box center [1138, 114] width 67 height 18
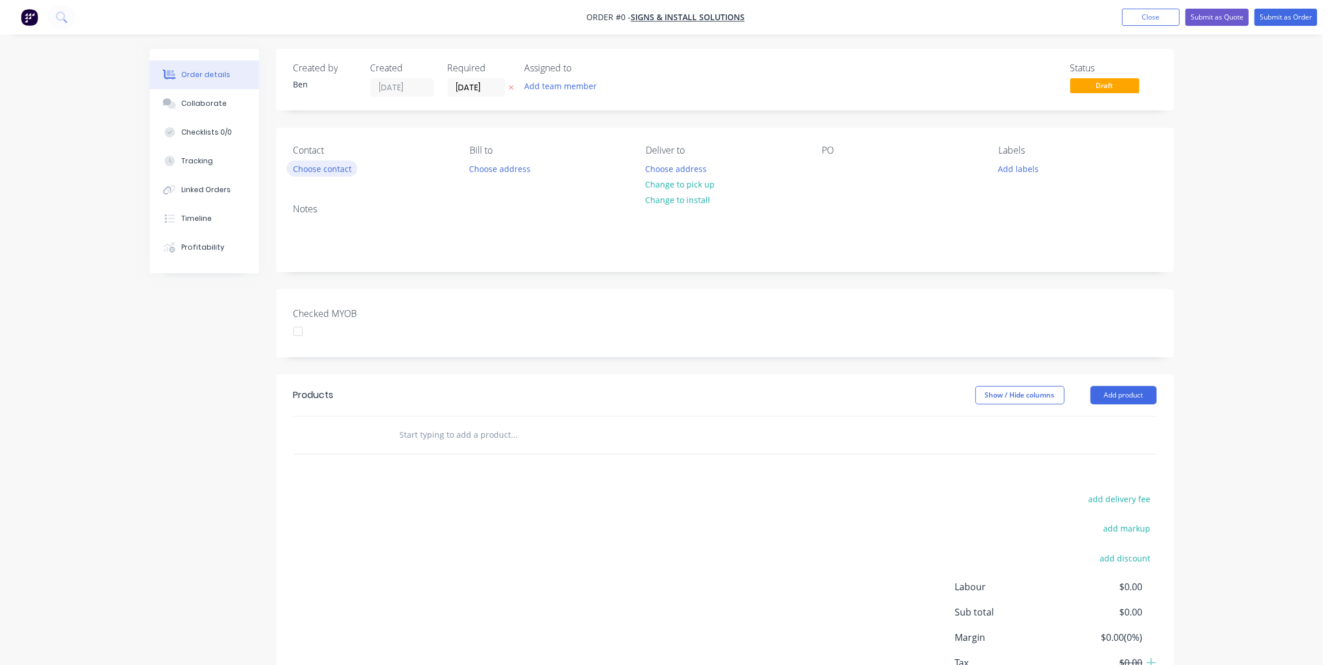
click at [315, 163] on button "Choose contact" at bounding box center [322, 169] width 71 height 16
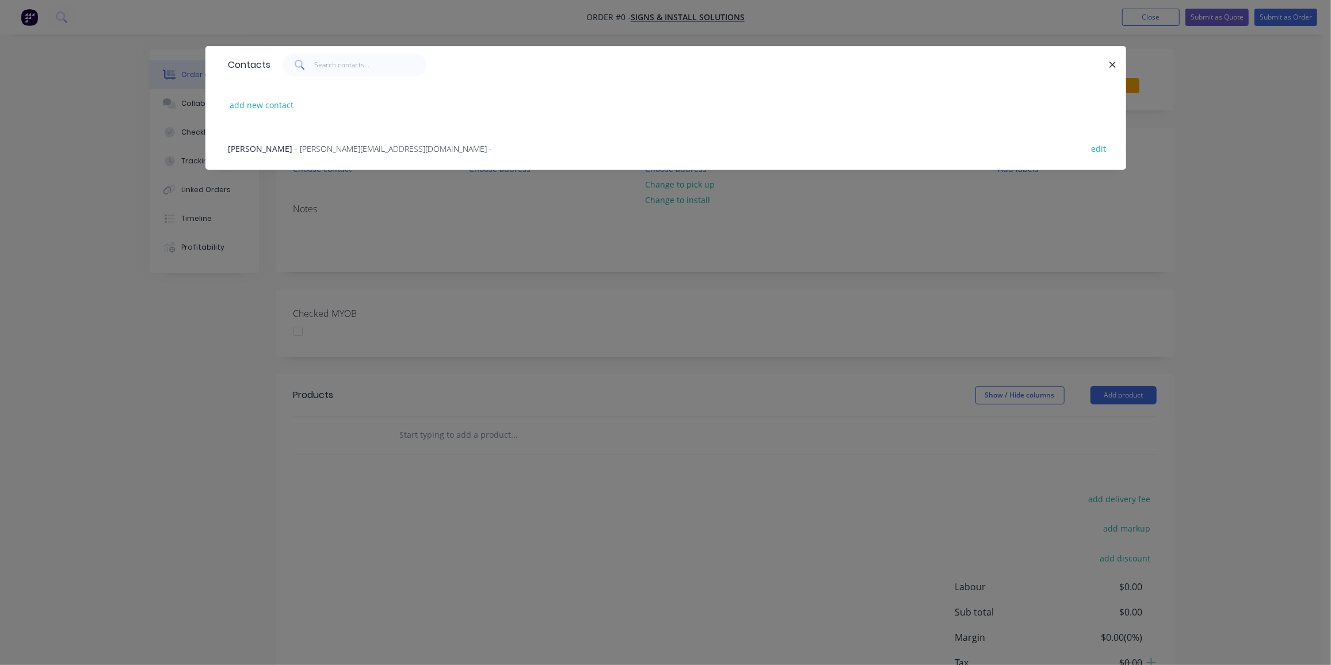
click at [312, 146] on span "- [PERSON_NAME][EMAIL_ADDRESS][DOMAIN_NAME] -" at bounding box center [393, 148] width 197 height 11
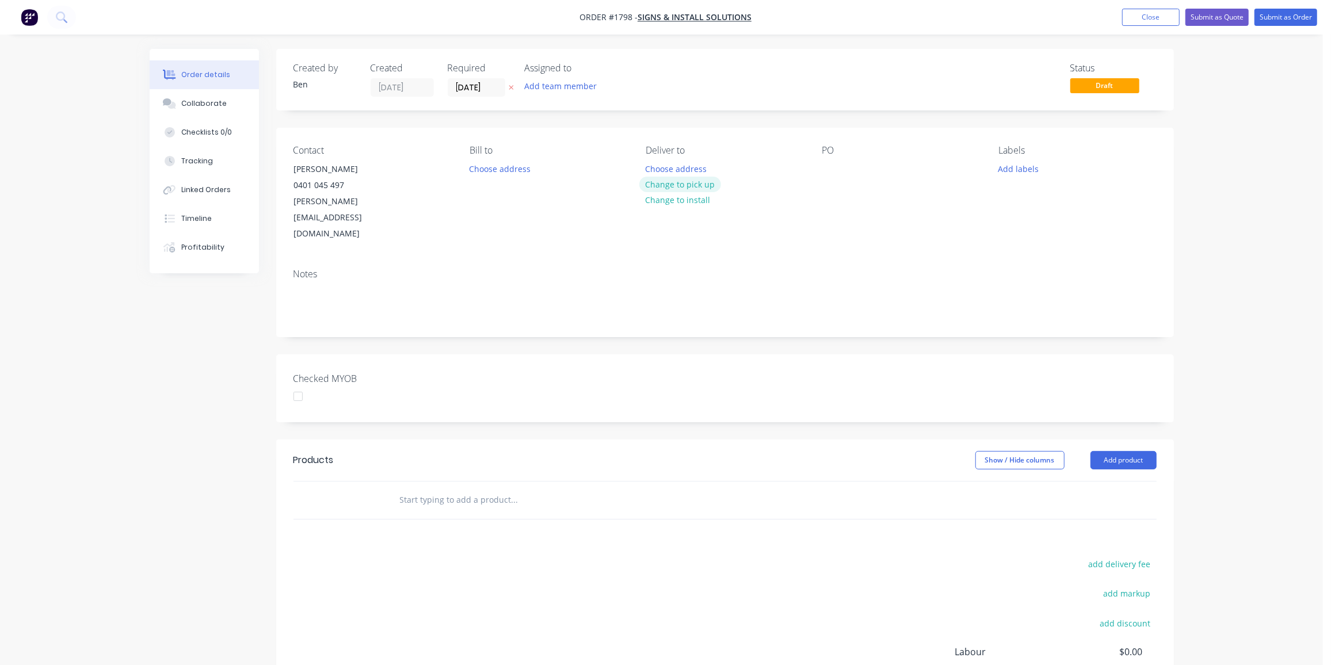
drag, startPoint x: 681, startPoint y: 181, endPoint x: 855, endPoint y: 167, distance: 174.9
click at [681, 181] on button "Change to pick up" at bounding box center [680, 185] width 82 height 16
click at [827, 165] on div at bounding box center [831, 169] width 18 height 17
click at [1003, 166] on button "Add labels" at bounding box center [1018, 169] width 53 height 16
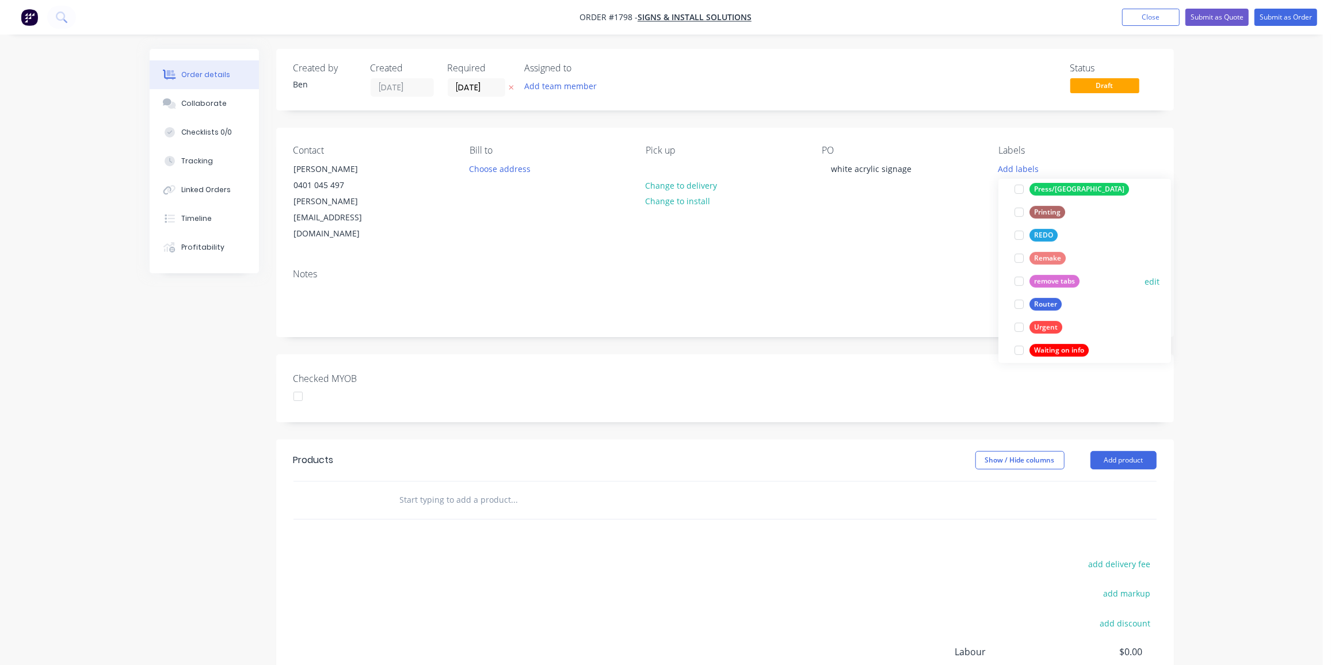
scroll to position [483, 0]
click at [1049, 290] on div "Router" at bounding box center [1045, 294] width 32 height 13
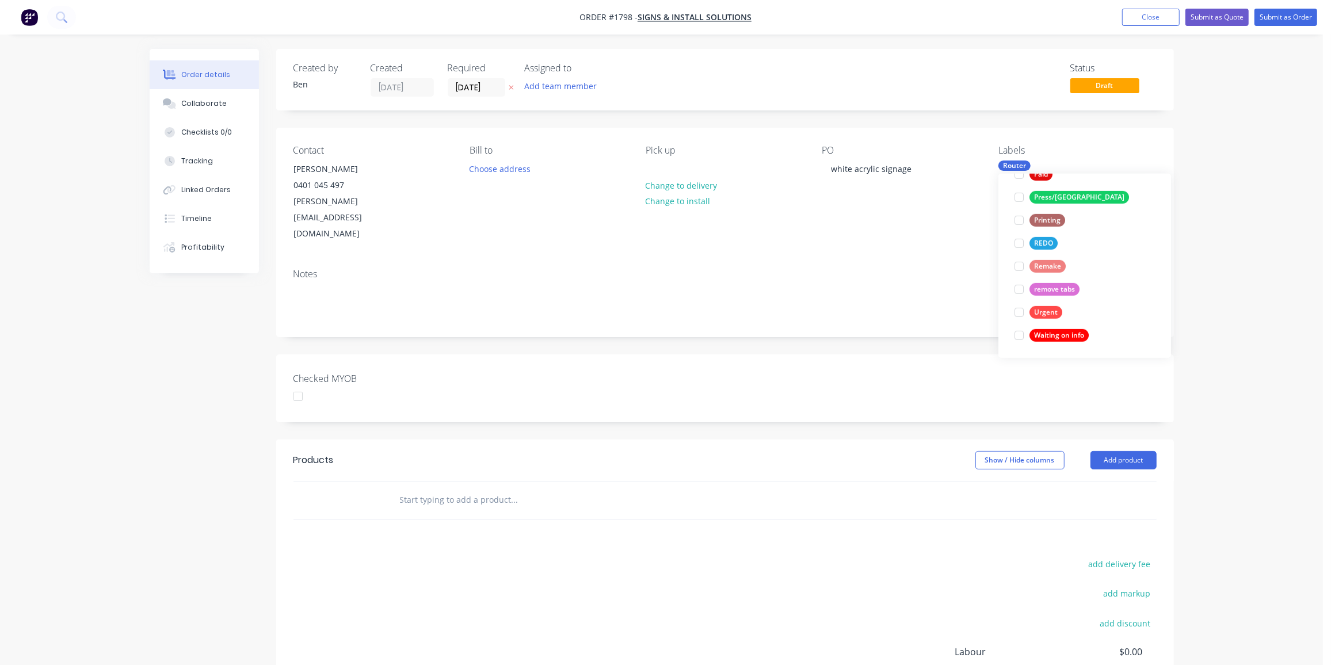
scroll to position [0, 0]
click at [583, 556] on div "add delivery fee add markup add discount Labour $0.00 Sub total $0.00 Margin $0…" at bounding box center [724, 667] width 863 height 222
click at [484, 482] on div at bounding box center [592, 500] width 414 height 37
click at [487, 488] on input "text" at bounding box center [514, 499] width 230 height 23
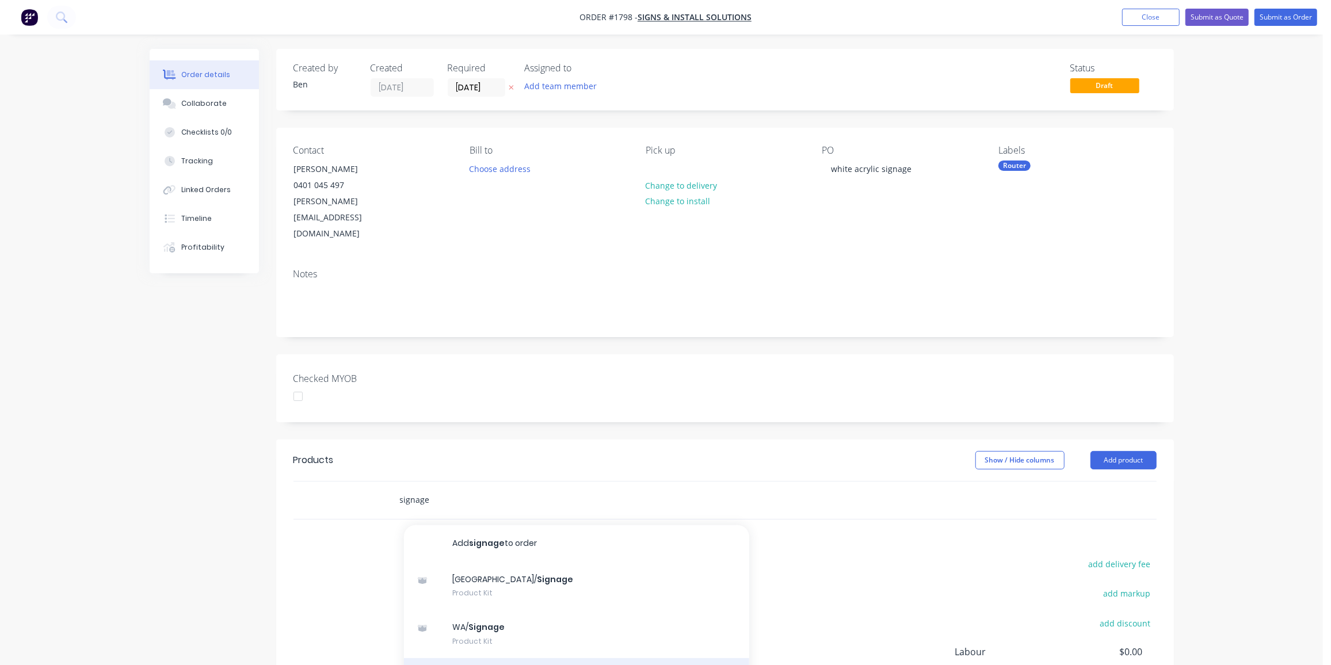
type input "signage"
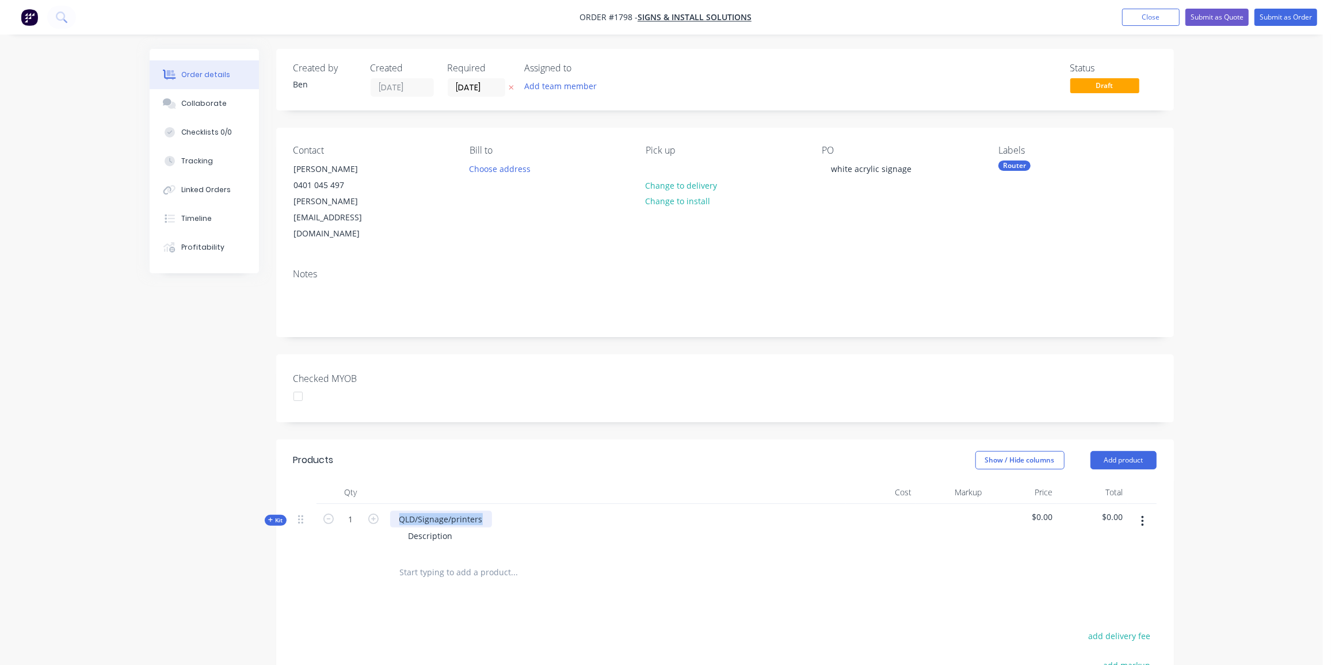
drag, startPoint x: 483, startPoint y: 487, endPoint x: 367, endPoint y: 482, distance: 115.7
click at [367, 504] on div "Kit 1 QLD/Signage/printers Description $0.00 $0.00" at bounding box center [724, 529] width 863 height 50
click at [479, 511] on div "Live your dream sigange" at bounding box center [446, 519] width 113 height 17
drag, startPoint x: 453, startPoint y: 503, endPoint x: 362, endPoint y: 498, distance: 91.1
click at [362, 504] on div "Kit 1 Live your dream signage Description $0.00 $0.00" at bounding box center [724, 529] width 863 height 50
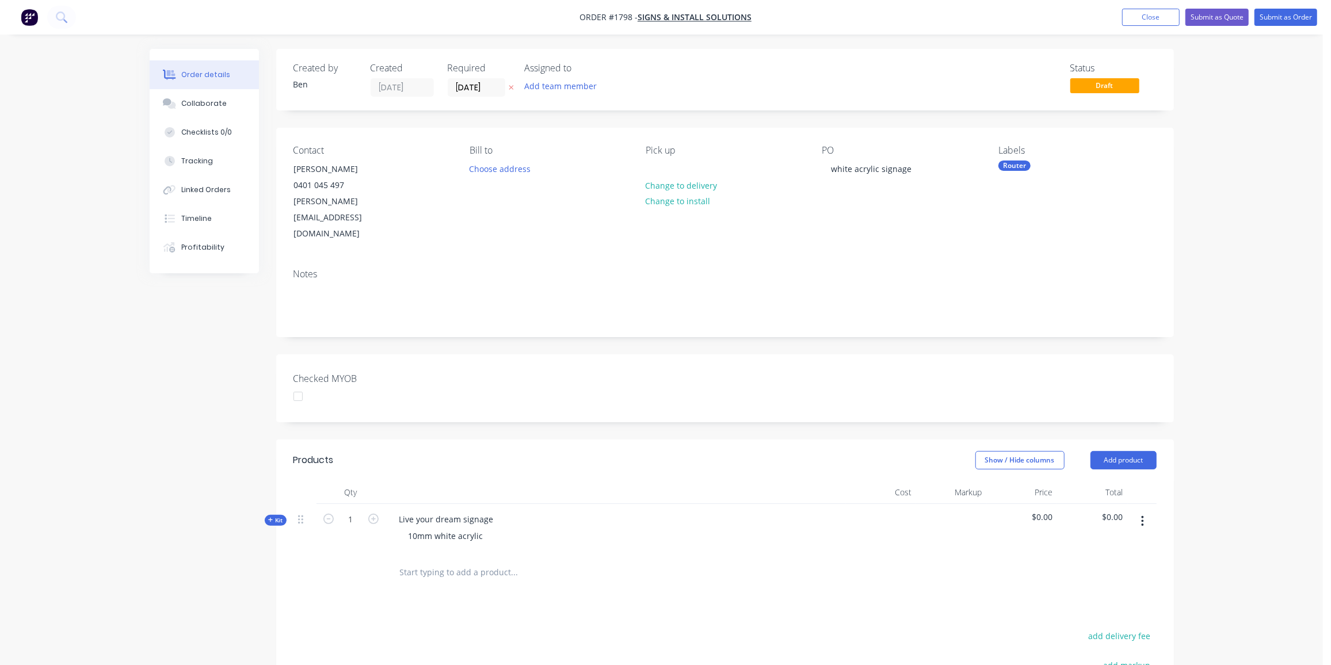
drag, startPoint x: 270, startPoint y: 486, endPoint x: 287, endPoint y: 478, distance: 18.0
click at [272, 517] on icon "button" at bounding box center [270, 520] width 5 height 6
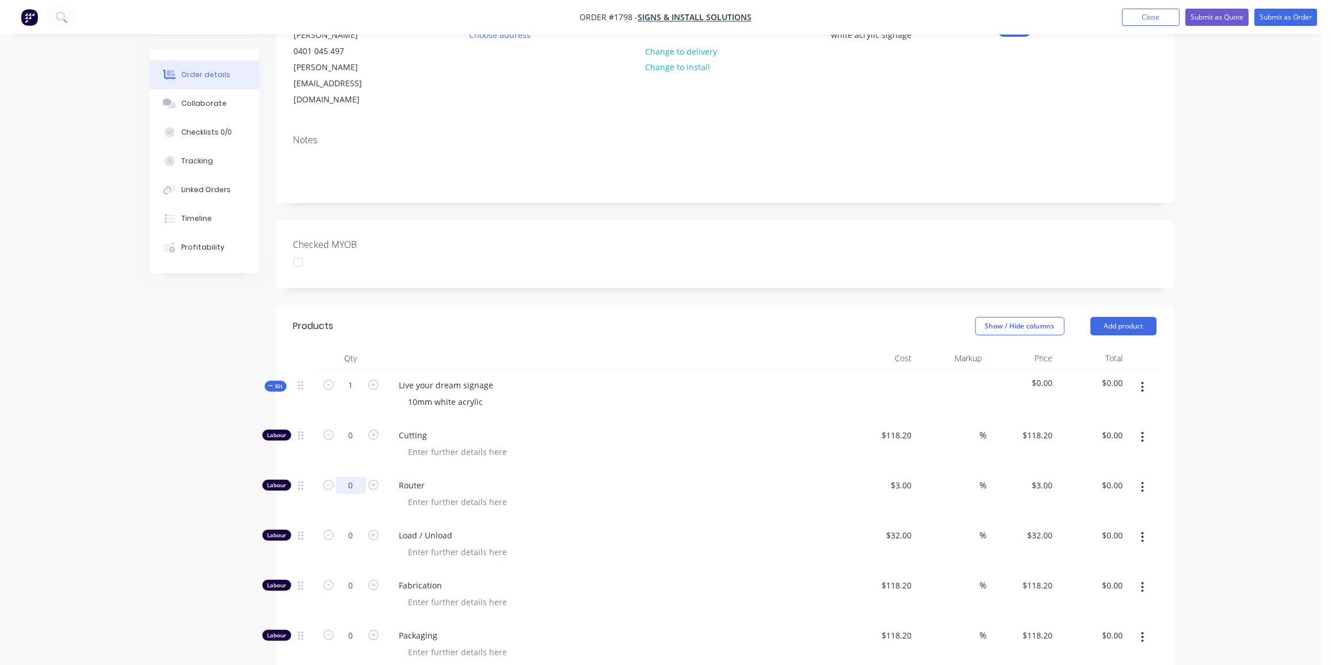
scroll to position [134, 0]
click at [351, 477] on input "0" at bounding box center [351, 485] width 30 height 17
type input "10"
type input "$30.00"
click at [351, 527] on input "0" at bounding box center [351, 535] width 30 height 17
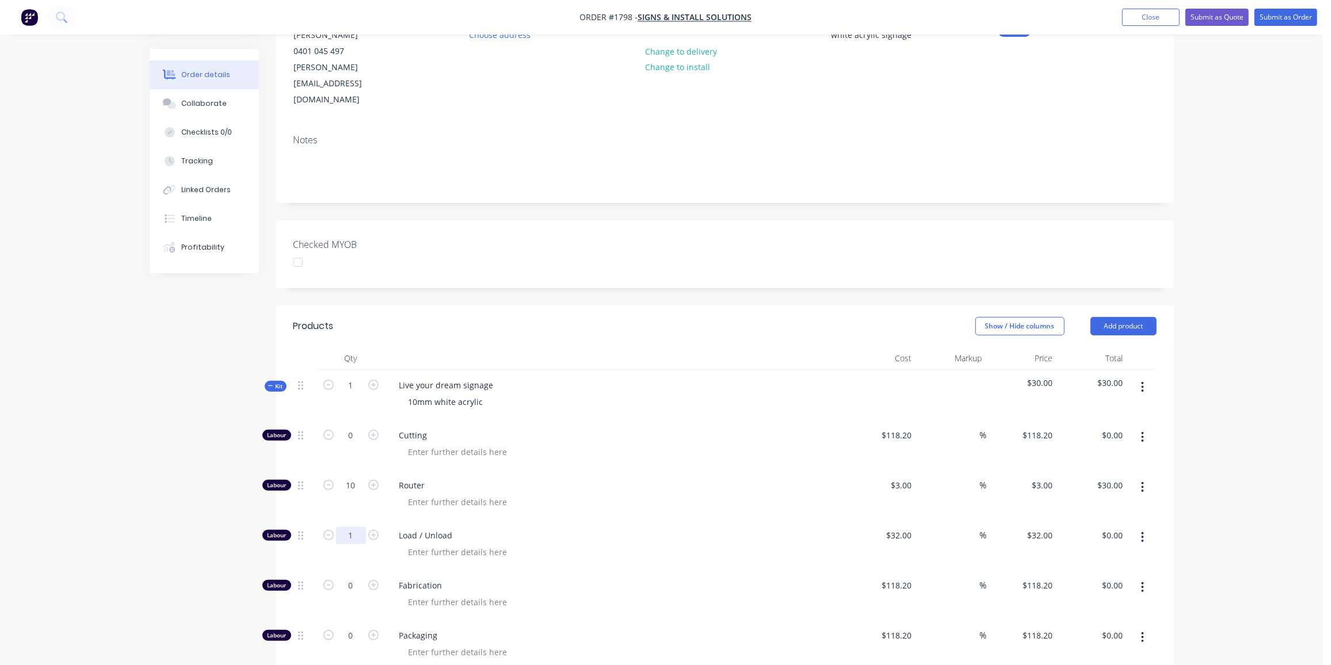
type input "1"
type input "$32.00"
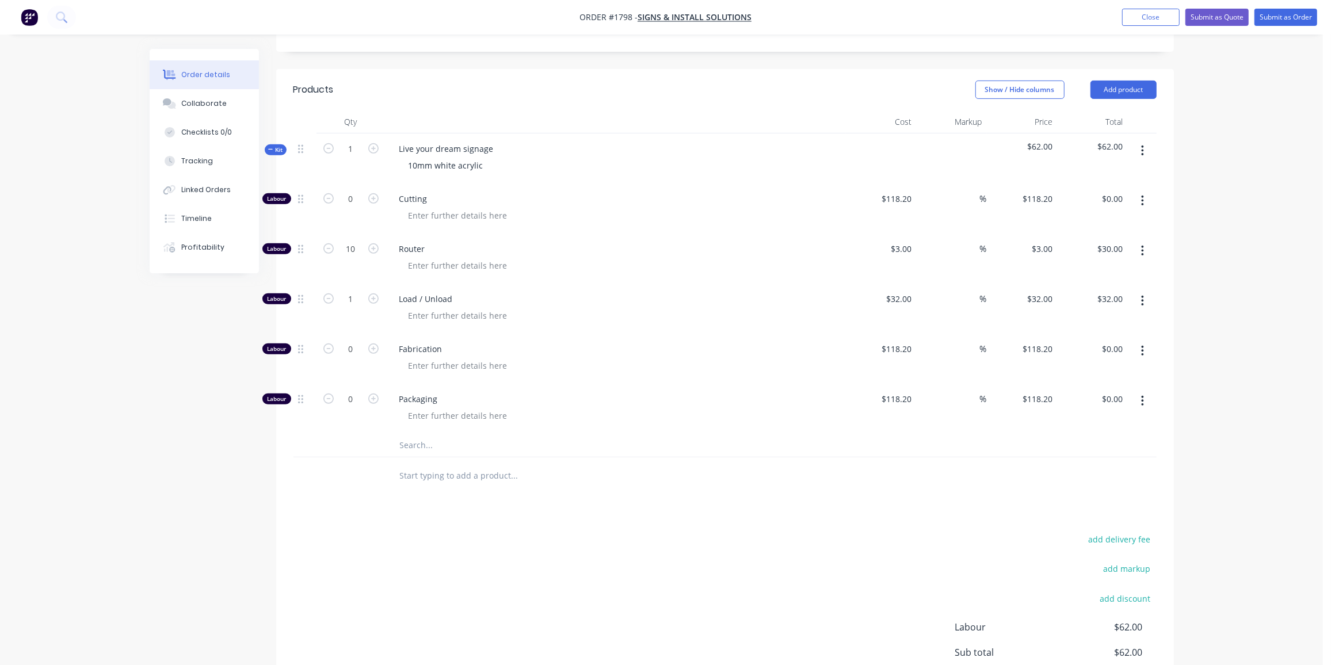
click at [416, 434] on input "text" at bounding box center [514, 445] width 230 height 23
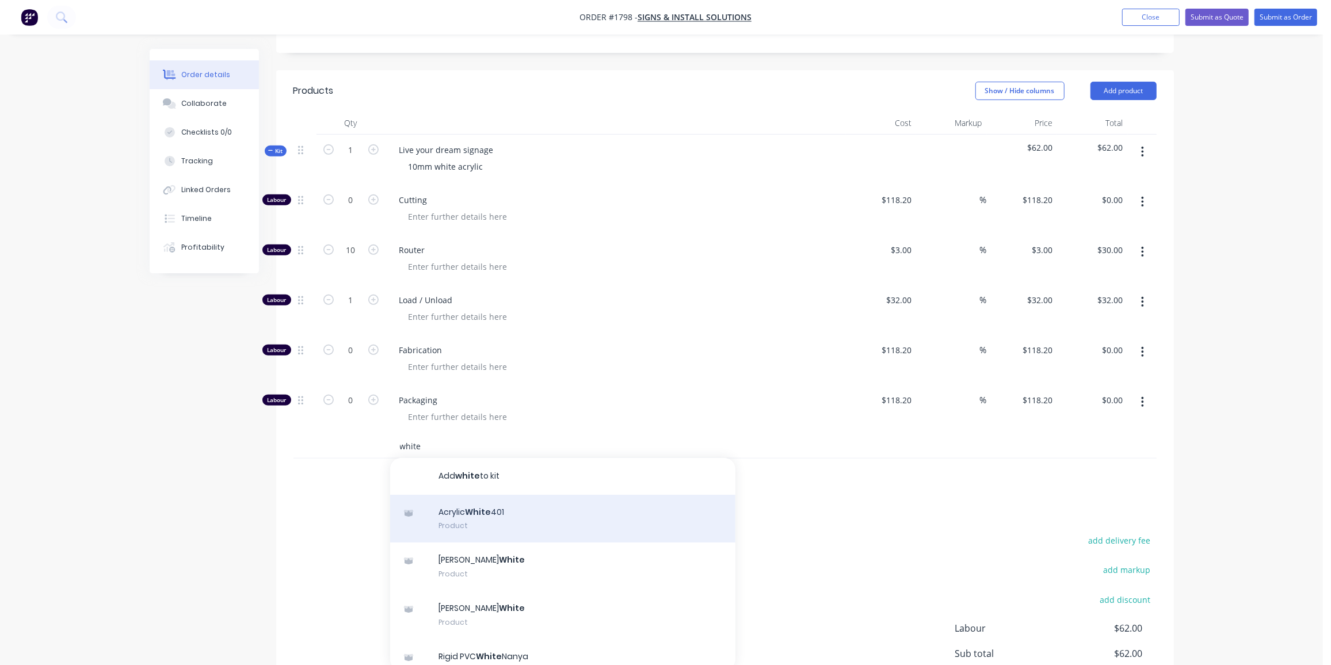
type input "white"
click at [521, 495] on div "Acrylic White 401 Product" at bounding box center [562, 519] width 345 height 48
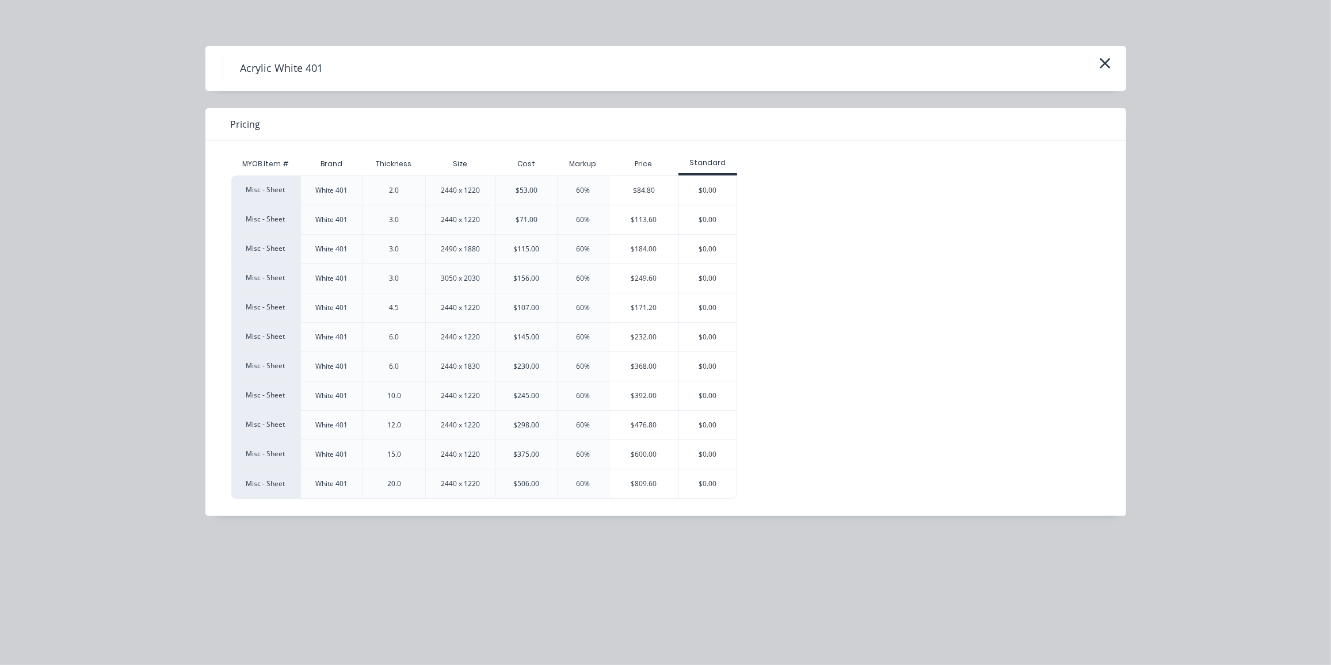
scroll to position [367, 0]
click at [619, 399] on div "$392.00" at bounding box center [644, 395] width 70 height 29
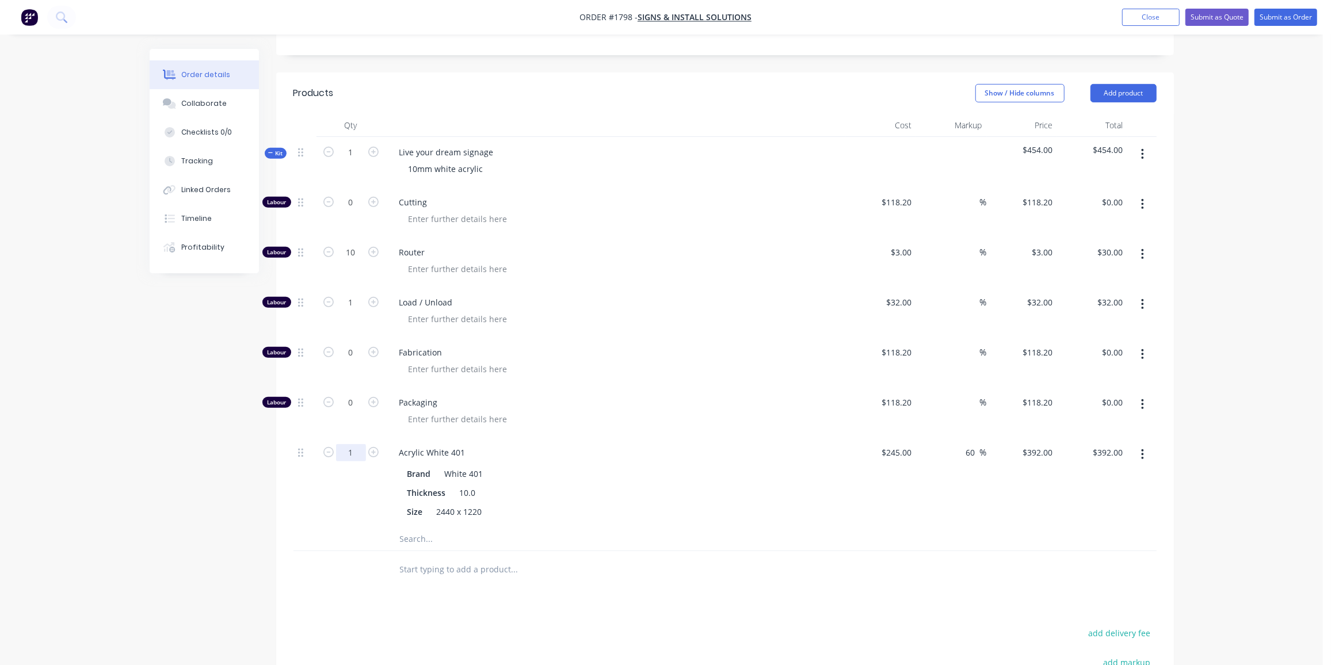
click at [357, 444] on input "1" at bounding box center [351, 452] width 30 height 17
type input "0.25"
type input "$98.00"
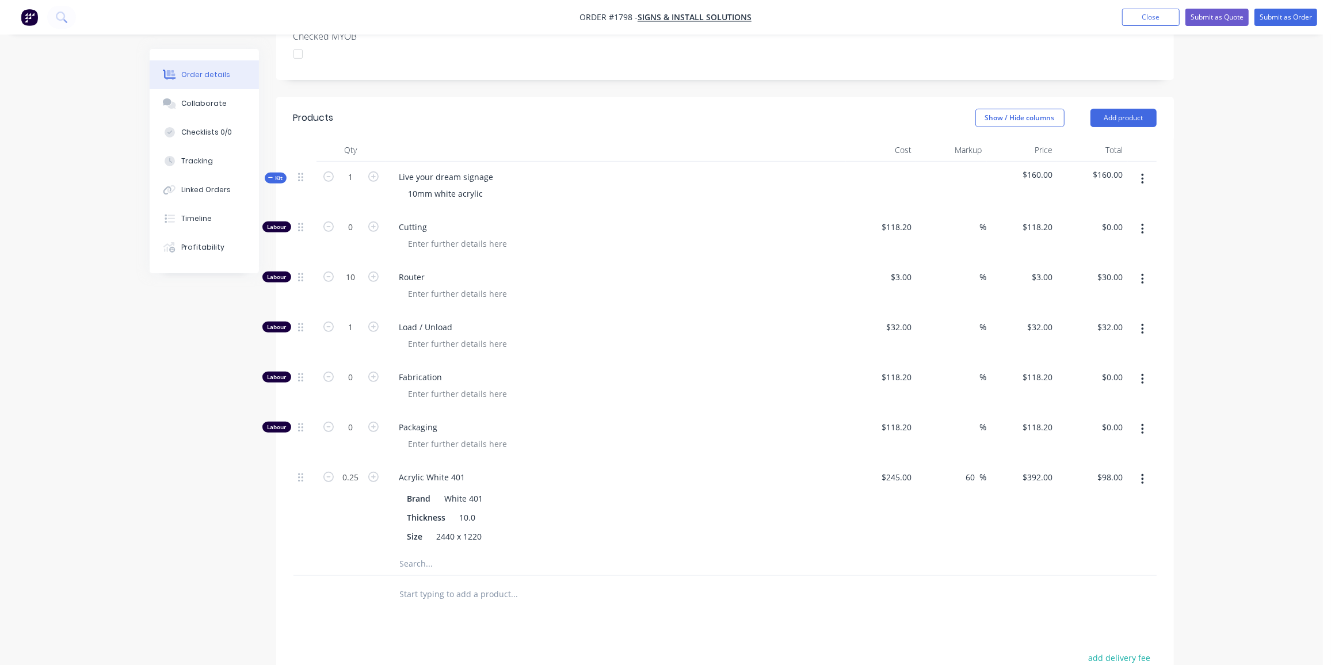
click at [273, 174] on span "Kit" at bounding box center [275, 178] width 15 height 9
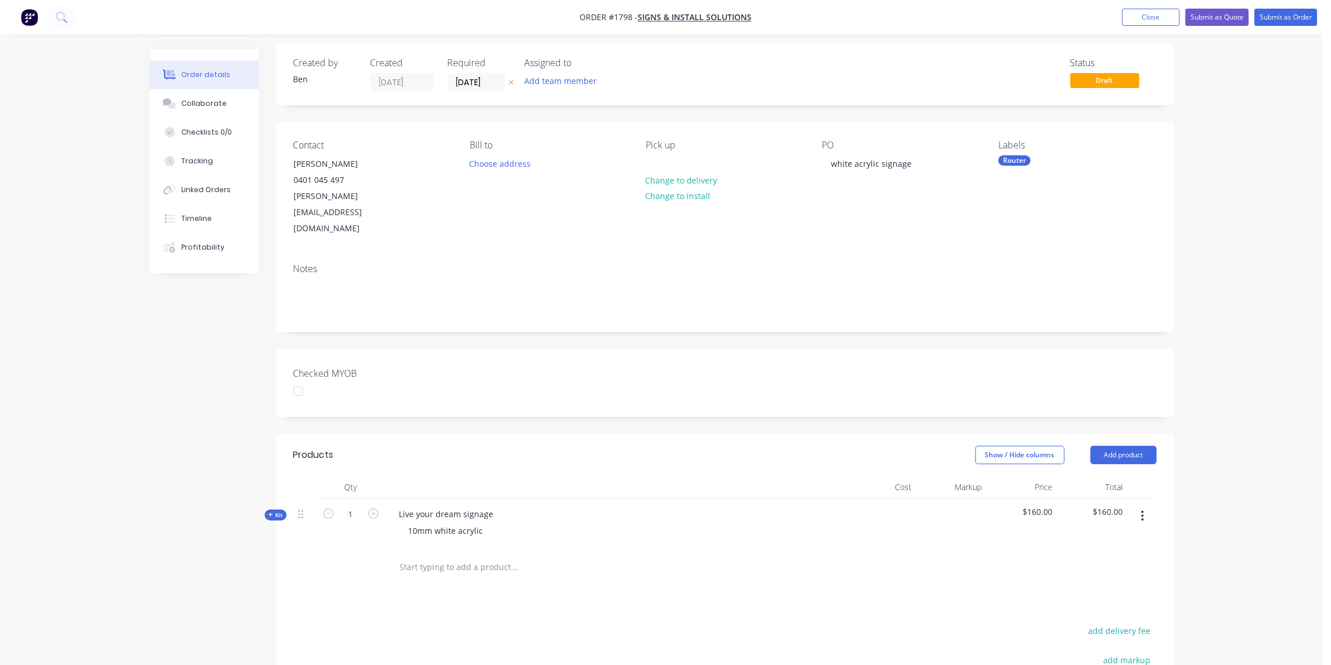
scroll to position [0, 0]
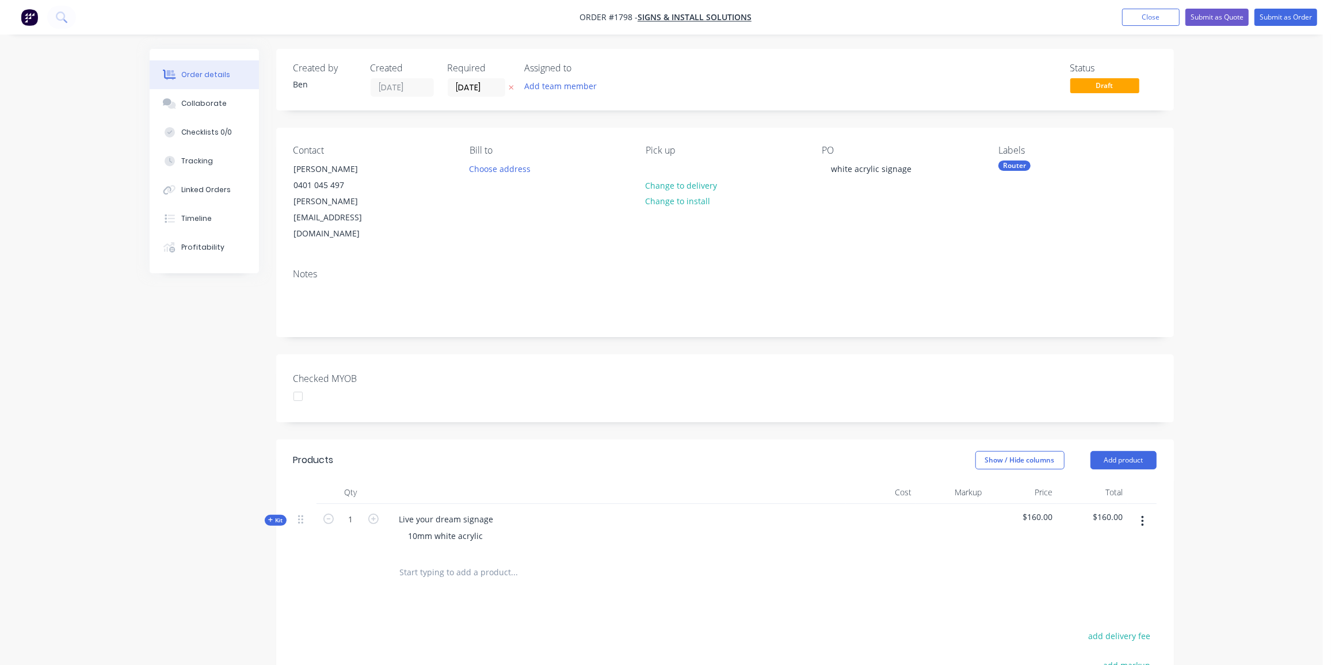
click at [506, 561] on input "text" at bounding box center [514, 572] width 230 height 23
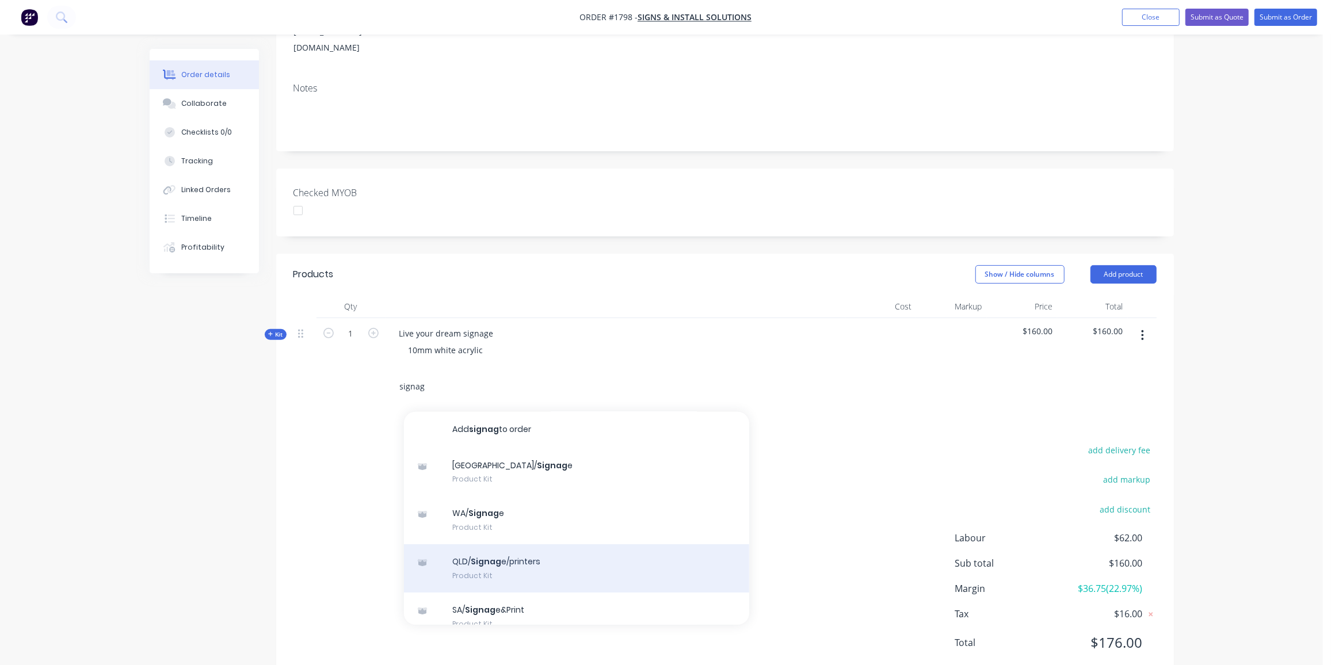
scroll to position [2, 0]
type input "signag"
click at [573, 543] on div "QLD/ Signag e/printers Product Kit" at bounding box center [576, 567] width 345 height 48
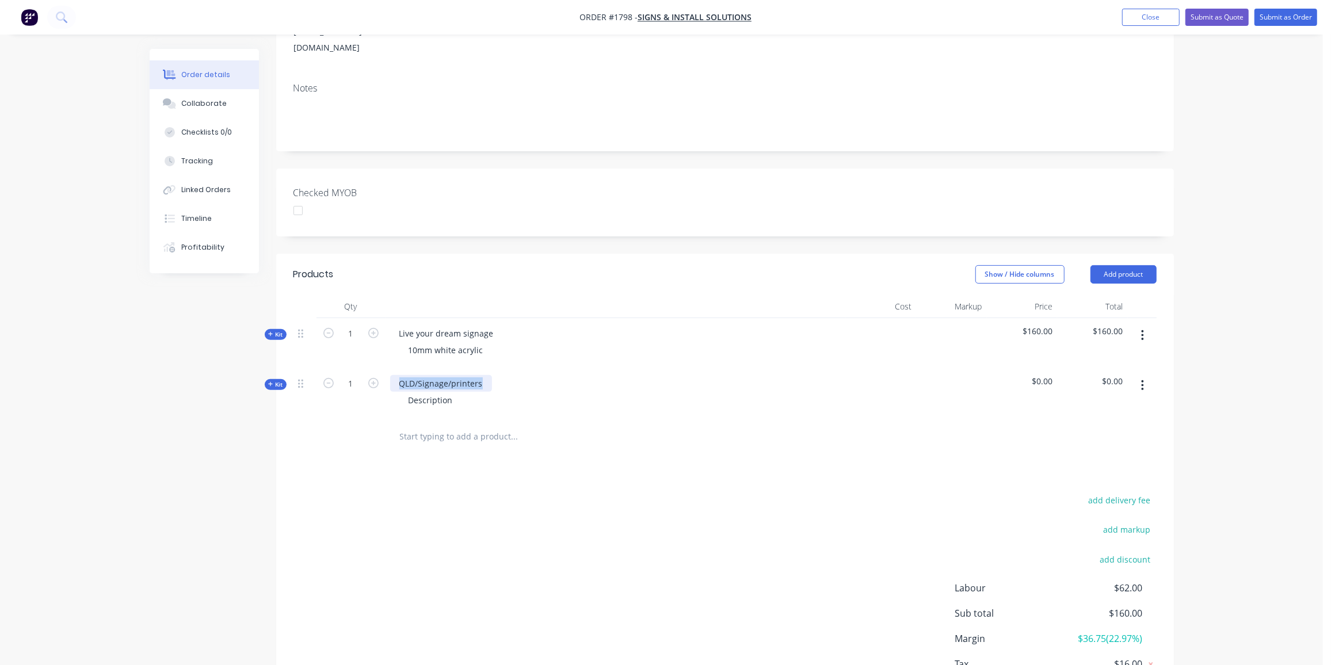
drag, startPoint x: 482, startPoint y: 354, endPoint x: 396, endPoint y: 350, distance: 85.2
click at [396, 375] on div "QLD/Signage/printers" at bounding box center [441, 383] width 102 height 17
drag, startPoint x: 452, startPoint y: 365, endPoint x: 387, endPoint y: 368, distance: 65.1
click at [387, 368] on div "Our Orbit Family Description" at bounding box center [615, 393] width 460 height 50
click at [280, 380] on span "Kit" at bounding box center [275, 384] width 15 height 9
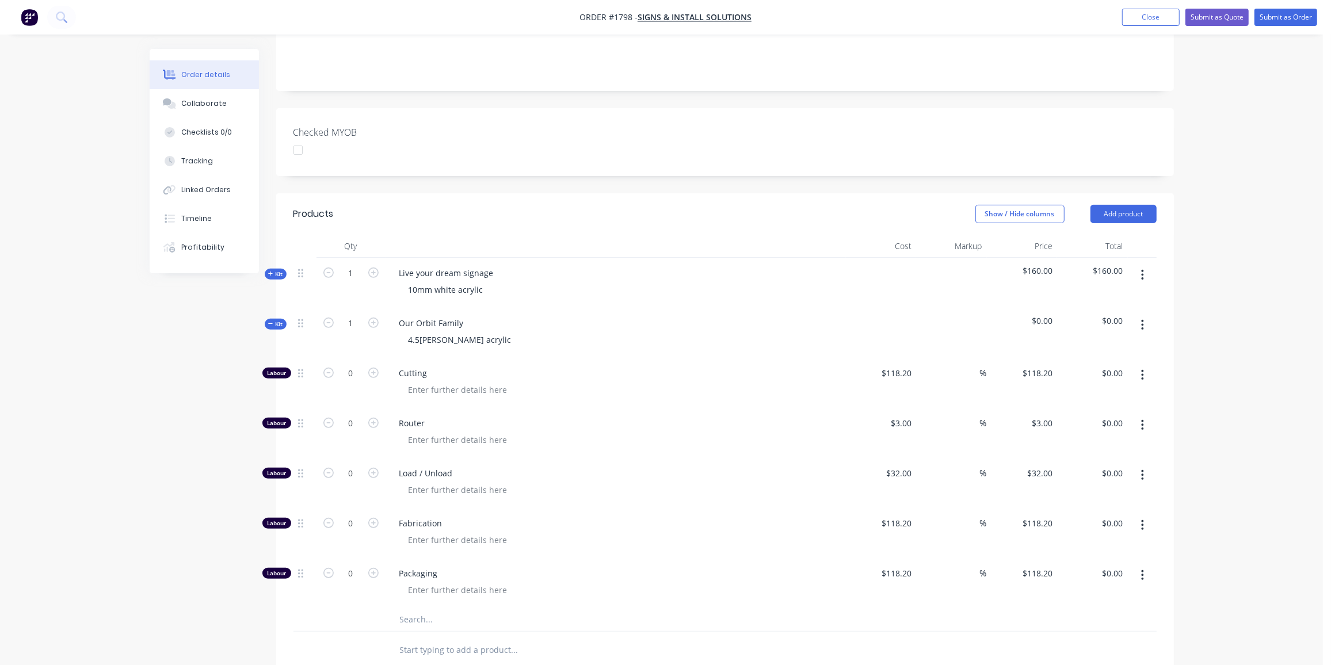
scroll to position [247, 0]
click at [350, 414] on input "0" at bounding box center [351, 422] width 30 height 17
type input "5"
type input "$15.00"
click at [346, 464] on input "0" at bounding box center [351, 472] width 30 height 17
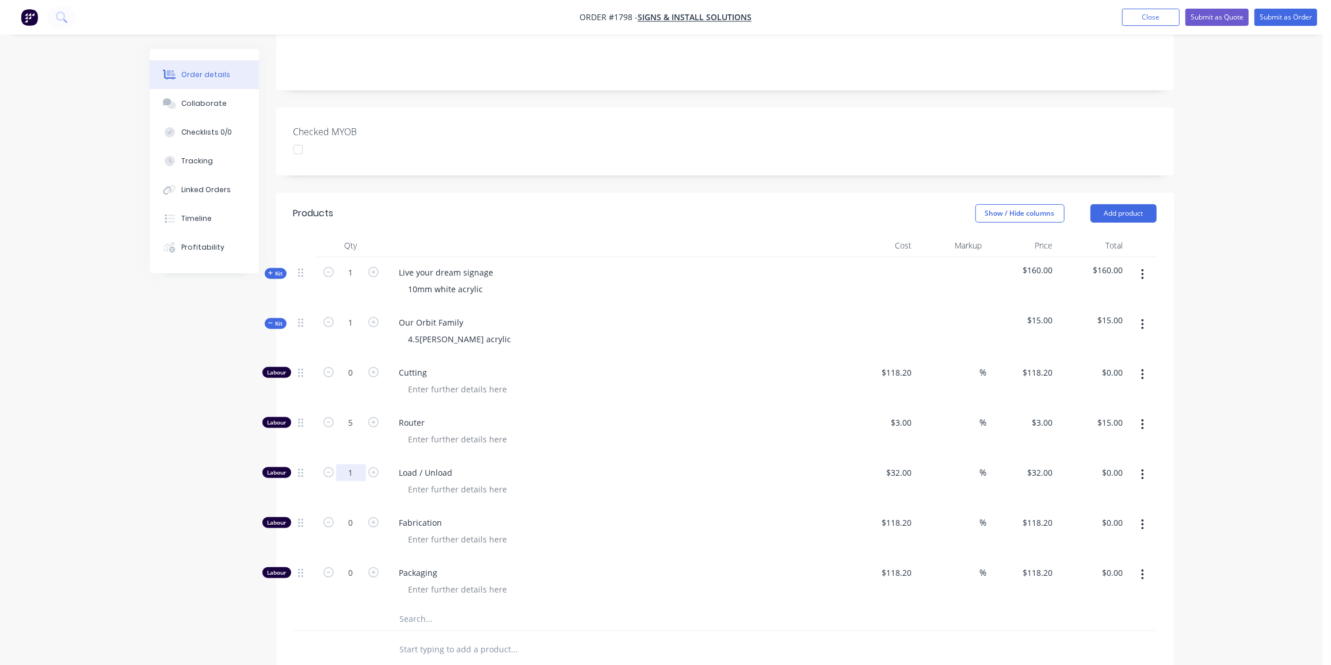
type input "1"
type input "$32.00"
click at [429, 608] on input "text" at bounding box center [514, 619] width 230 height 23
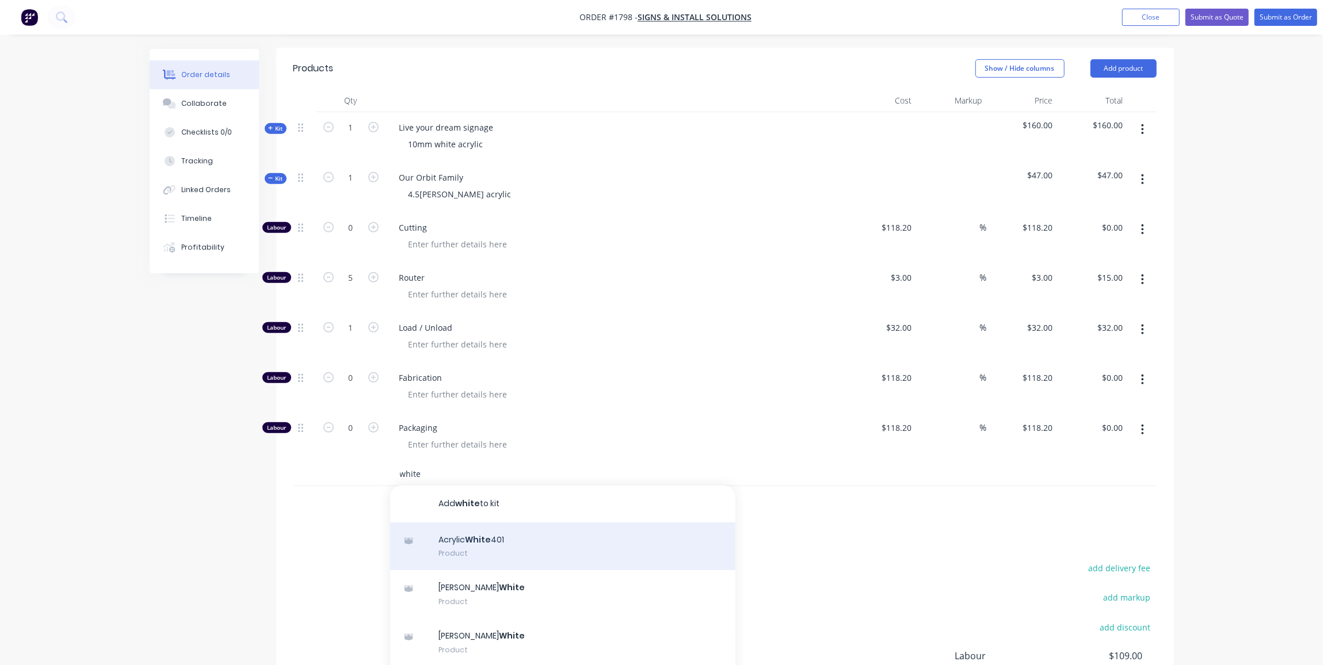
scroll to position [405, 0]
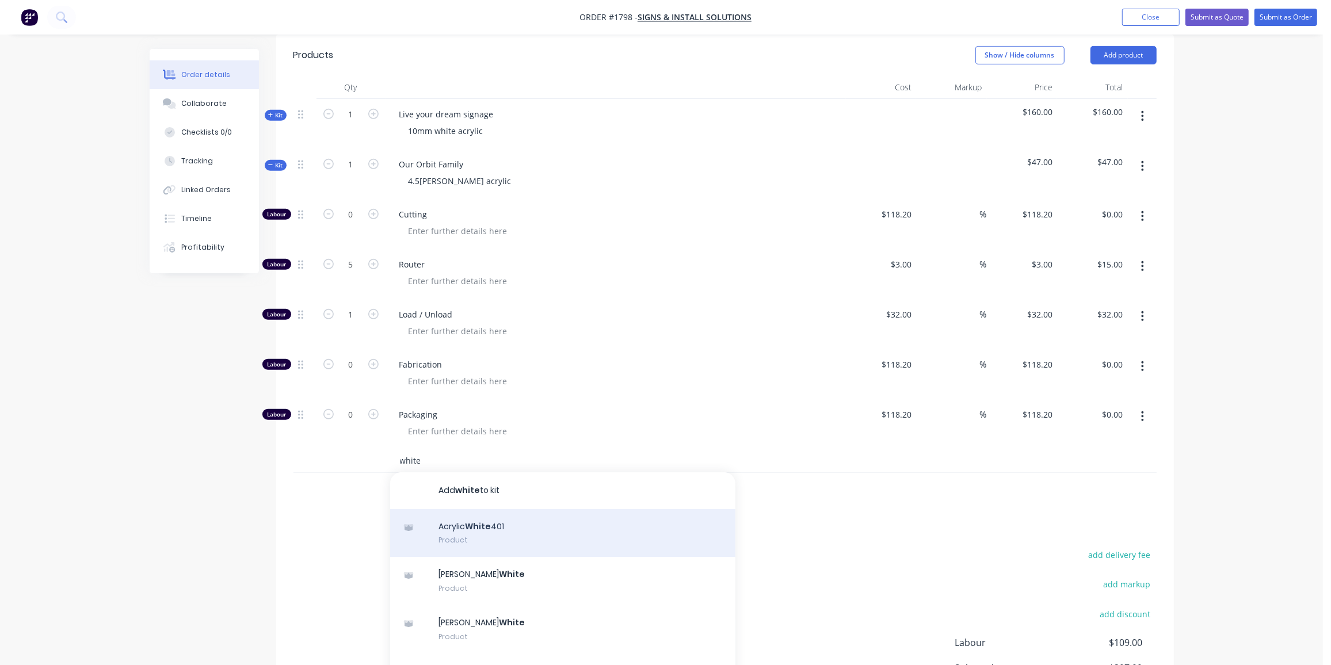
type input "white"
click at [516, 509] on div "Acrylic White 401 Product" at bounding box center [562, 533] width 345 height 48
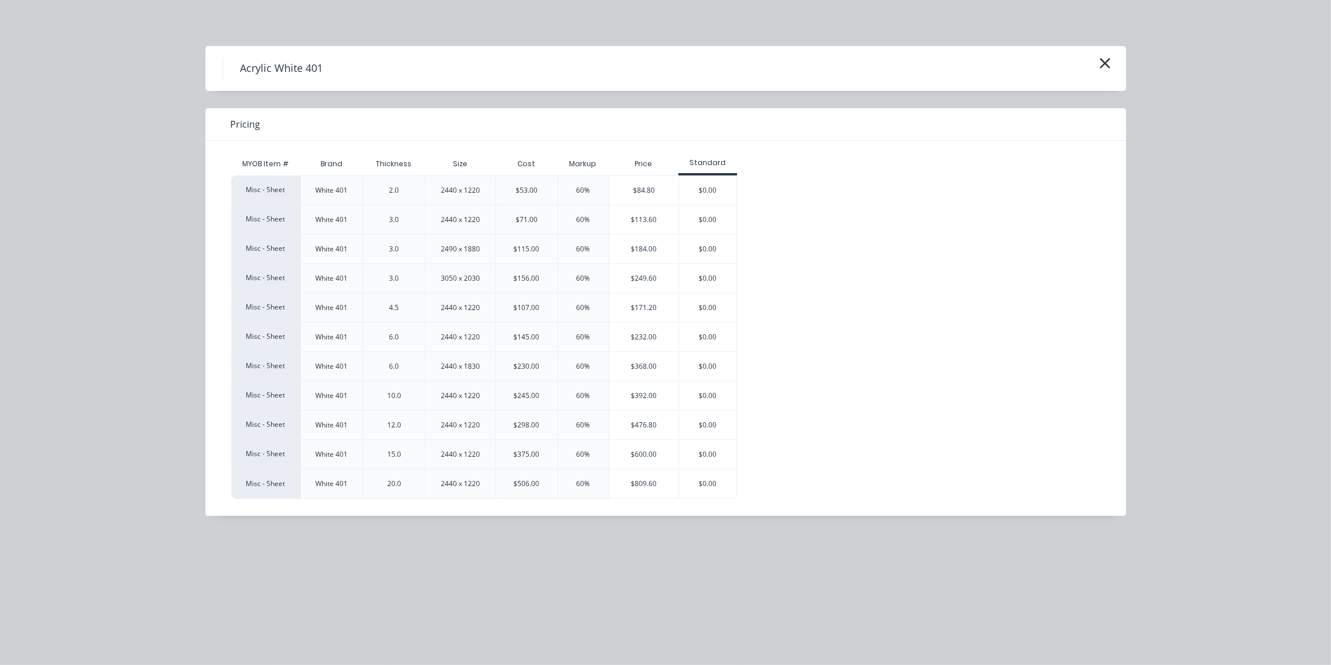
click at [667, 302] on div "$171.20" at bounding box center [644, 307] width 70 height 29
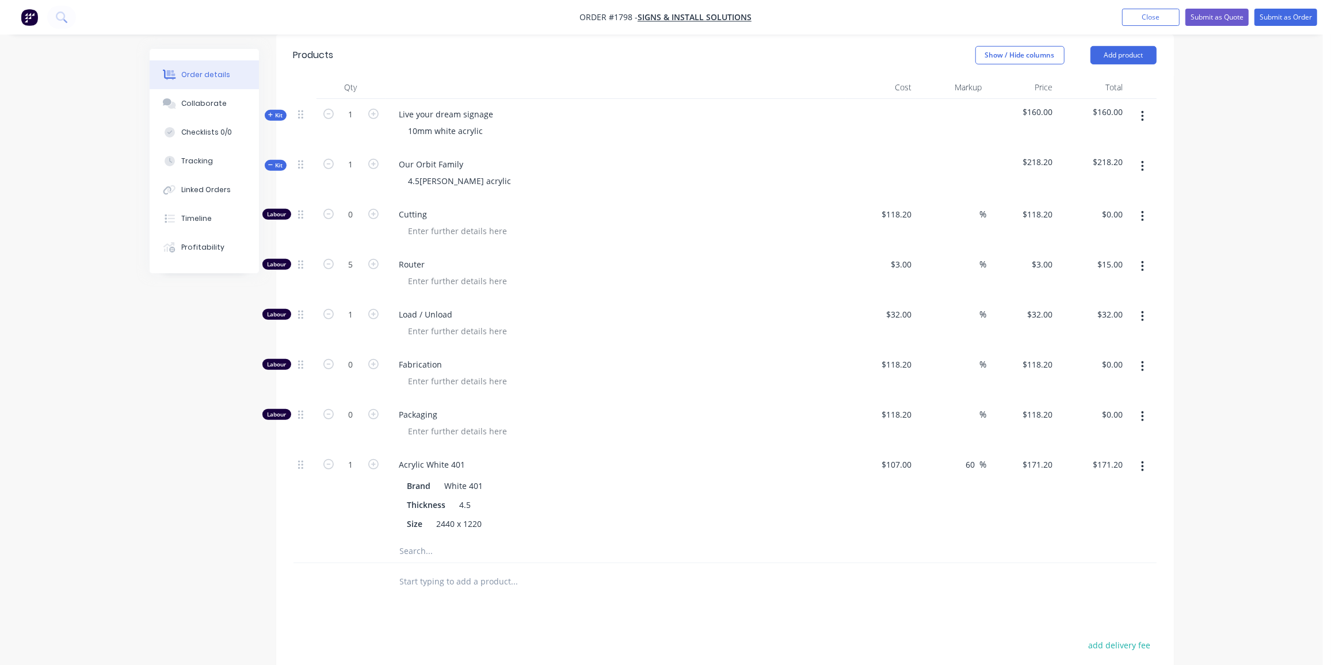
click at [353, 449] on div "1" at bounding box center [350, 494] width 69 height 90
click at [359, 456] on input "1" at bounding box center [351, 464] width 30 height 17
type input "0.2"
type input "$34.24"
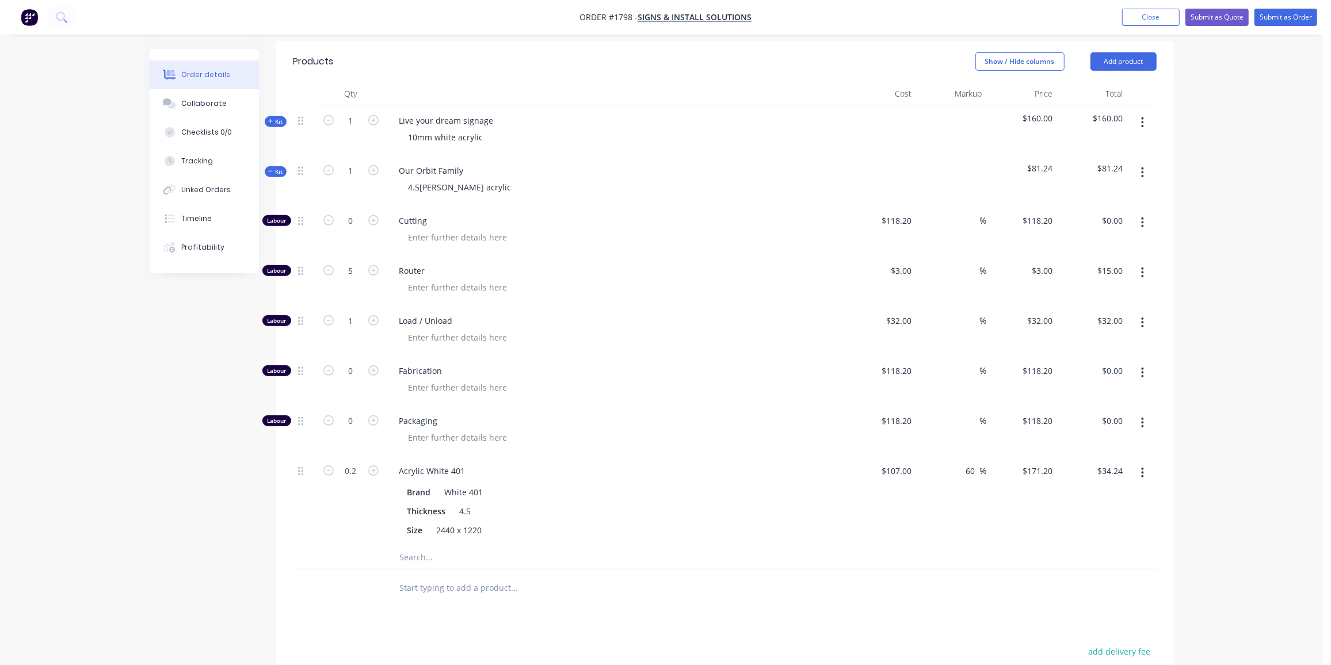
click at [284, 166] on button "Kit" at bounding box center [276, 171] width 22 height 11
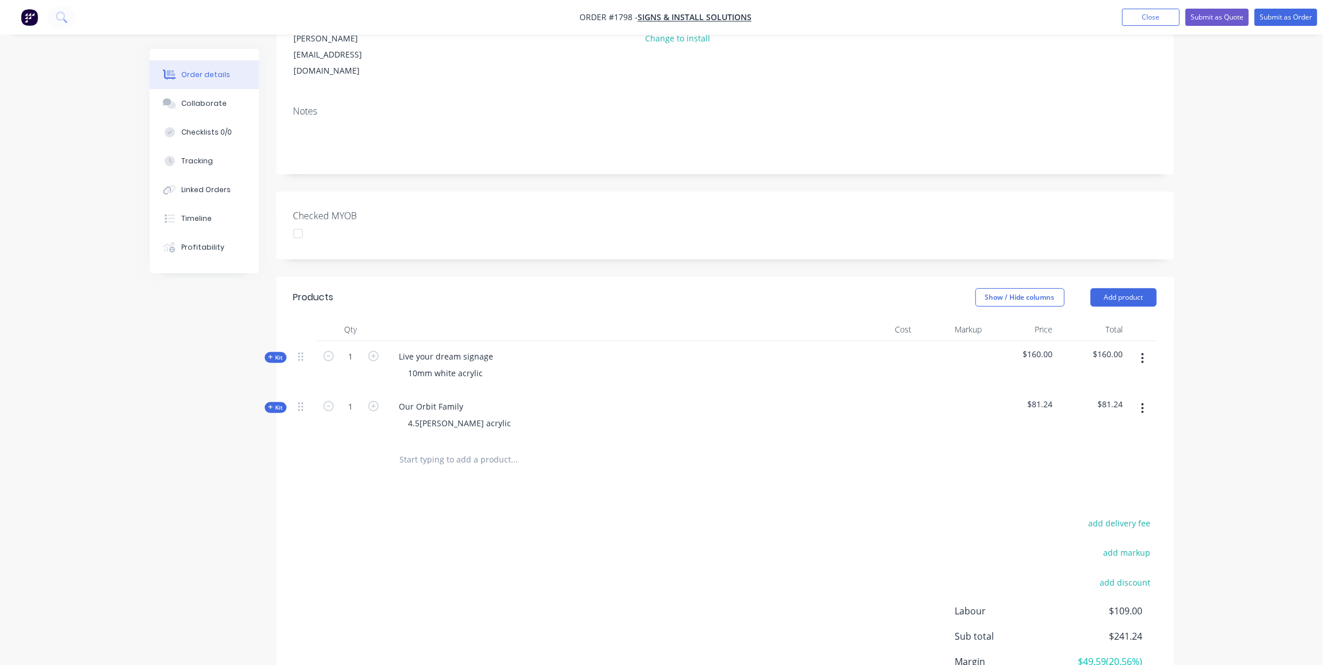
scroll to position [161, 0]
click at [490, 451] on input "text" at bounding box center [514, 462] width 230 height 23
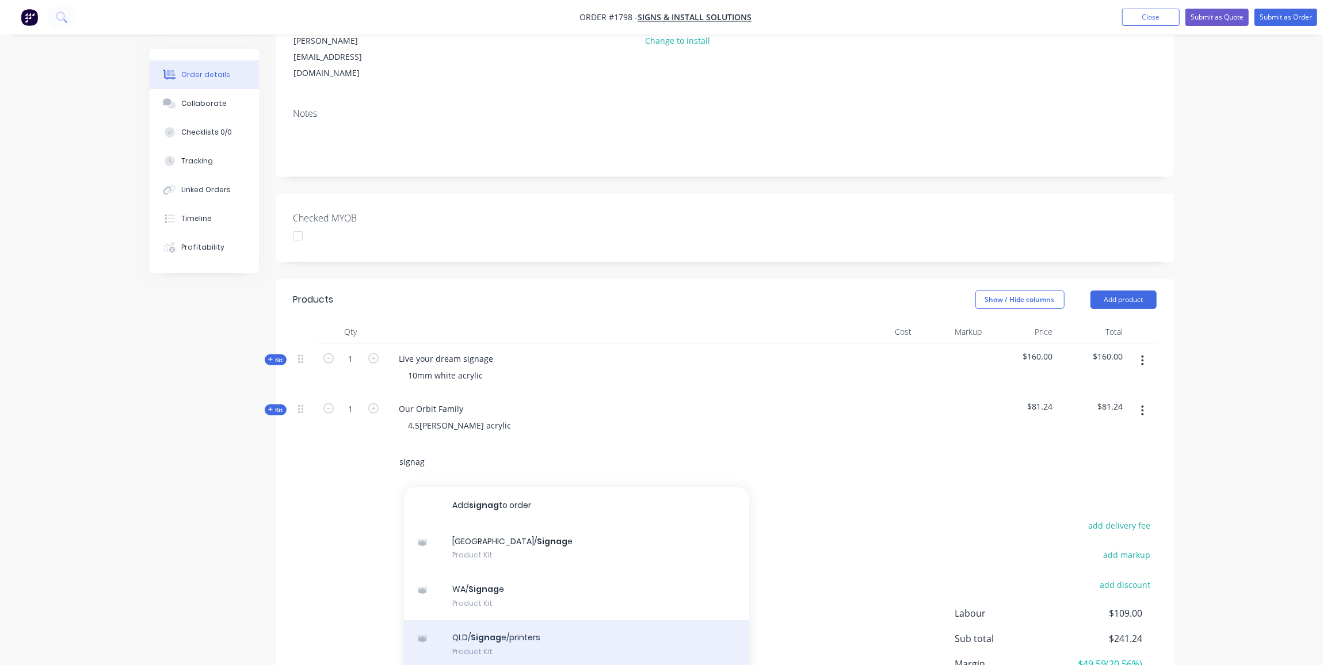
type input "signag"
click at [510, 620] on div "QLD/ Signag e/printers Product Kit" at bounding box center [576, 644] width 345 height 48
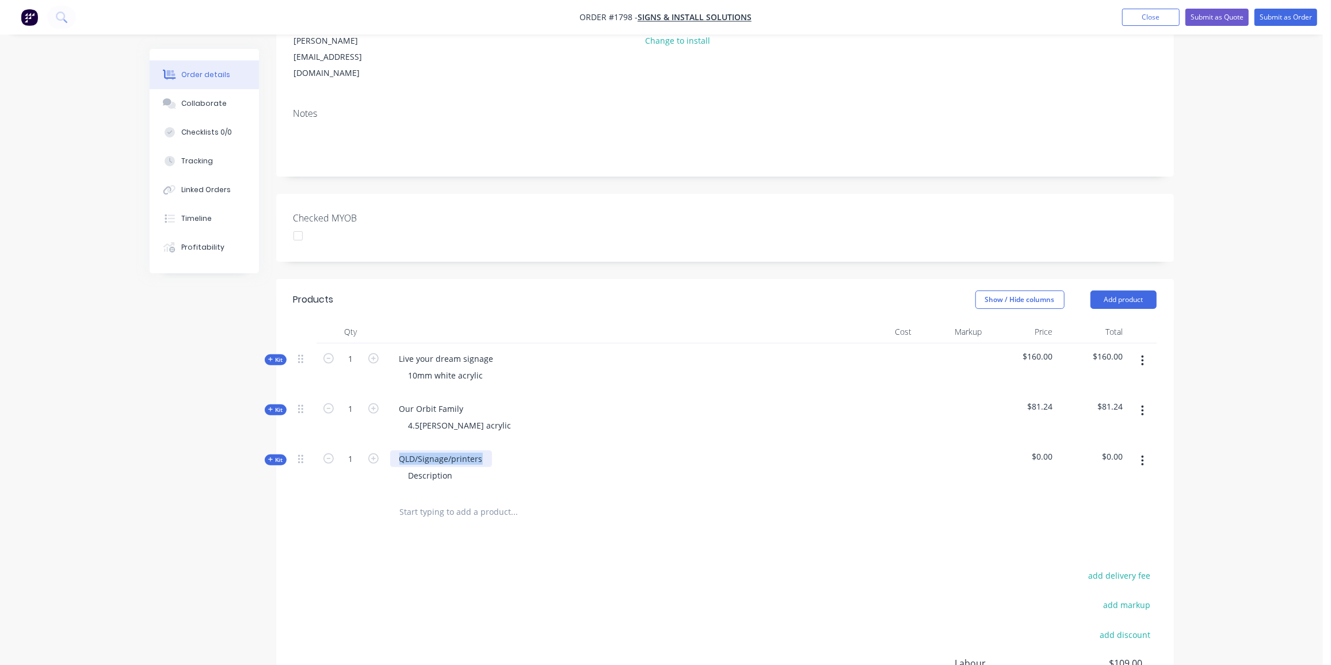
drag, startPoint x: 482, startPoint y: 424, endPoint x: 391, endPoint y: 429, distance: 91.0
click at [391, 451] on div "QLD/Signage/printers" at bounding box center [441, 459] width 102 height 17
drag, startPoint x: 480, startPoint y: 343, endPoint x: 406, endPoint y: 347, distance: 74.3
click at [406, 367] on div "10mm white acrylic" at bounding box center [445, 375] width 93 height 17
copy div "10mm white acrylic"
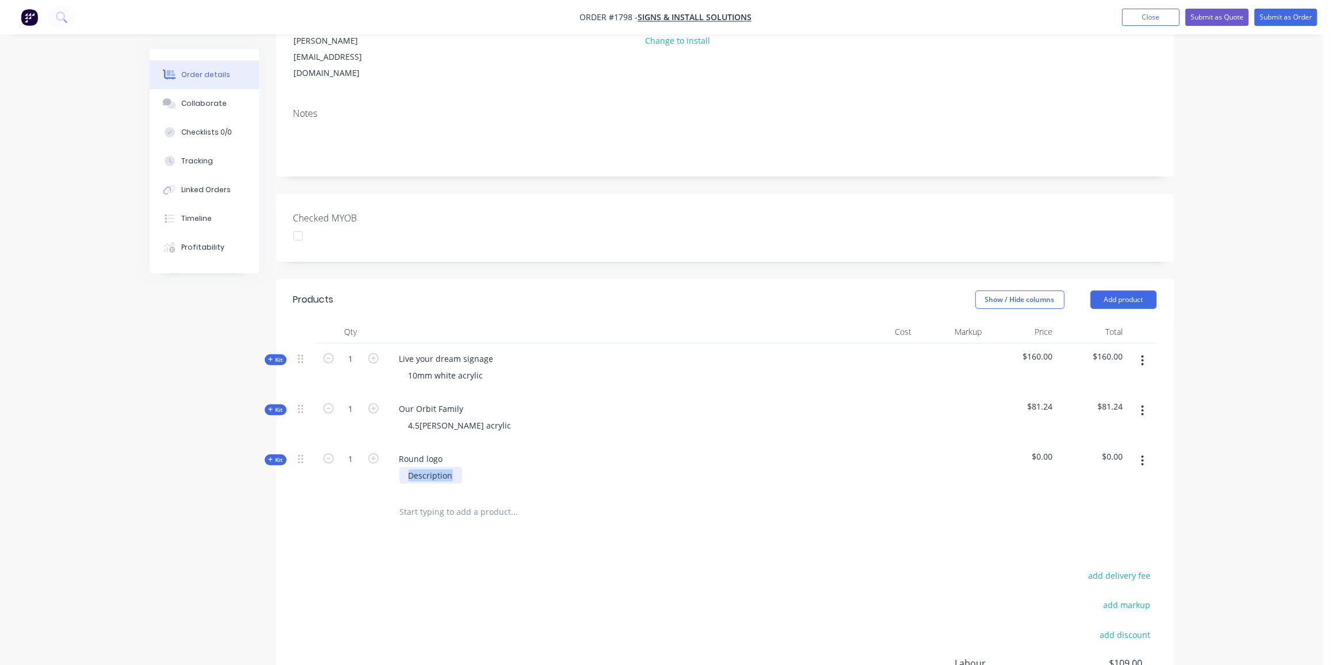
drag, startPoint x: 442, startPoint y: 442, endPoint x: 387, endPoint y: 446, distance: 56.0
click at [387, 446] on div "Round logo Description" at bounding box center [615, 469] width 460 height 50
paste div
click at [272, 456] on span "Kit" at bounding box center [275, 460] width 15 height 9
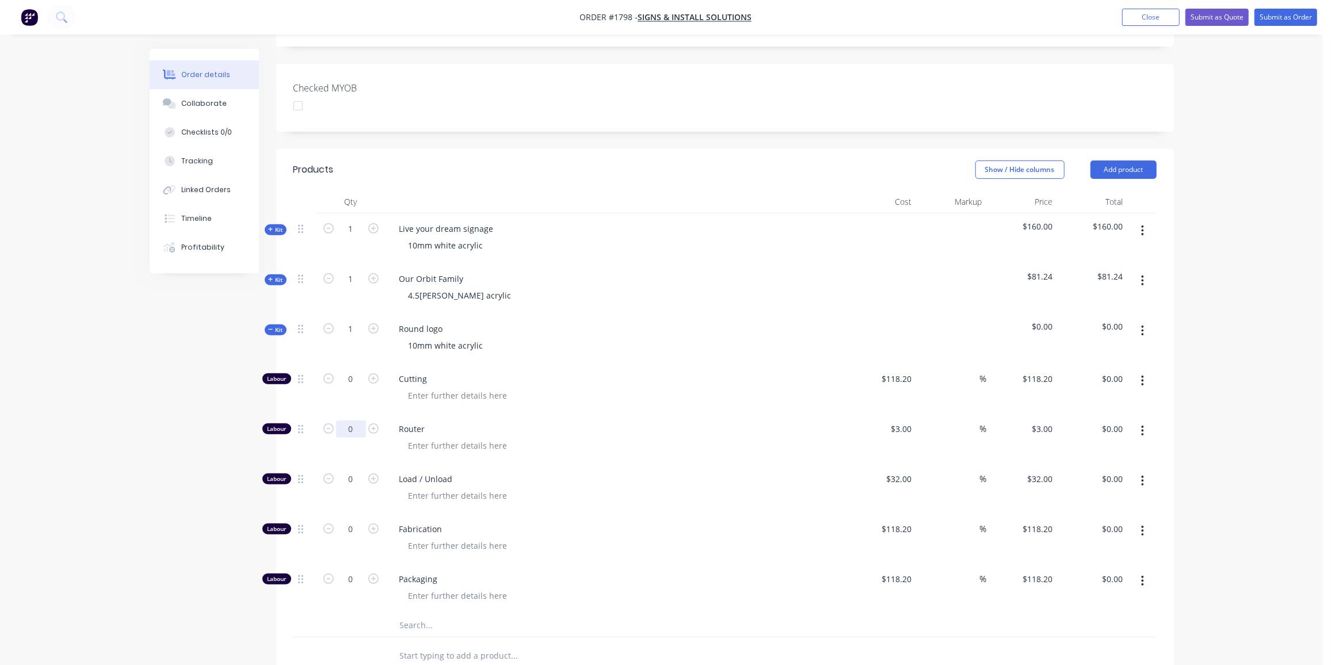
scroll to position [291, 0]
click at [356, 420] on input "0" at bounding box center [351, 428] width 30 height 17
type input "4"
type input "$12.00"
click at [352, 470] on input "0" at bounding box center [351, 478] width 30 height 17
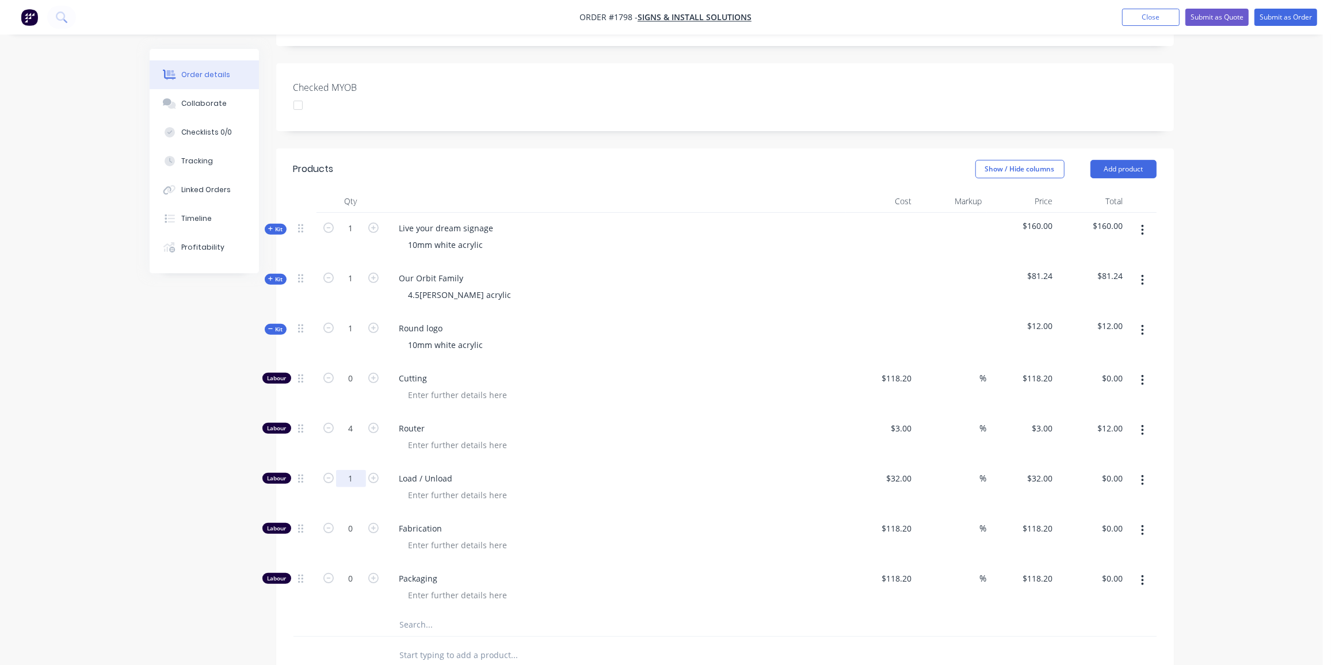
type input "1"
type input "$32.00"
click at [429, 613] on input "text" at bounding box center [514, 624] width 230 height 23
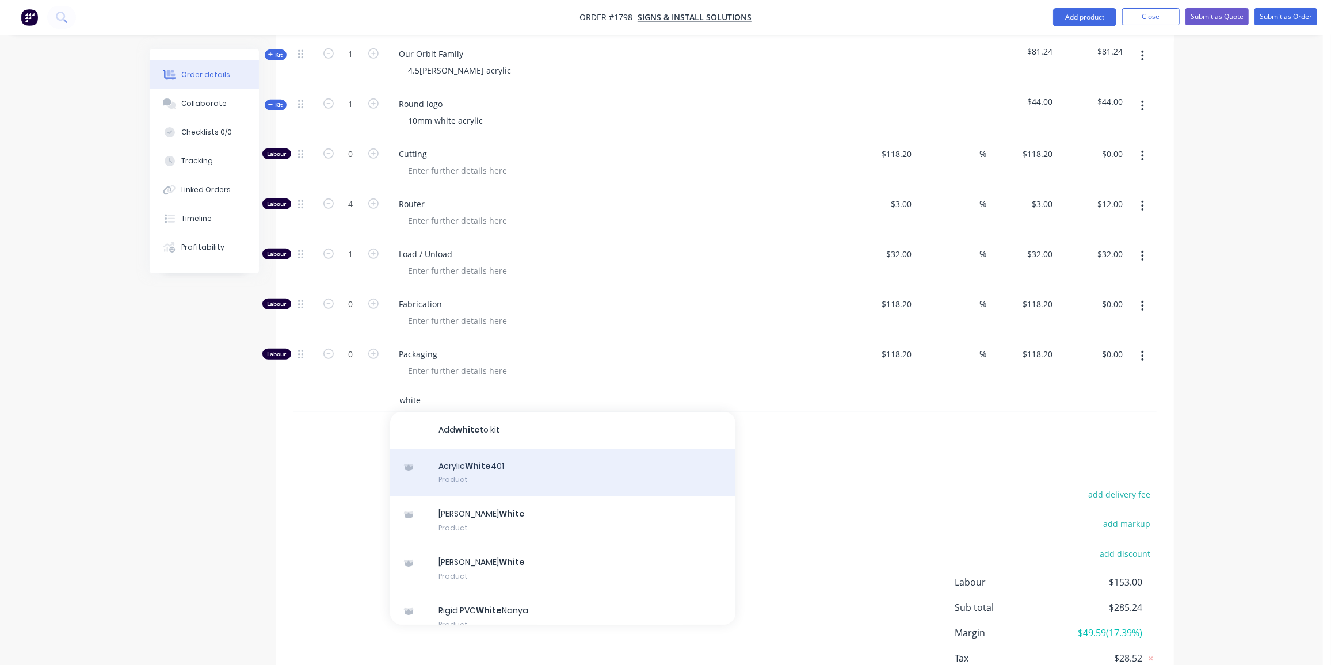
type input "white"
click at [513, 449] on div "Acrylic White 401 Product" at bounding box center [562, 473] width 345 height 48
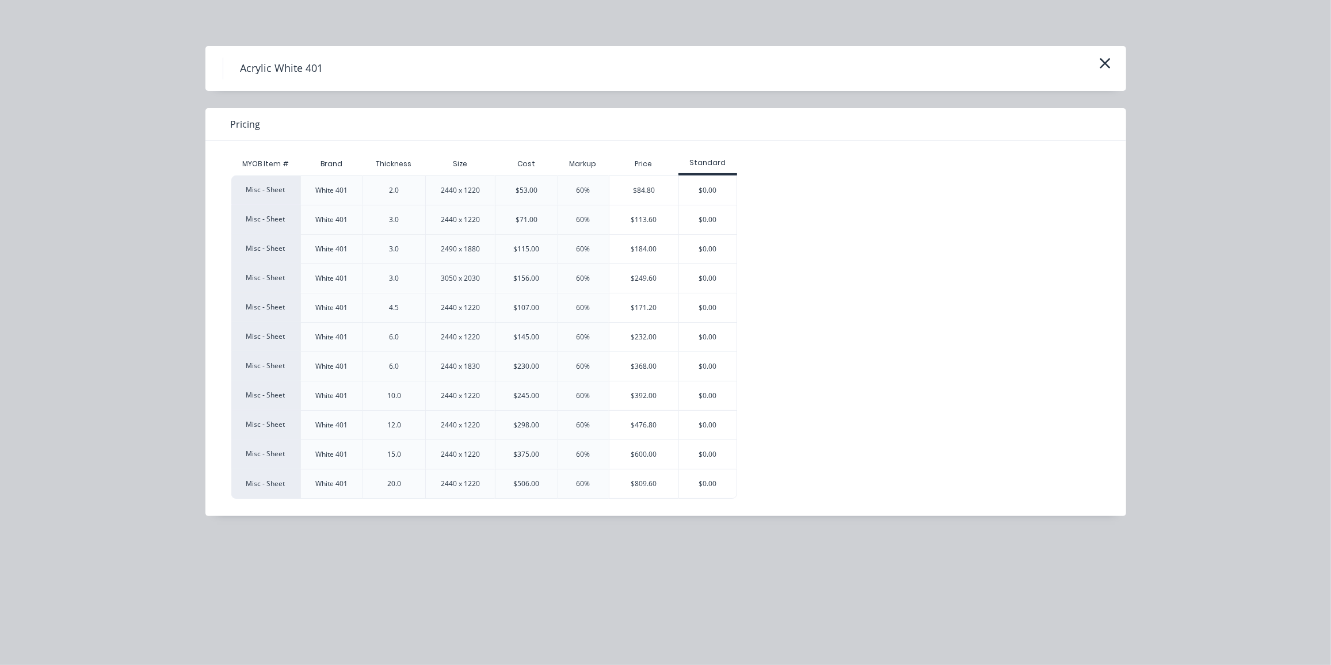
scroll to position [517, 0]
click at [642, 391] on div "$392.00" at bounding box center [644, 395] width 70 height 29
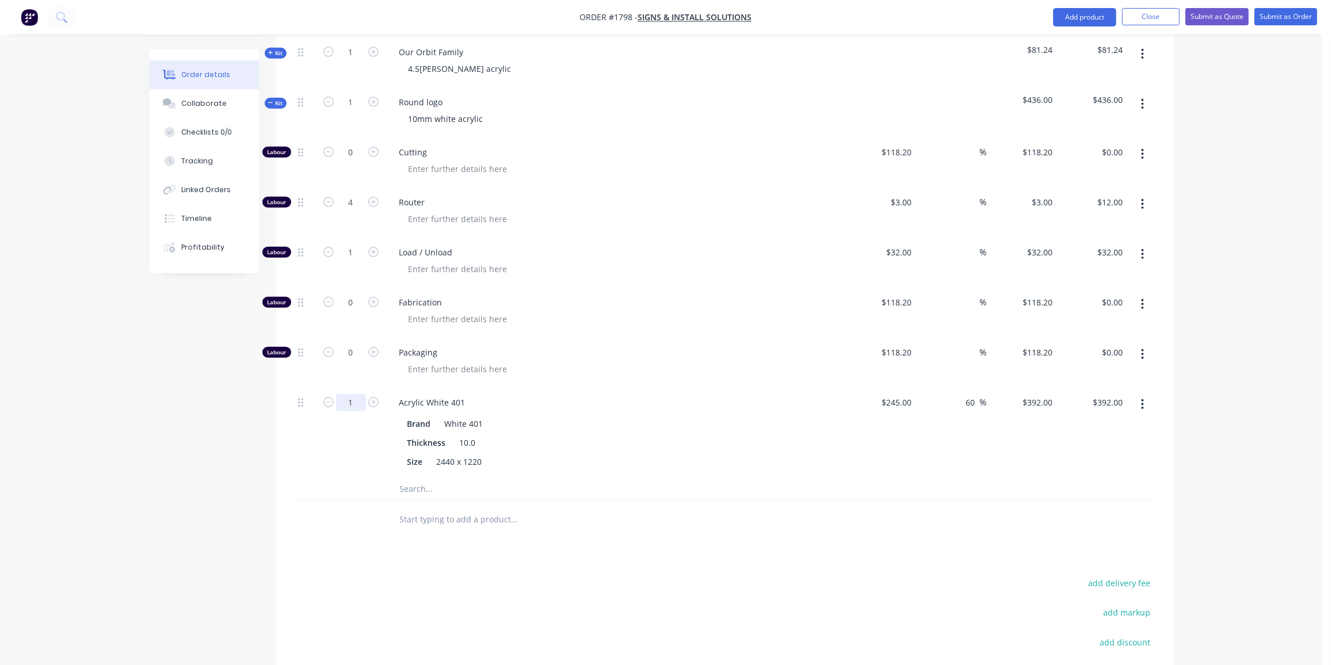
click at [359, 394] on input "1" at bounding box center [351, 402] width 30 height 17
type input "0.33"
type input "$129.36"
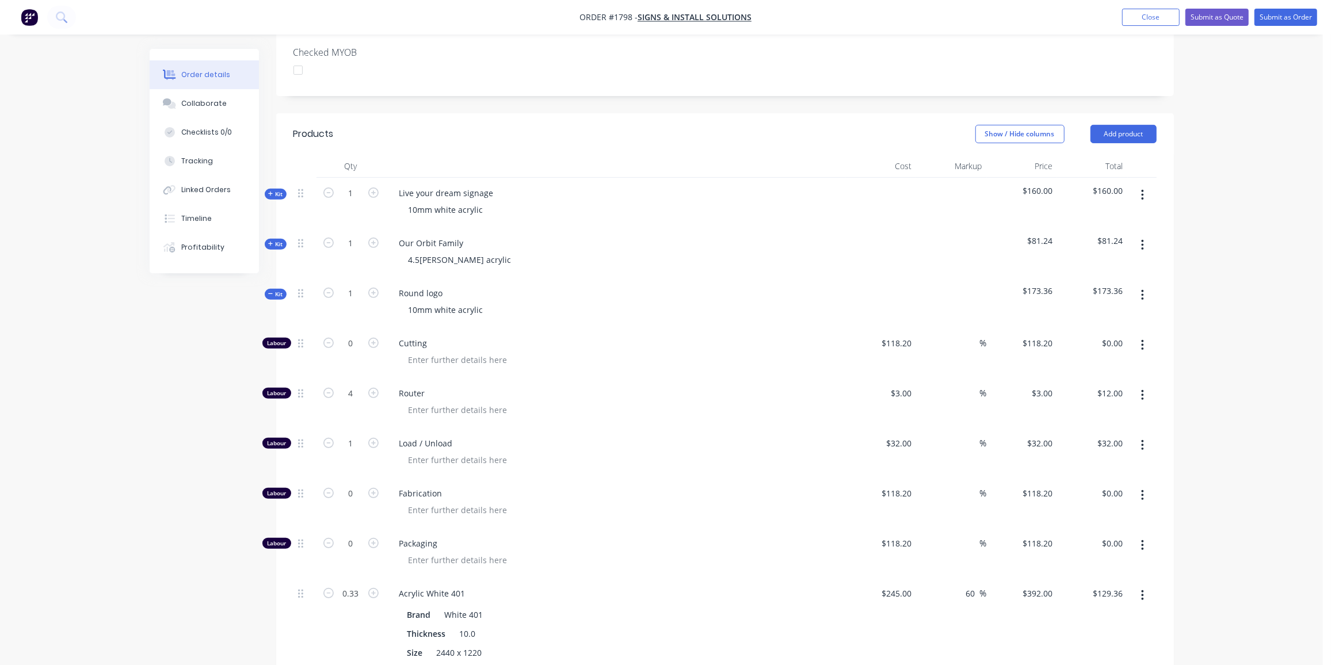
scroll to position [326, 0]
click at [281, 291] on span "Kit" at bounding box center [275, 295] width 15 height 9
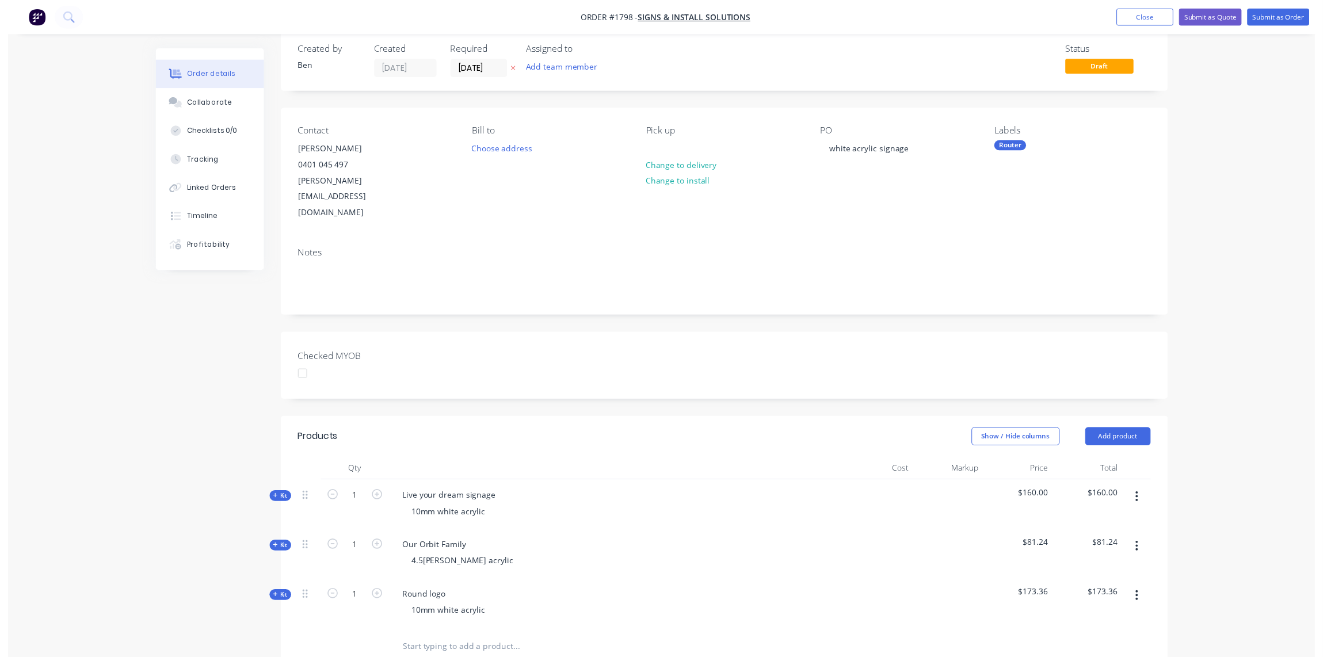
scroll to position [0, 0]
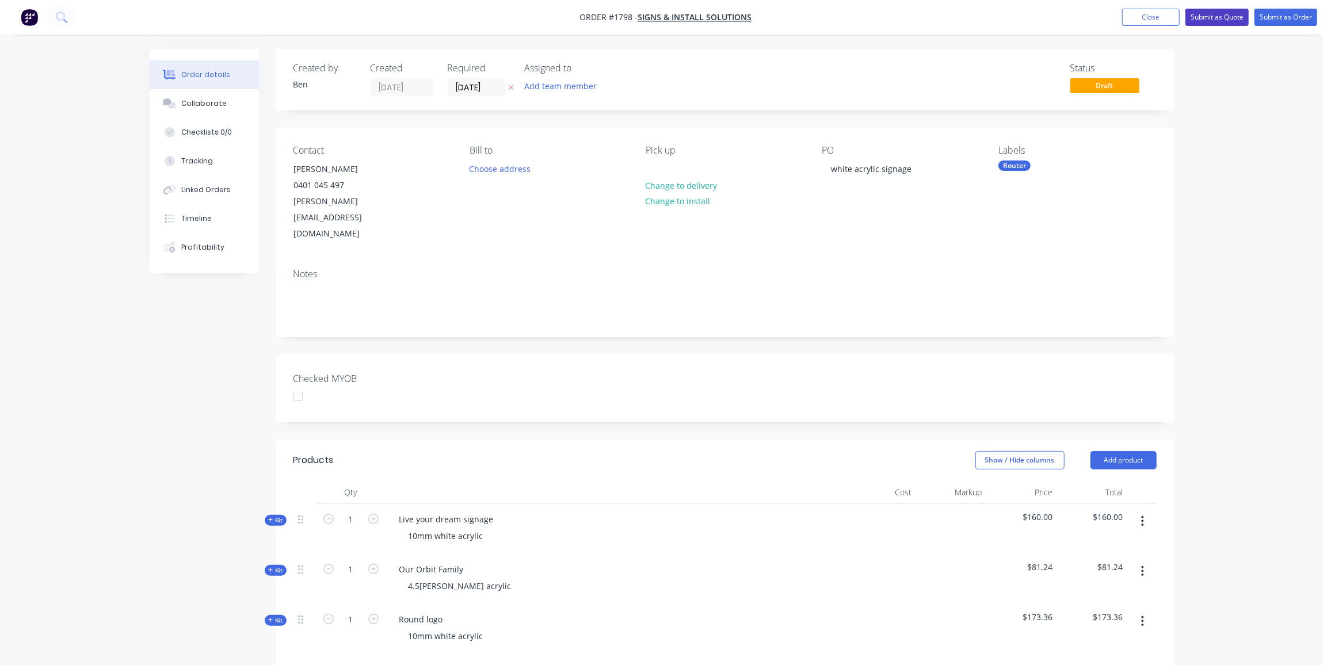
click at [1228, 16] on button "Submit as Quote" at bounding box center [1216, 17] width 63 height 17
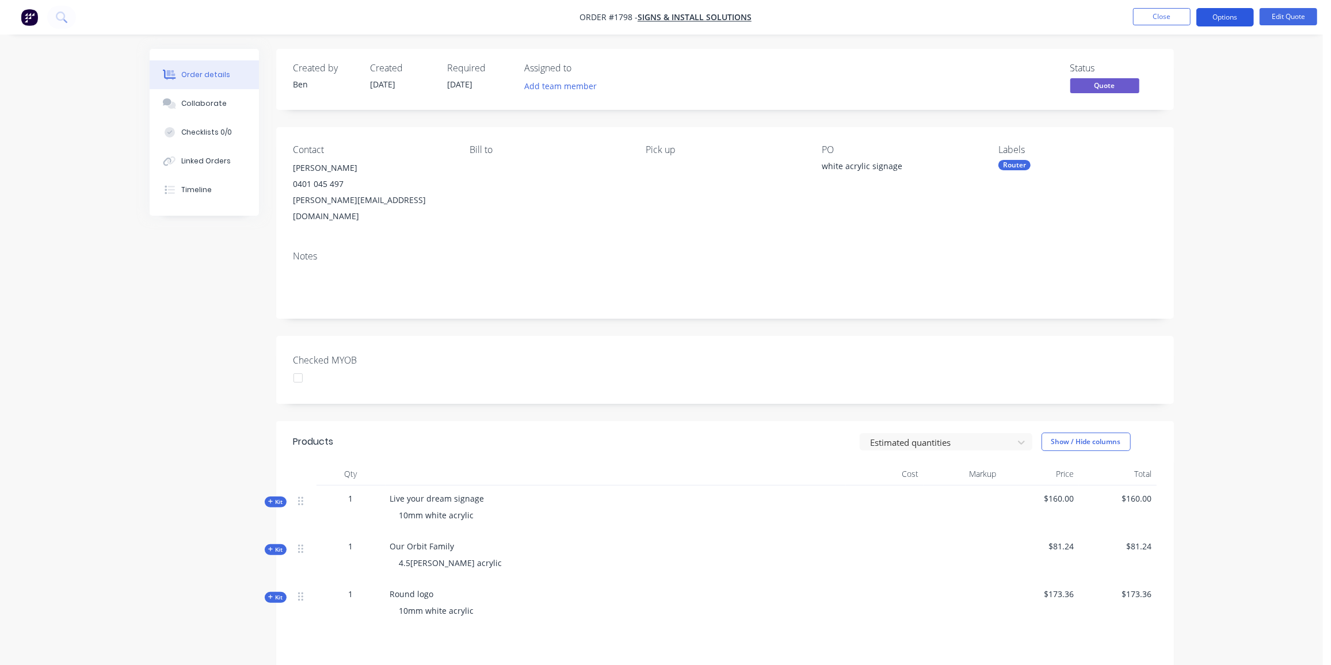
click at [1213, 12] on button "Options" at bounding box center [1225, 17] width 58 height 18
click at [1162, 68] on div "Quote" at bounding box center [1191, 70] width 106 height 17
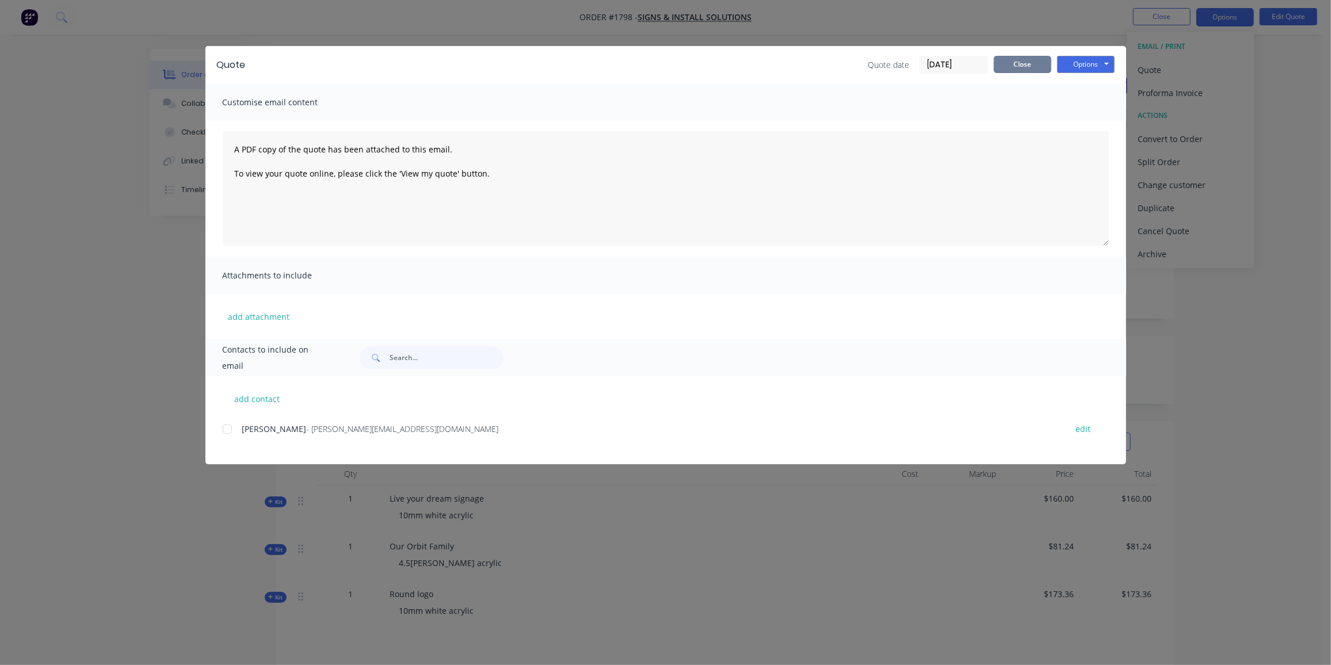
click at [1024, 66] on button "Close" at bounding box center [1023, 64] width 58 height 17
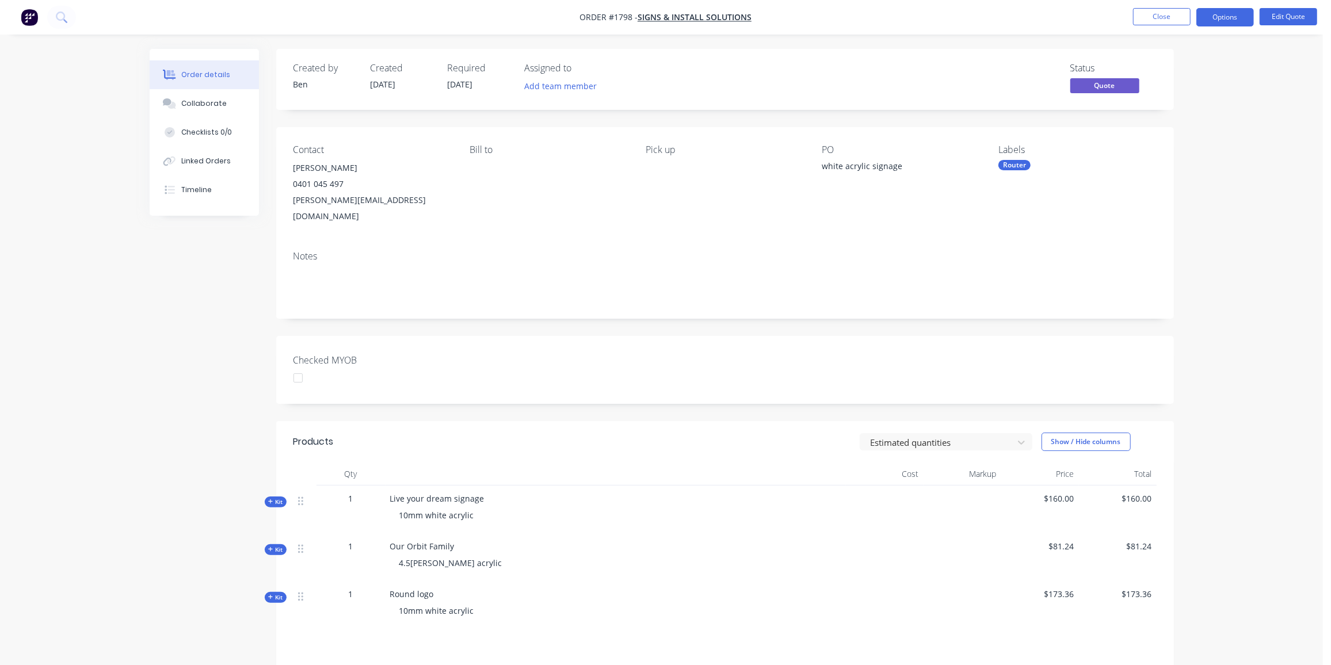
click at [1234, 6] on nav "Order #1798 - Signs & Install Solutions Close Options Edit Quote" at bounding box center [665, 17] width 1331 height 35
click at [1231, 15] on button "Options" at bounding box center [1225, 17] width 58 height 18
click at [1209, 85] on div "Proforma Invoice" at bounding box center [1191, 93] width 106 height 17
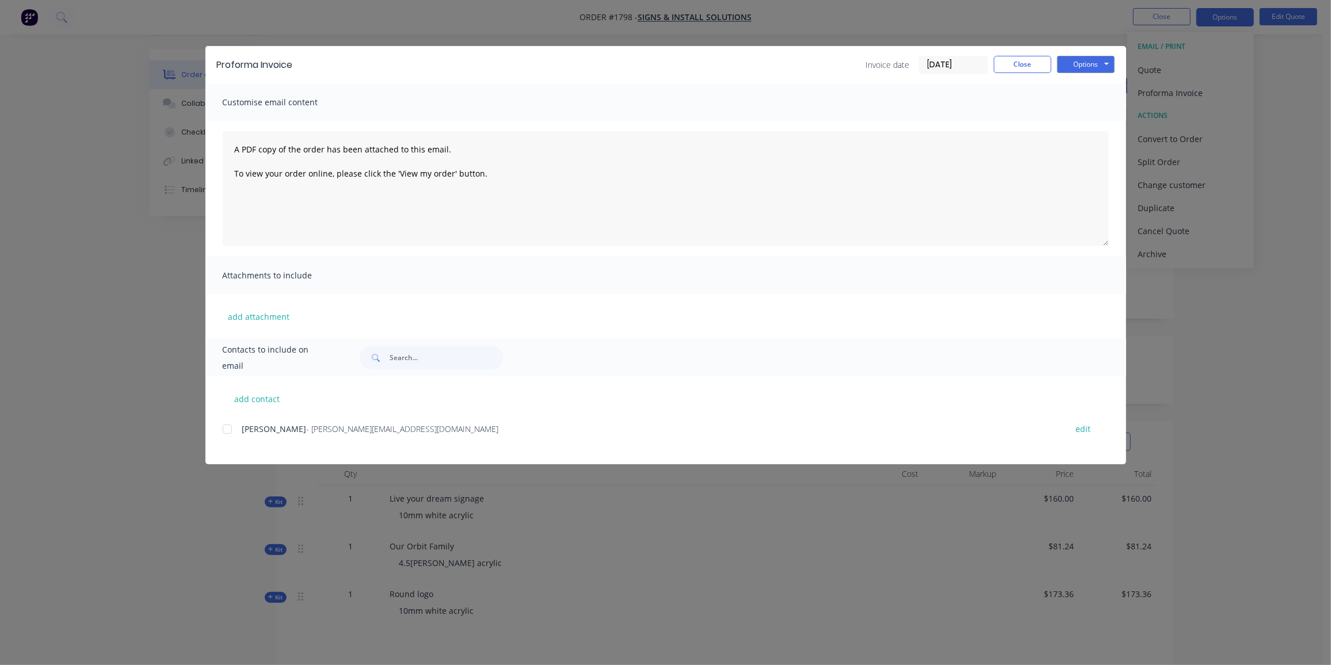
drag, startPoint x: 228, startPoint y: 424, endPoint x: 717, endPoint y: 251, distance: 518.6
click at [228, 425] on div at bounding box center [227, 429] width 23 height 23
click at [1100, 60] on button "Options" at bounding box center [1086, 64] width 58 height 17
click at [1093, 123] on button "Email" at bounding box center [1094, 122] width 74 height 19
drag, startPoint x: 1037, startPoint y: 66, endPoint x: 1042, endPoint y: 61, distance: 6.9
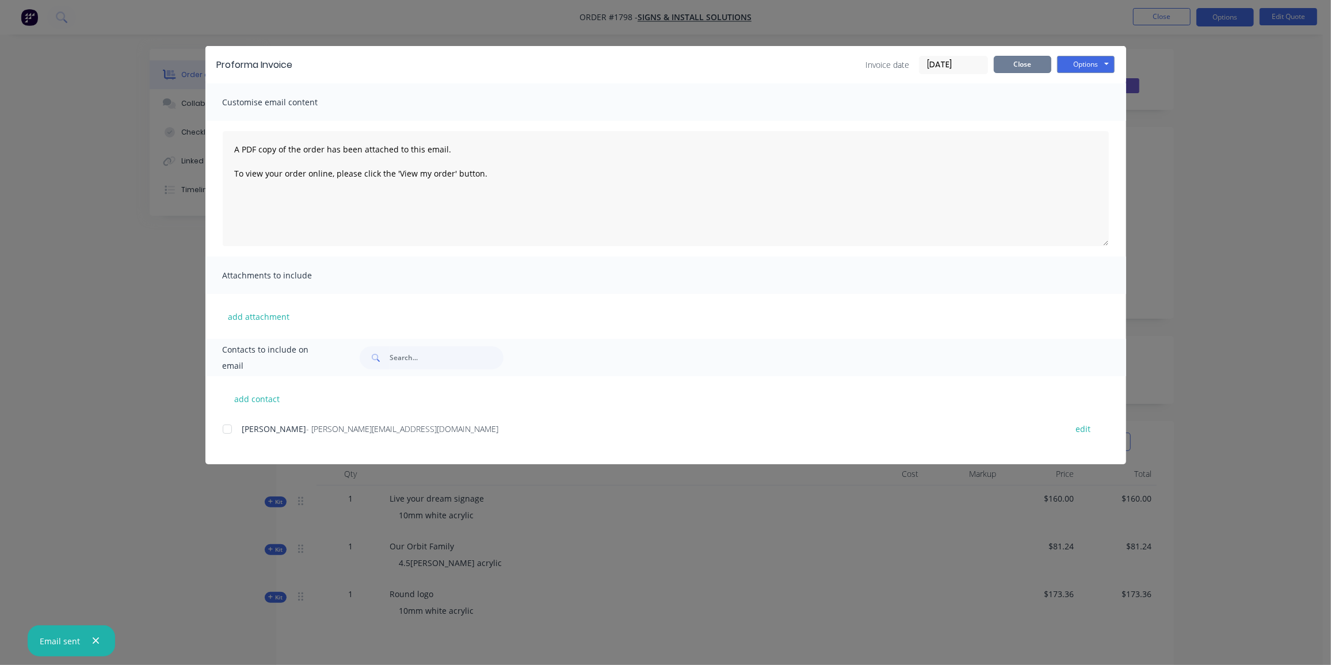
click at [1035, 65] on button "Close" at bounding box center [1023, 64] width 58 height 17
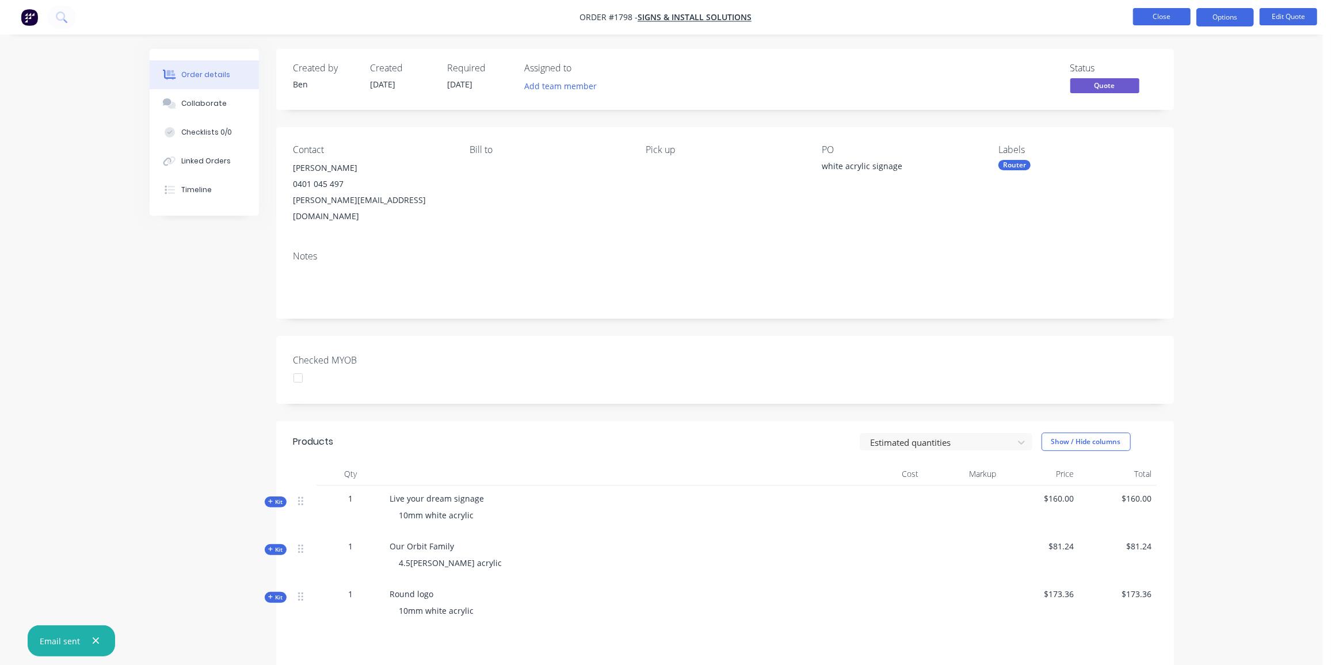
click at [1164, 19] on button "Close" at bounding box center [1162, 16] width 58 height 17
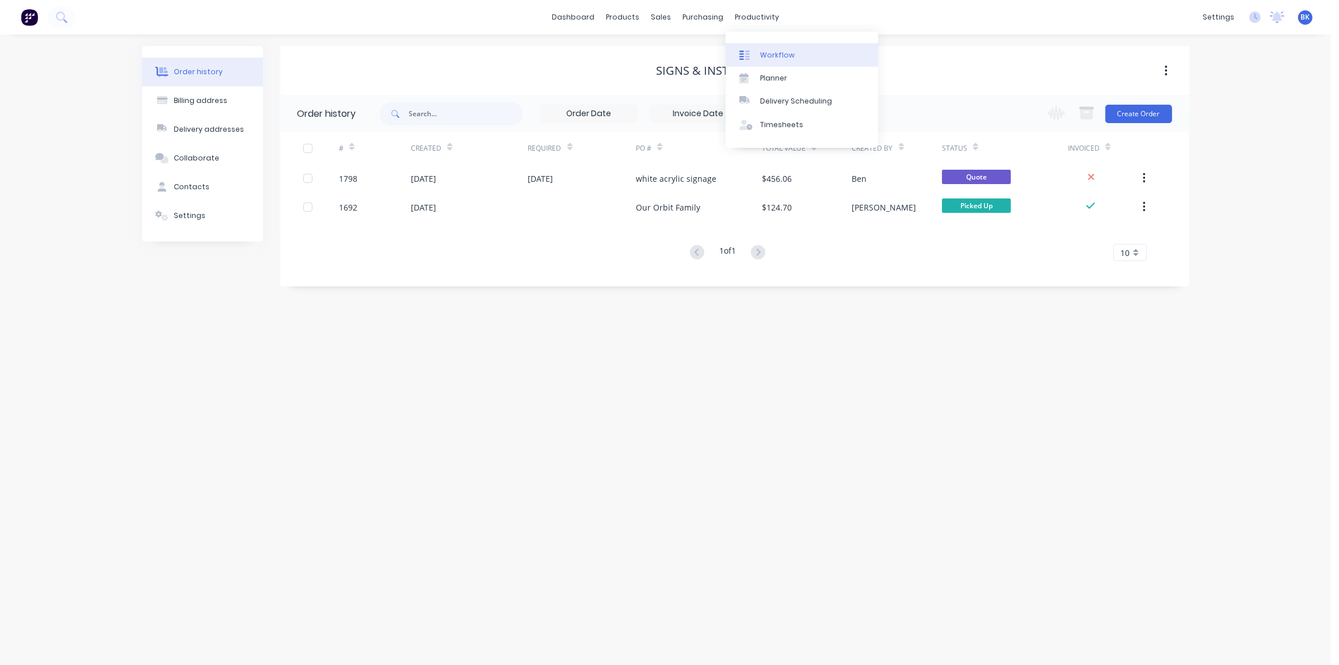
click at [767, 44] on link "Workflow" at bounding box center [802, 54] width 152 height 23
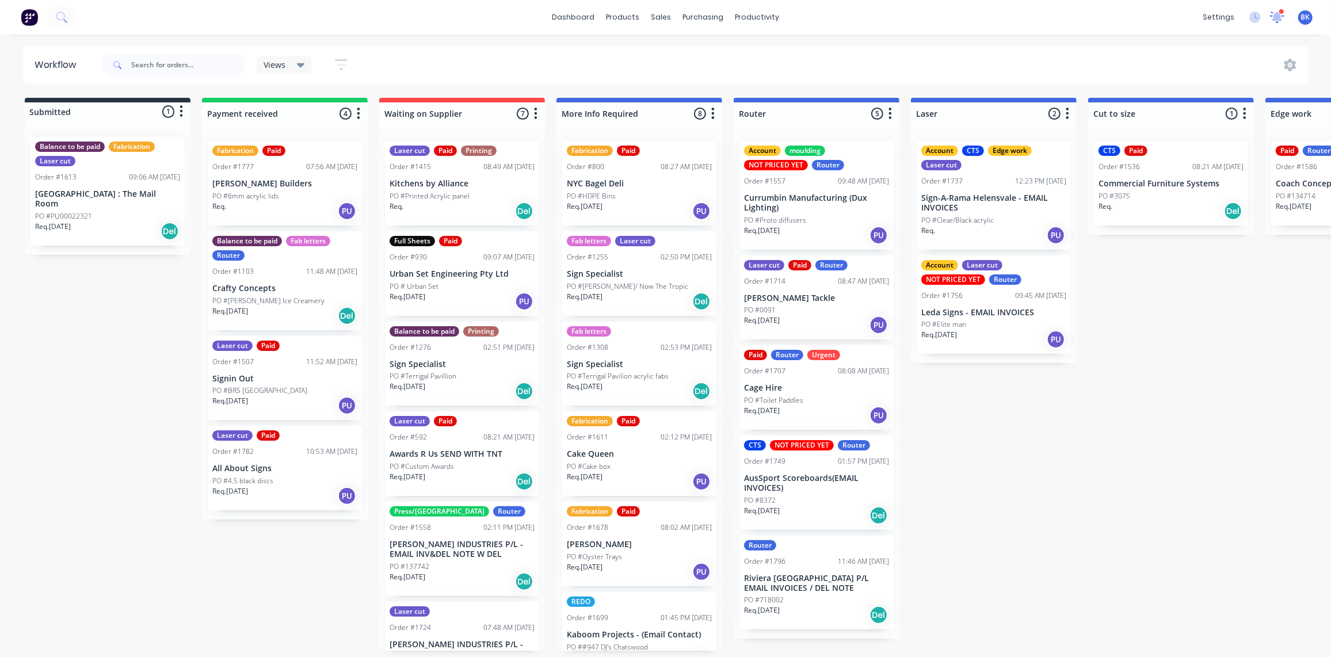
click at [1280, 15] on icon at bounding box center [1277, 16] width 10 height 9
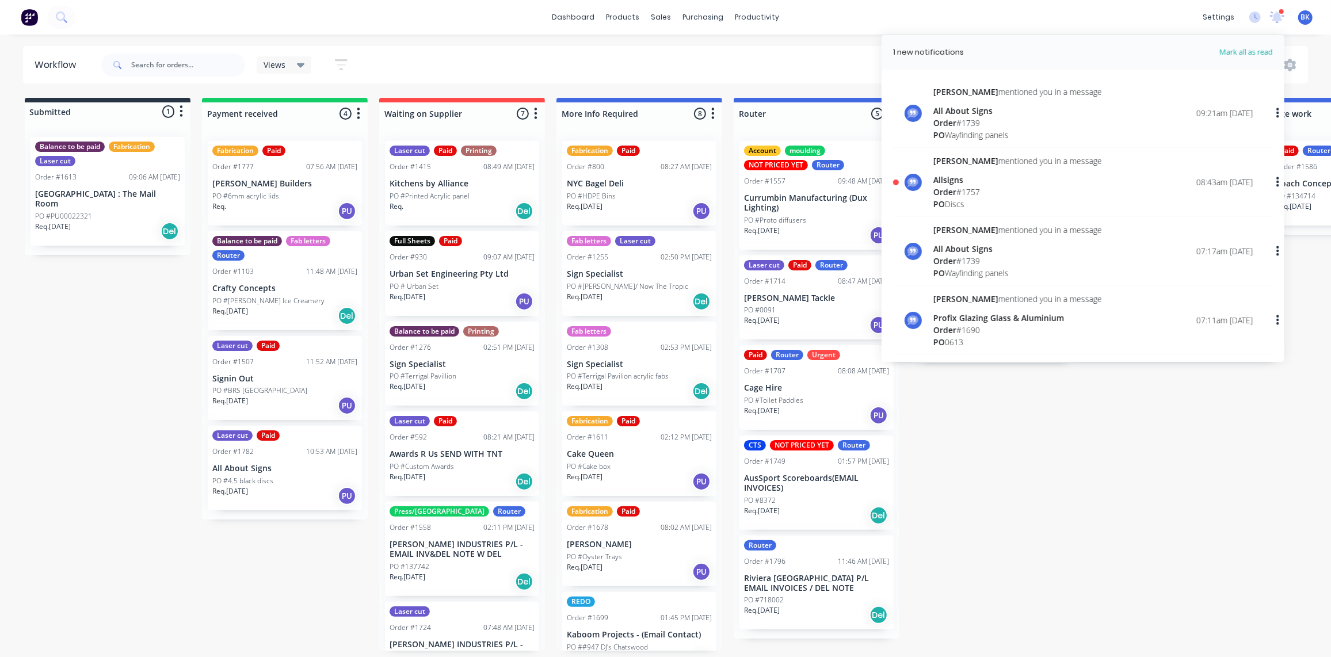
click at [953, 188] on span "Order" at bounding box center [944, 191] width 23 height 11
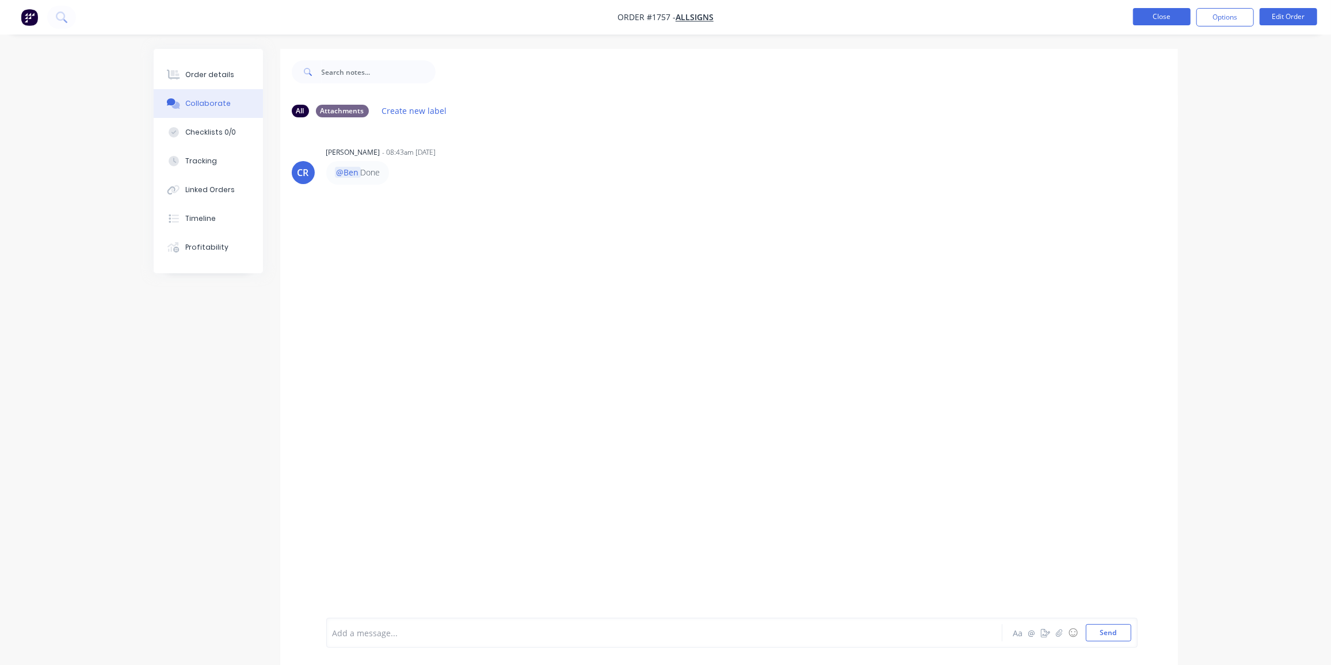
click at [1166, 13] on button "Close" at bounding box center [1162, 16] width 58 height 17
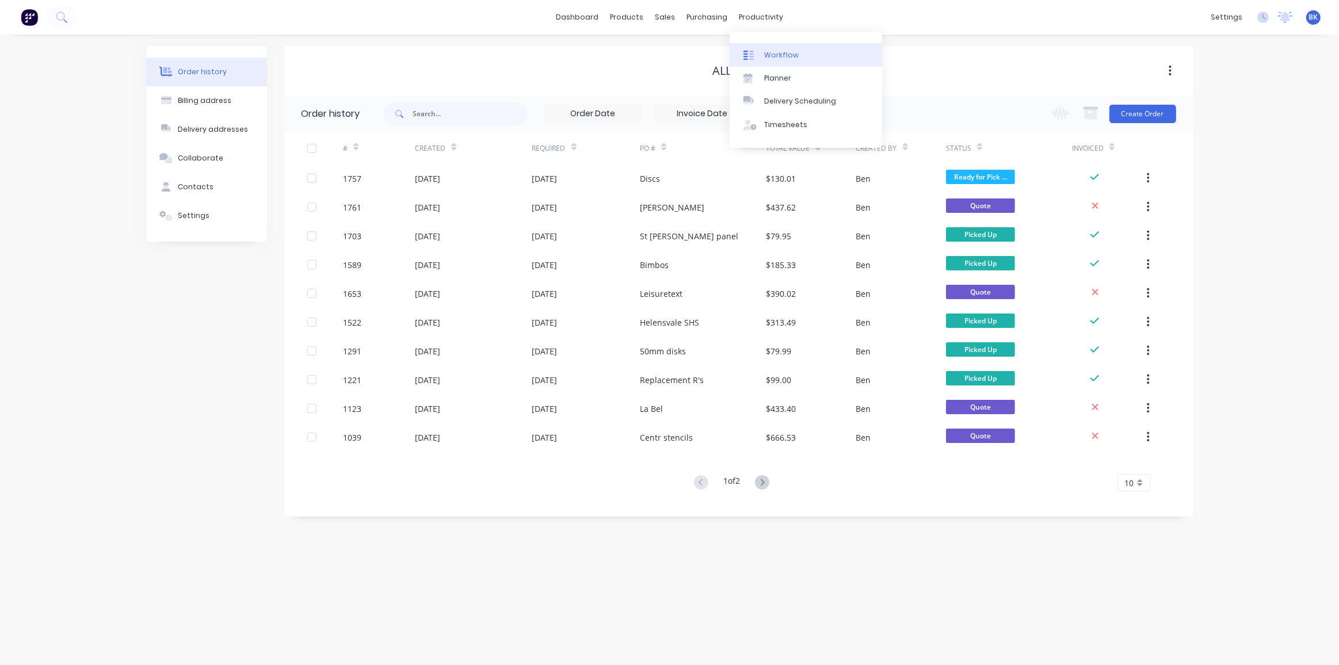
click at [765, 50] on div "Workflow" at bounding box center [781, 55] width 35 height 10
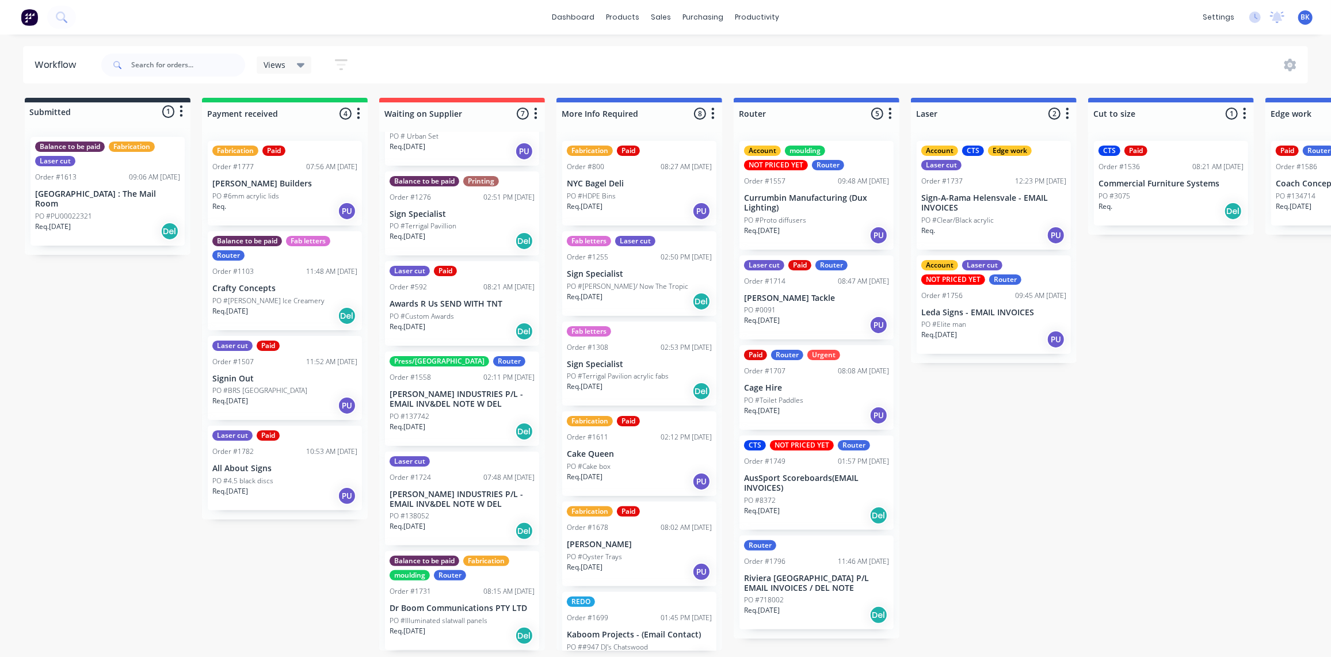
scroll to position [1, 0]
click at [463, 502] on p "[PERSON_NAME] INDUSTRIES P/L - EMAIL INV&DEL NOTE W DEL" at bounding box center [462, 500] width 145 height 20
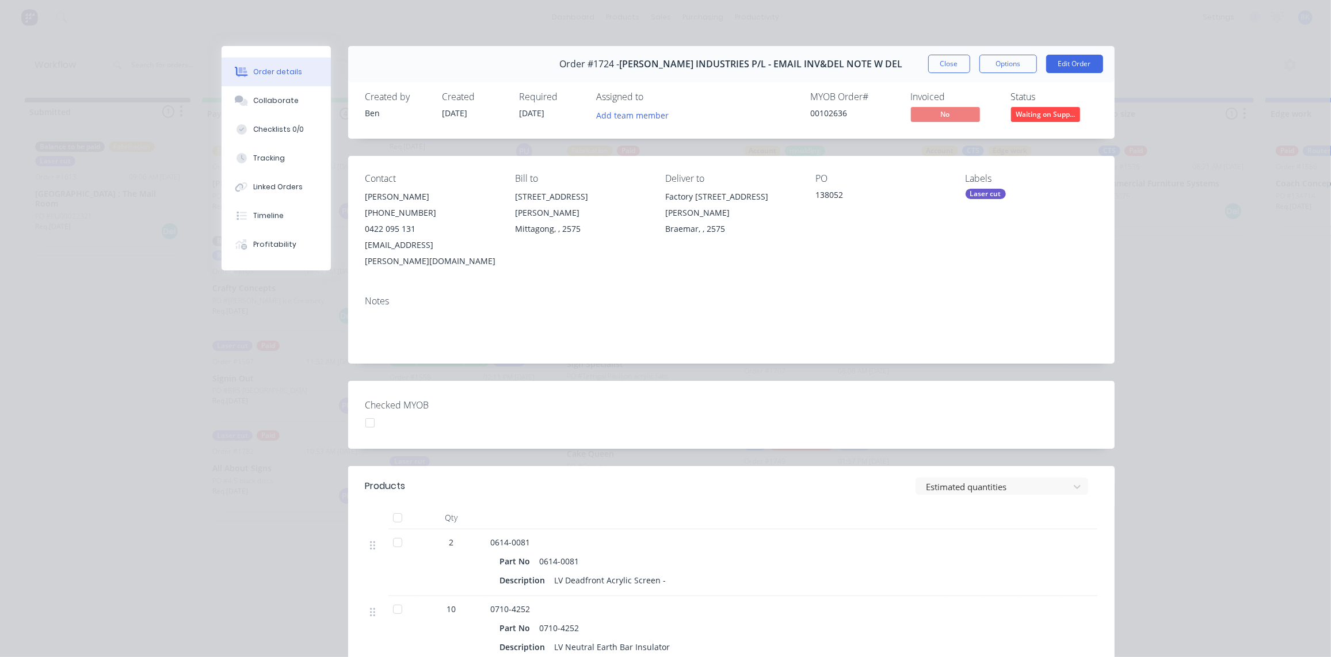
scroll to position [0, 0]
click at [953, 67] on button "Close" at bounding box center [949, 64] width 42 height 18
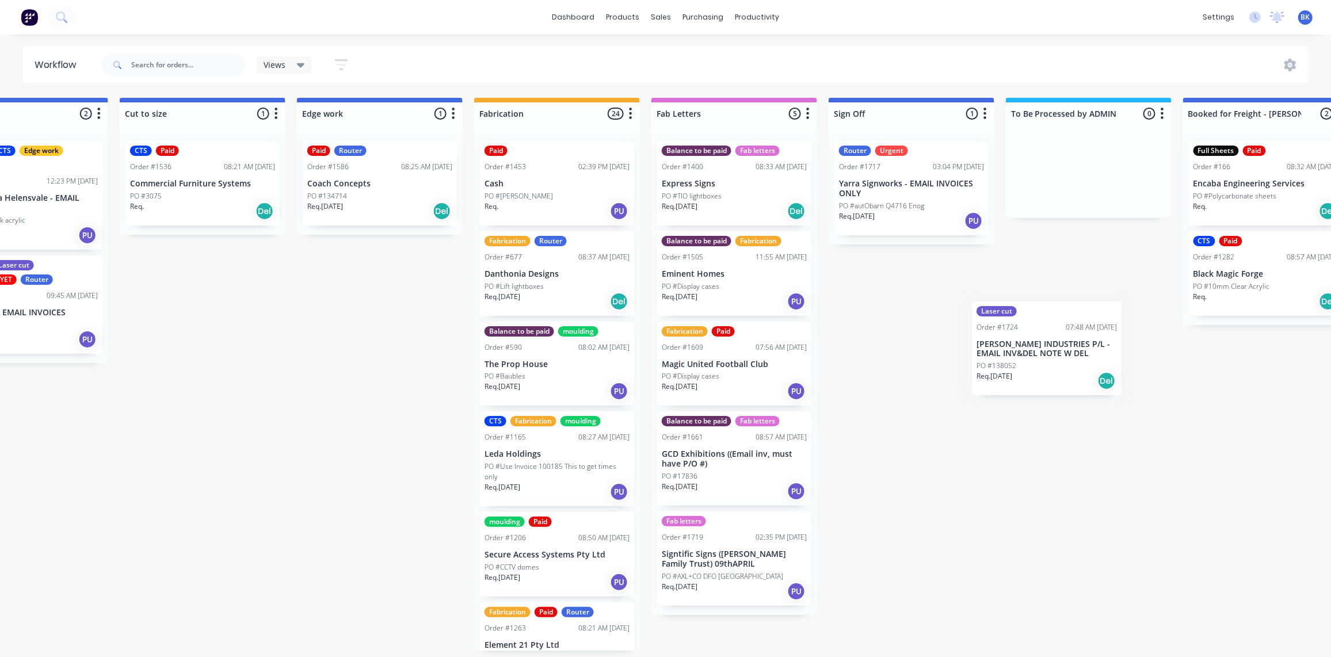
scroll to position [1, 972]
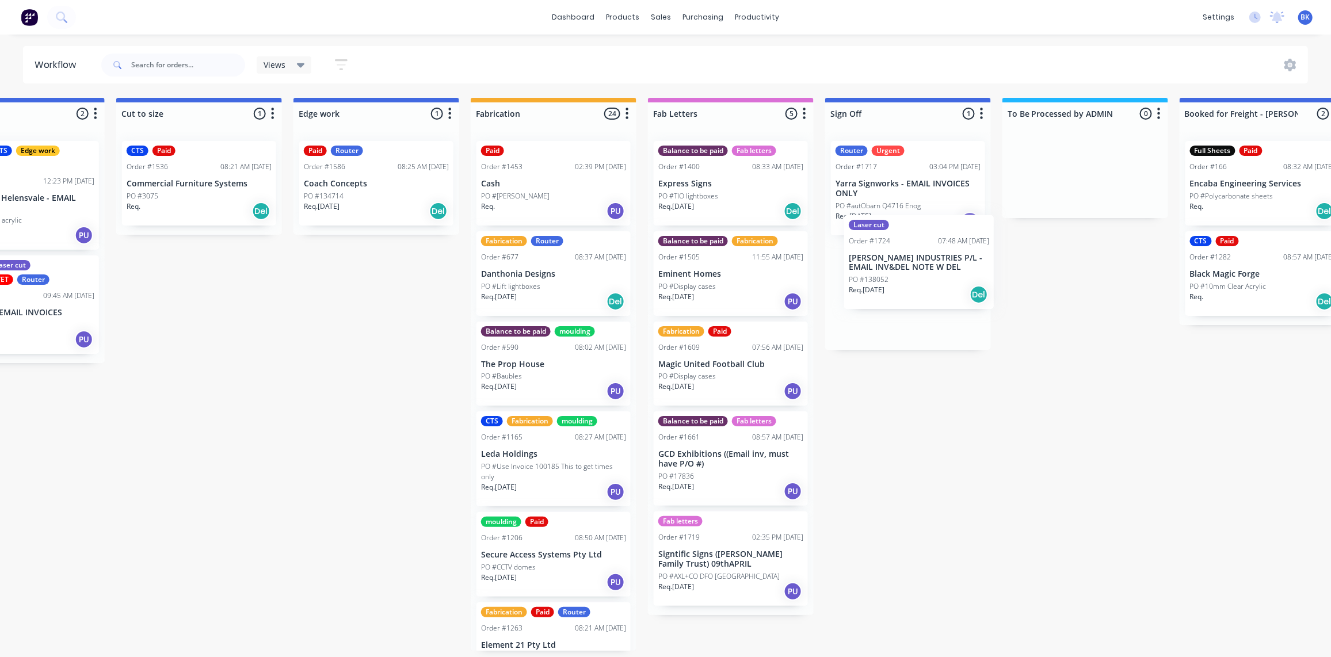
drag, startPoint x: 436, startPoint y: 508, endPoint x: 900, endPoint y: 266, distance: 523.4
click at [903, 277] on div "Submitted 1 Status colour #273444 hex #273444 Save Cancel Summaries Total order…" at bounding box center [396, 374] width 2753 height 553
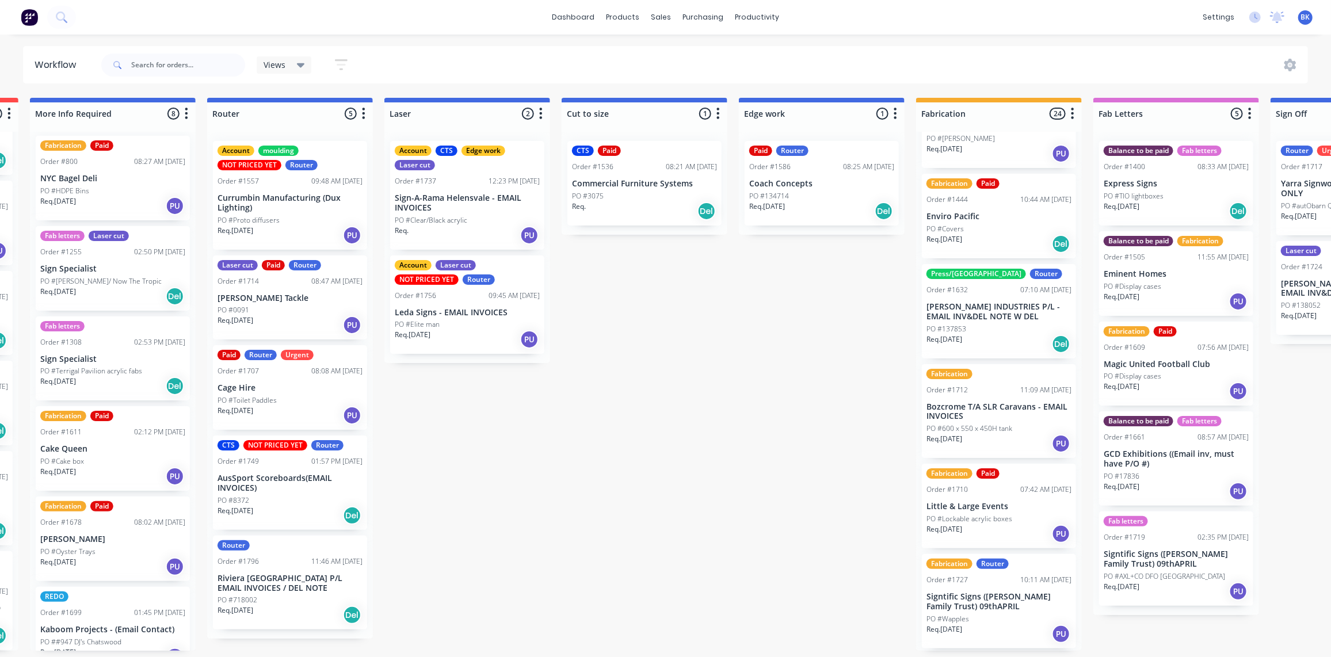
scroll to position [1010, 0]
click at [1012, 307] on p "[PERSON_NAME] INDUSTRIES P/L - EMAIL INV&DEL NOTE W DEL" at bounding box center [998, 312] width 145 height 20
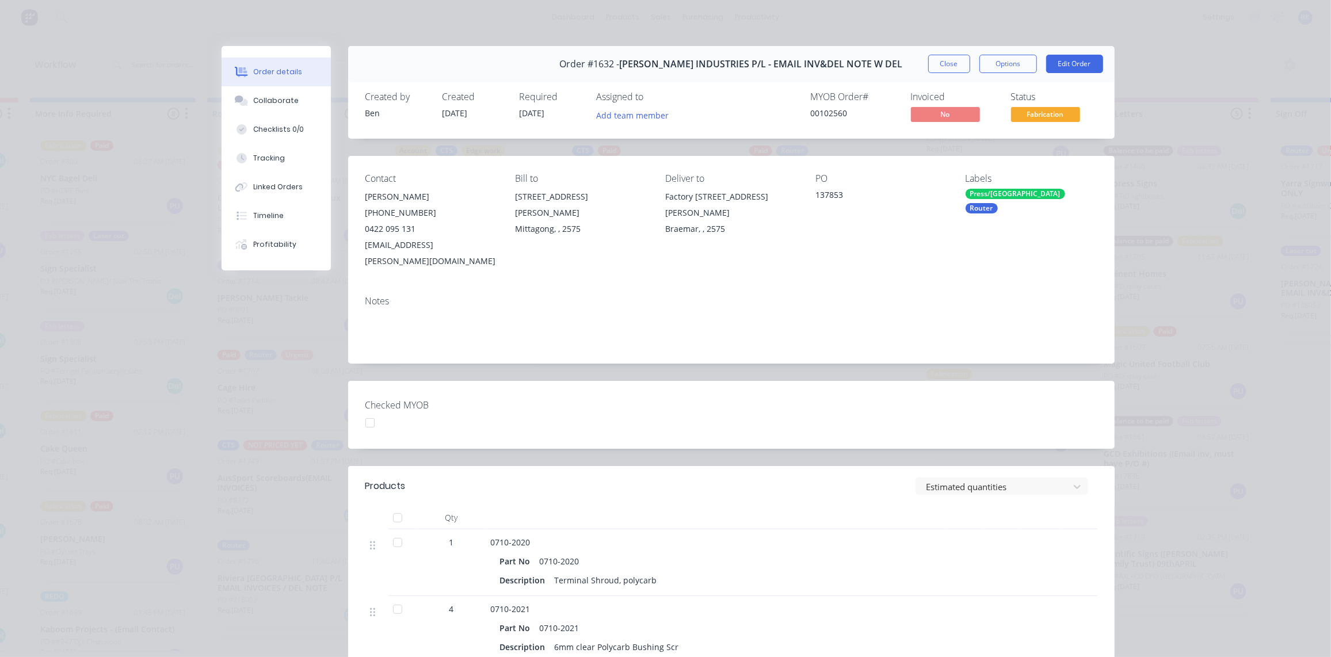
scroll to position [1, 526]
click at [257, 93] on button "Collaborate" at bounding box center [276, 100] width 109 height 29
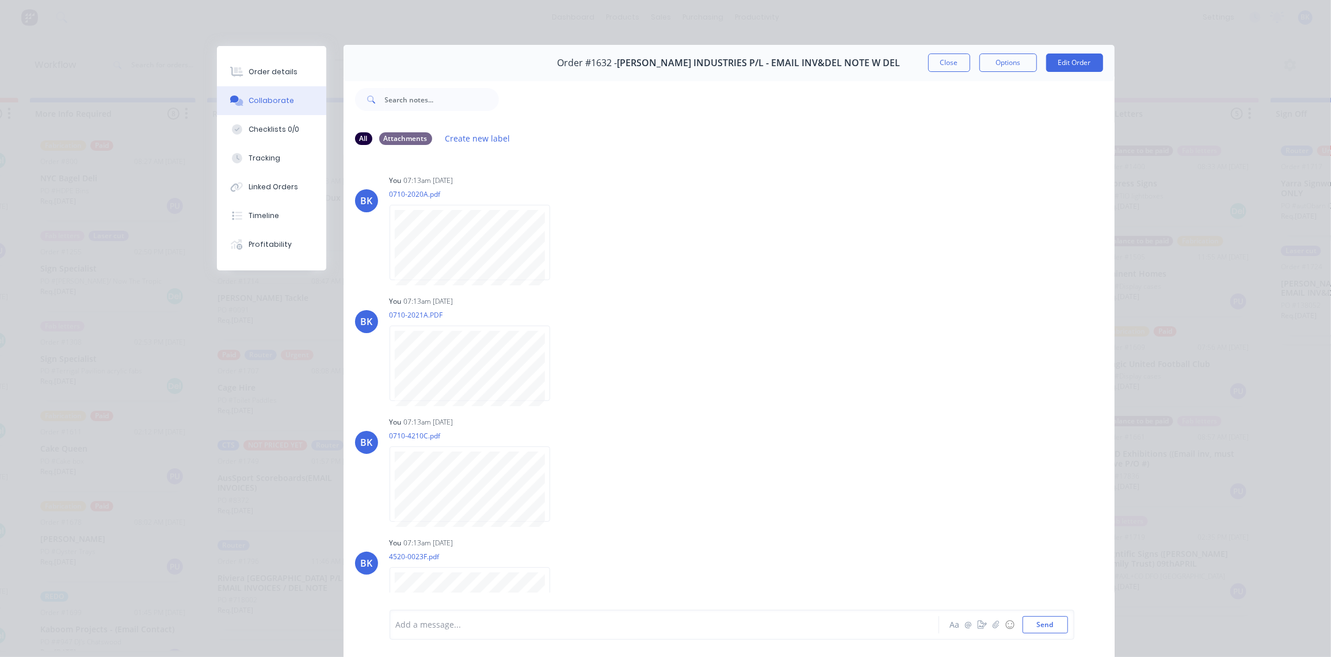
scroll to position [1, 0]
click at [937, 54] on button "Close" at bounding box center [949, 63] width 42 height 18
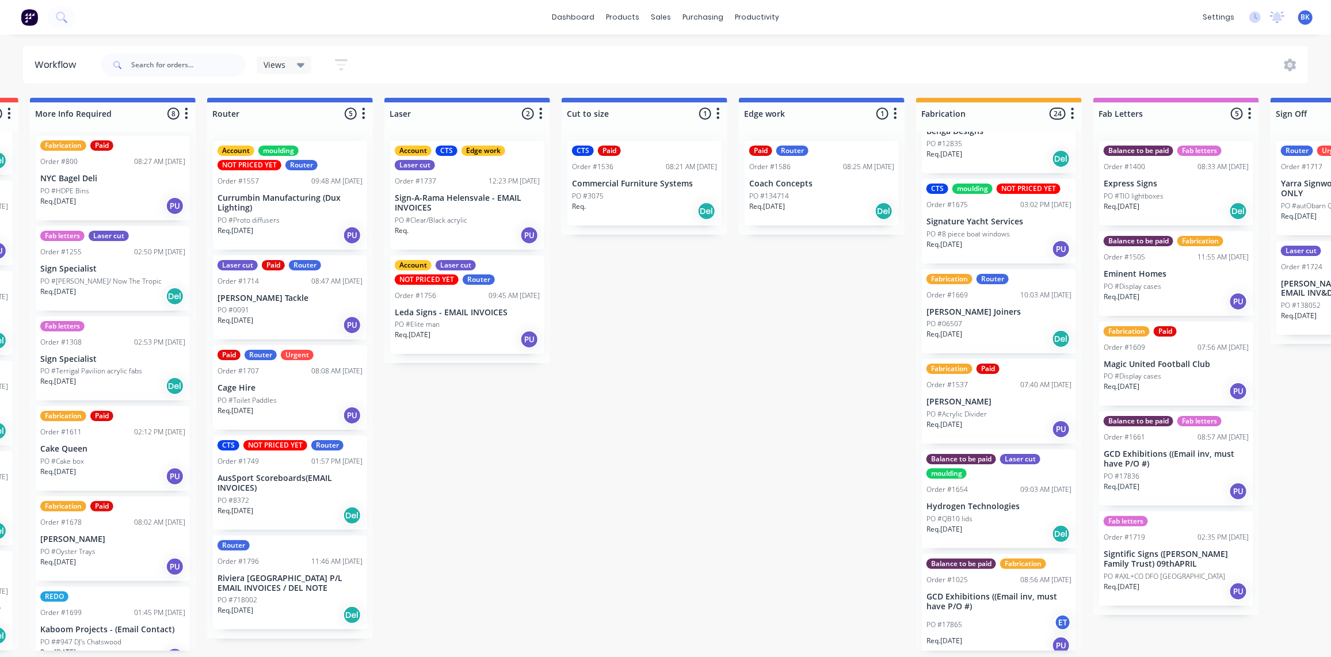
scroll to position [1786, 0]
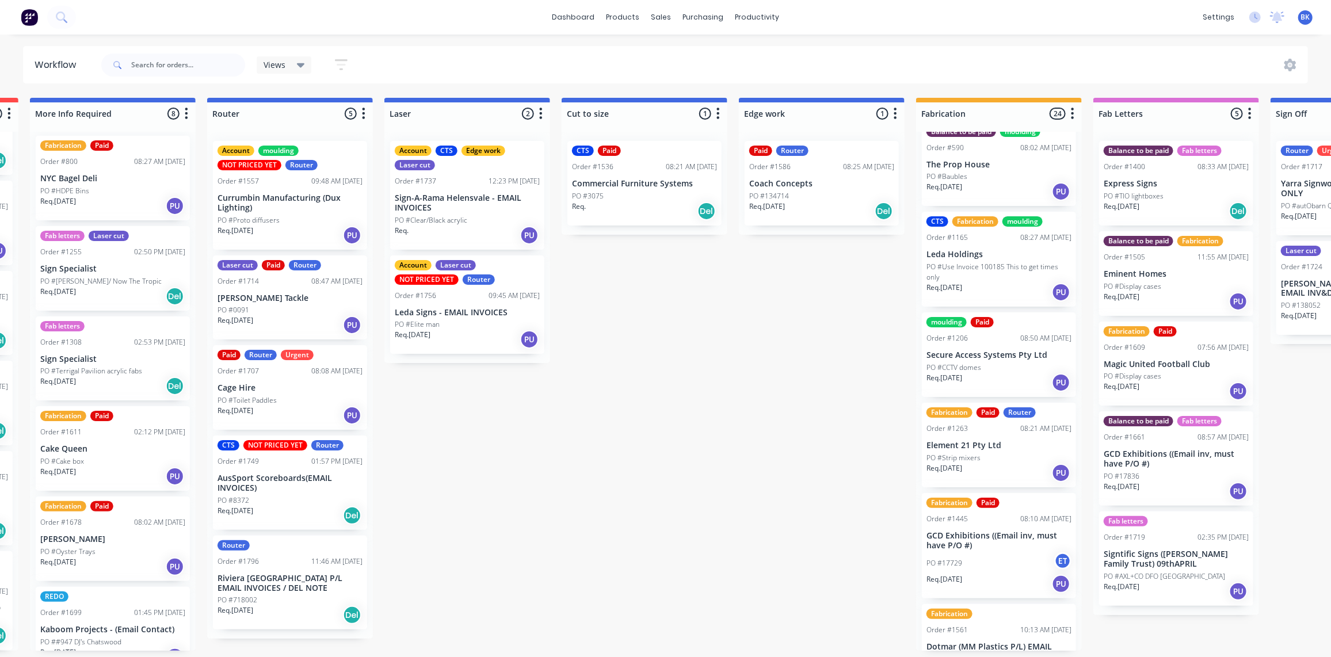
click at [1001, 442] on p "Element 21 Pty Ltd" at bounding box center [998, 446] width 145 height 10
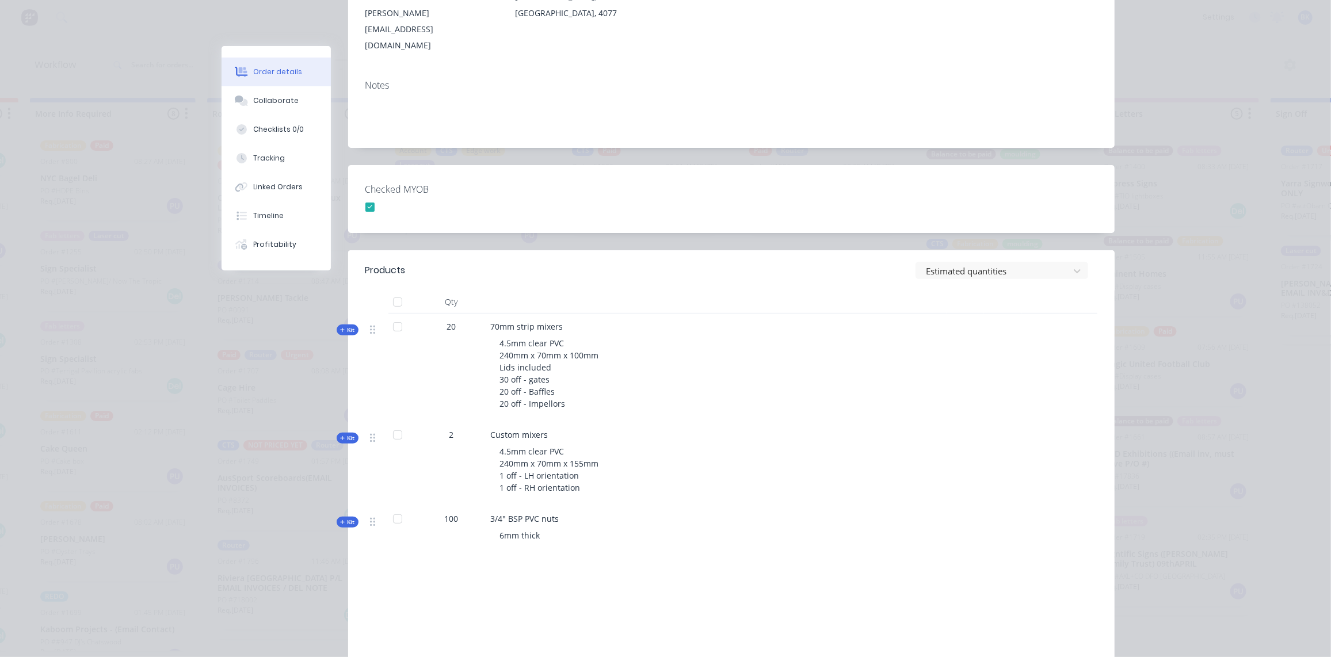
scroll to position [232, 0]
